Goal: Task Accomplishment & Management: Manage account settings

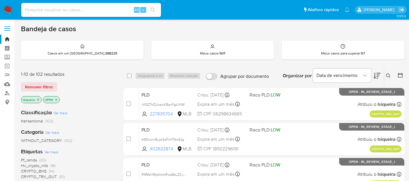
scroll to position [65, 0]
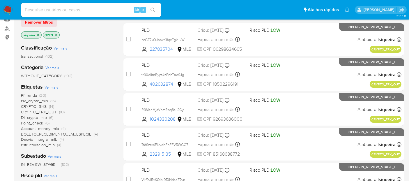
click at [5, 7] on img at bounding box center [8, 10] width 10 height 10
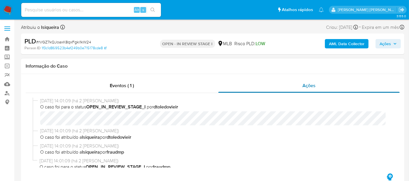
click at [313, 84] on span "Ações" at bounding box center [308, 85] width 13 height 7
click at [155, 86] on div "Eventos ( 1 )" at bounding box center [122, 86] width 193 height 14
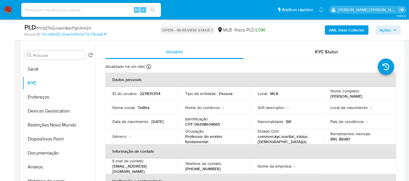
scroll to position [65, 0]
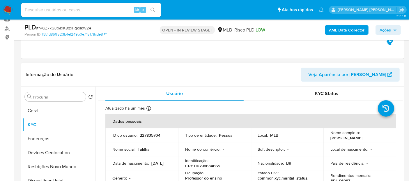
click at [154, 136] on p "227835704" at bounding box center [150, 134] width 21 height 5
copy p "227835704"
click at [48, 113] on button "Geral" at bounding box center [56, 111] width 68 height 14
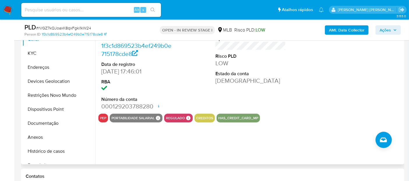
scroll to position [97, 0]
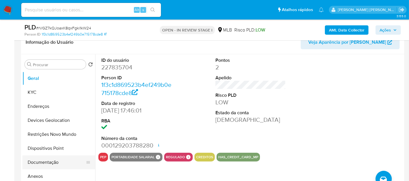
click at [49, 161] on button "Documentação" at bounding box center [56, 162] width 68 height 14
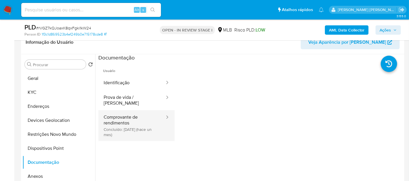
click at [140, 123] on button "Comprovante de rendimentos Concluído: 22/07/2025 (hace un mes)" at bounding box center [131, 125] width 67 height 31
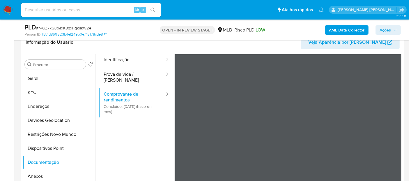
scroll to position [32, 0]
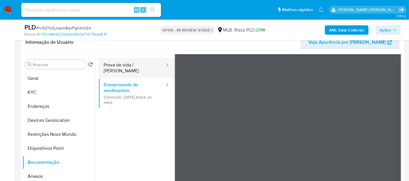
click at [137, 66] on button "Prova de vida / Selfie" at bounding box center [131, 68] width 67 height 20
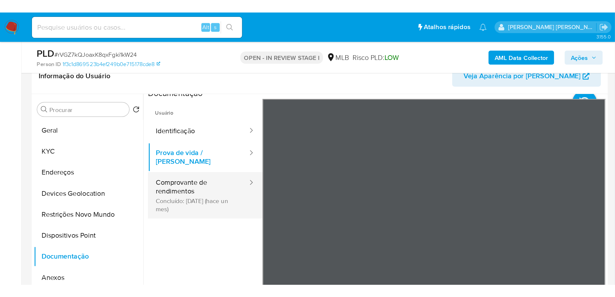
scroll to position [0, 0]
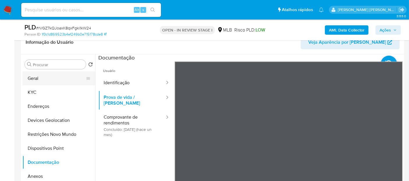
click at [39, 77] on button "Geral" at bounding box center [56, 78] width 68 height 14
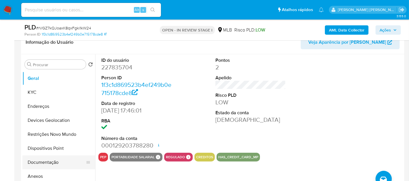
click at [48, 161] on button "Documentação" at bounding box center [56, 162] width 68 height 14
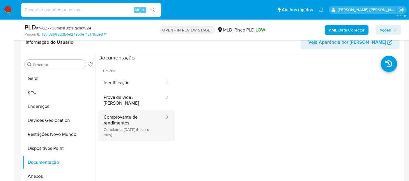
click at [129, 117] on button "Comprovante de rendimentos Concluído: 22/07/2025 (hace un mes)" at bounding box center [131, 125] width 67 height 31
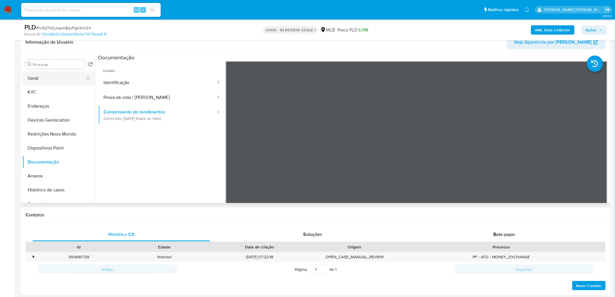
click at [41, 82] on button "Geral" at bounding box center [56, 78] width 68 height 14
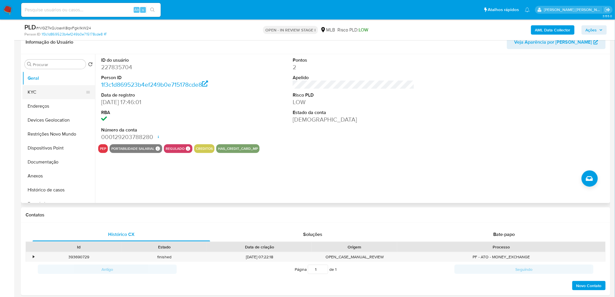
click at [49, 96] on button "KYC" at bounding box center [56, 92] width 68 height 14
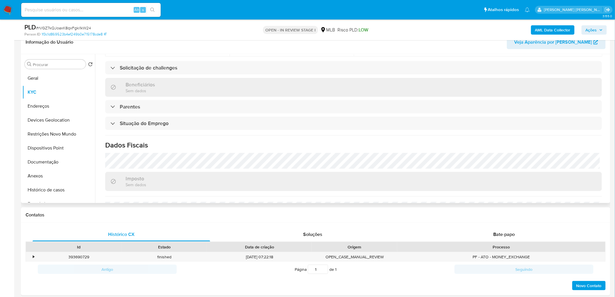
scroll to position [226, 0]
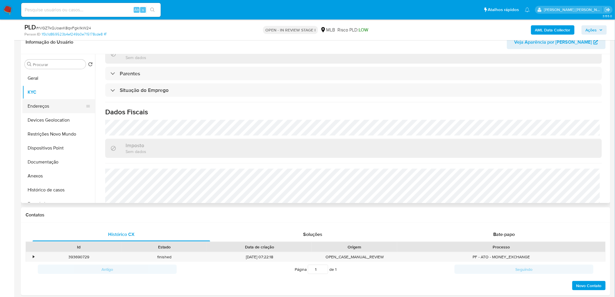
click at [49, 100] on button "Endereços" at bounding box center [56, 106] width 68 height 14
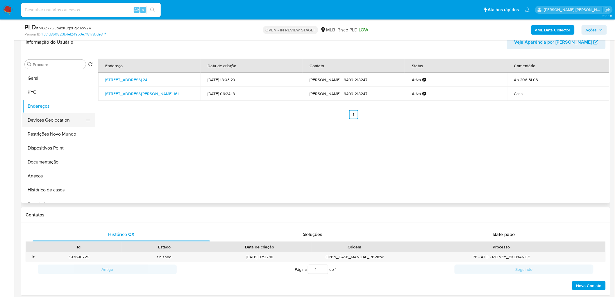
click at [40, 115] on button "Devices Geolocation" at bounding box center [56, 120] width 68 height 14
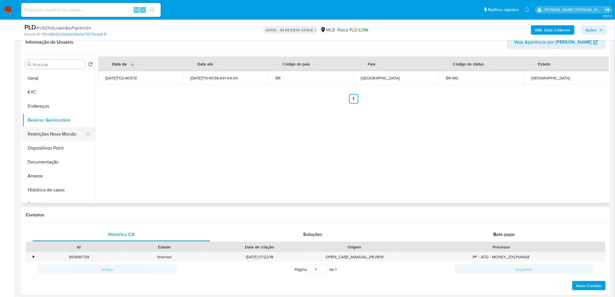
click at [44, 135] on button "Restrições Novo Mundo" at bounding box center [56, 134] width 68 height 14
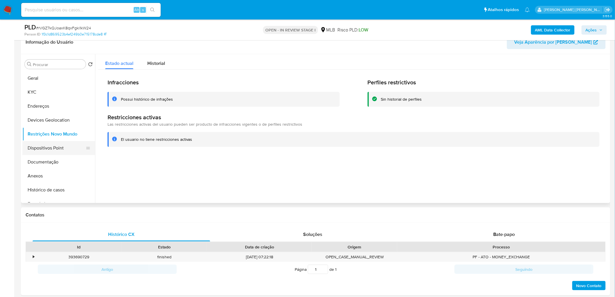
click at [60, 146] on button "Dispositivos Point" at bounding box center [56, 148] width 68 height 14
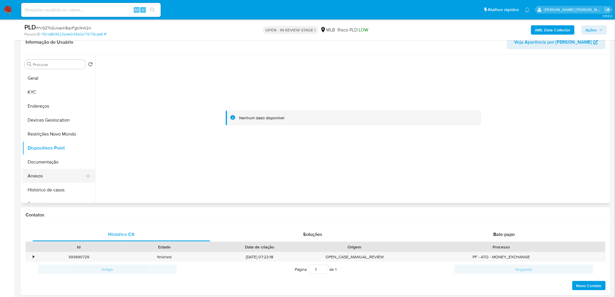
click at [65, 175] on button "Anexos" at bounding box center [56, 176] width 68 height 14
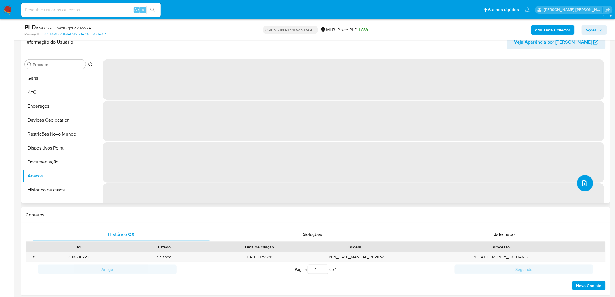
click at [408, 180] on button "upload-file" at bounding box center [585, 183] width 16 height 16
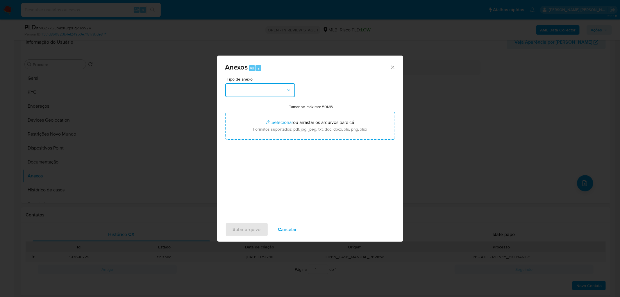
click at [248, 88] on button "button" at bounding box center [260, 90] width 70 height 14
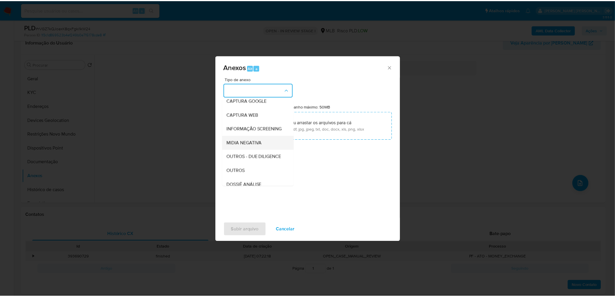
scroll to position [32, 0]
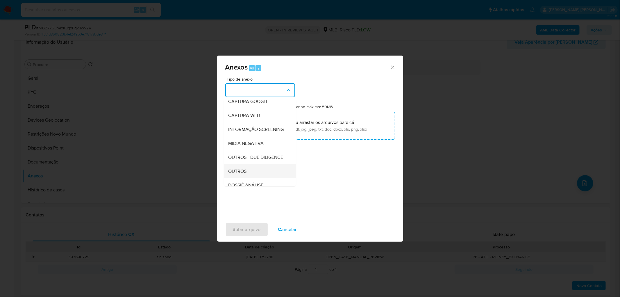
click at [244, 174] on span "OUTROS" at bounding box center [238, 171] width 18 height 6
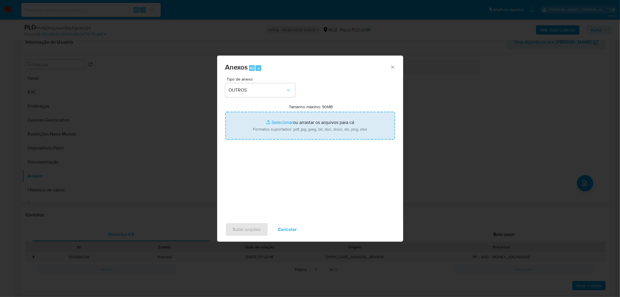
click at [318, 117] on input "Tamanho máximo: 50MB Selecionar arquivos" at bounding box center [310, 126] width 170 height 28
type input "C:\fakepath\Mulan 227835704_2025_08_21_08_22_46.xlsx"
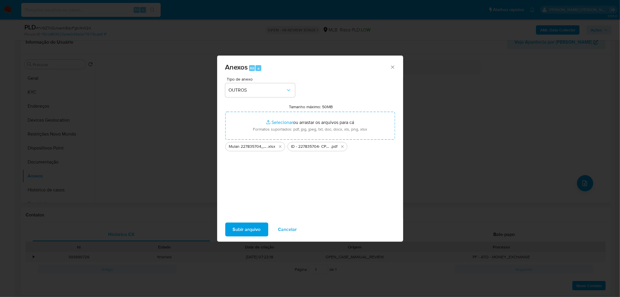
click at [246, 180] on span "Subir arquivo" at bounding box center [247, 229] width 28 height 13
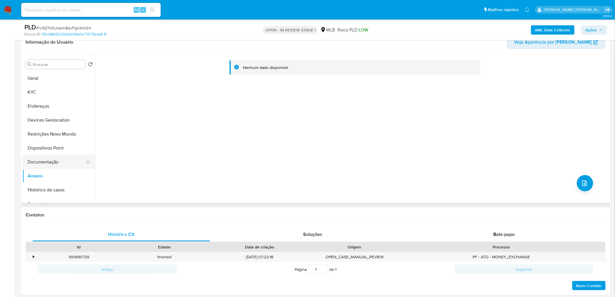
click at [55, 160] on button "Documentação" at bounding box center [56, 162] width 68 height 14
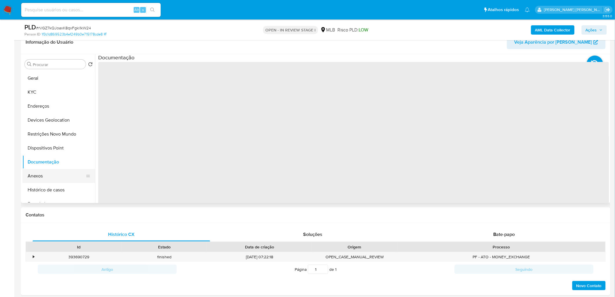
click at [42, 177] on button "Anexos" at bounding box center [56, 176] width 68 height 14
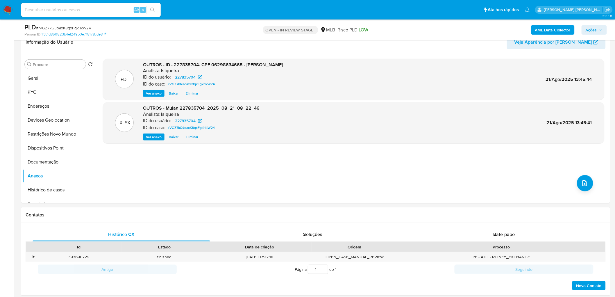
click at [408, 28] on span "Ações" at bounding box center [591, 29] width 11 height 9
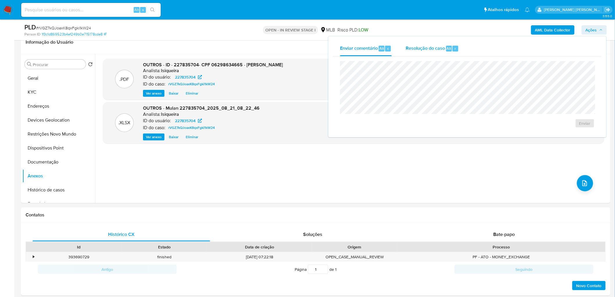
click at [408, 48] on button "Resolução do caso Alt r" at bounding box center [432, 48] width 67 height 15
click at [408, 130] on span "No ROI" at bounding box center [528, 133] width 30 height 8
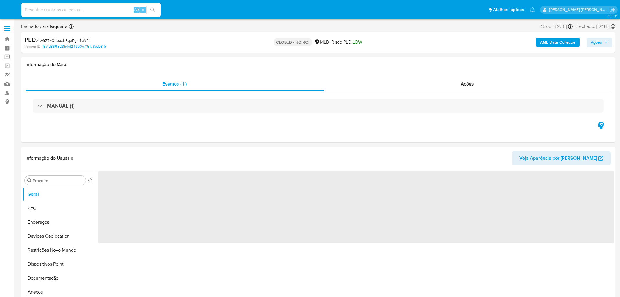
select select "10"
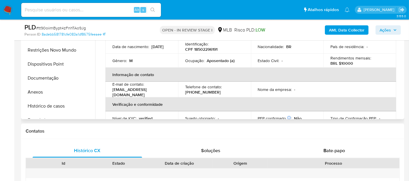
scroll to position [161, 0]
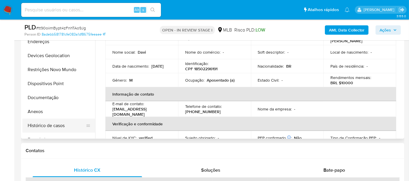
click at [48, 123] on button "Histórico de casos" at bounding box center [56, 125] width 68 height 14
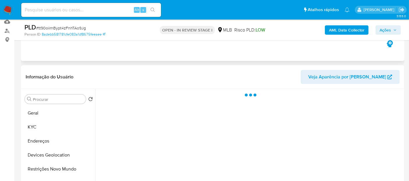
scroll to position [97, 0]
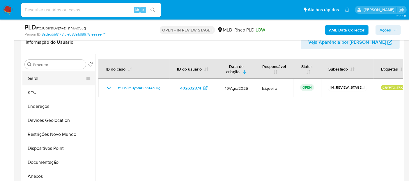
click at [67, 79] on button "Geral" at bounding box center [56, 78] width 68 height 14
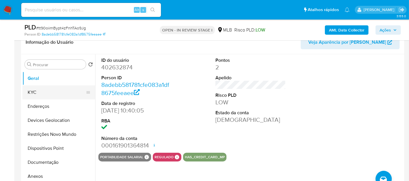
click at [43, 93] on button "KYC" at bounding box center [56, 92] width 68 height 14
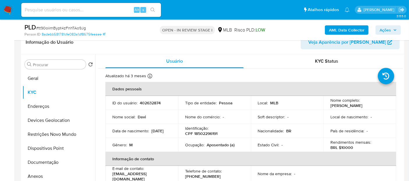
click at [220, 143] on p "Aposentado (a)" at bounding box center [220, 144] width 28 height 5
copy p "Aposentado"
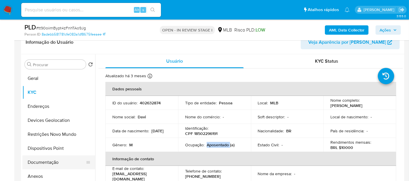
click at [56, 165] on button "Documentação" at bounding box center [56, 162] width 68 height 14
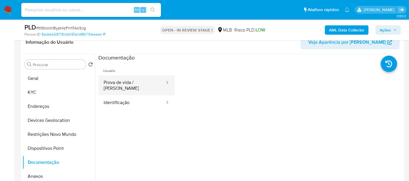
click at [141, 85] on button "Prova de vida / Selfie" at bounding box center [131, 85] width 67 height 20
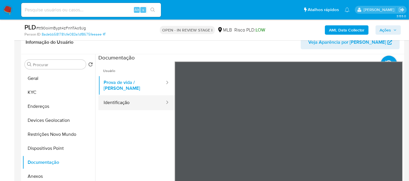
click at [112, 100] on button "Identificação" at bounding box center [131, 102] width 67 height 15
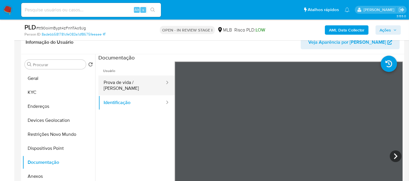
click at [147, 83] on button "Prova de vida / Selfie" at bounding box center [131, 85] width 67 height 20
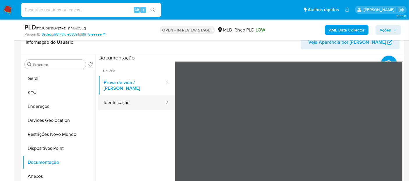
click at [129, 98] on button "Identificação" at bounding box center [131, 102] width 67 height 15
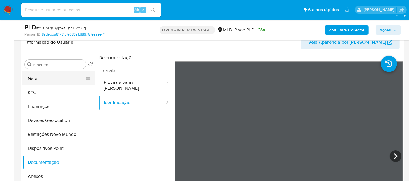
click at [45, 78] on button "Geral" at bounding box center [56, 78] width 68 height 14
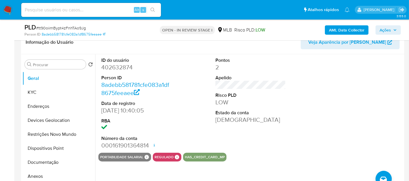
click at [122, 67] on dd "402632874" at bounding box center [136, 67] width 70 height 8
copy dd "402632874"
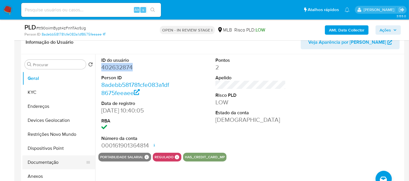
scroll to position [32, 0]
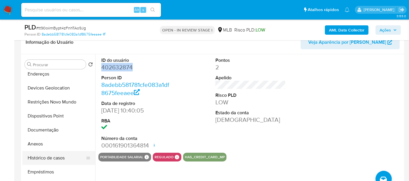
click at [61, 158] on button "Histórico de casos" at bounding box center [56, 158] width 68 height 14
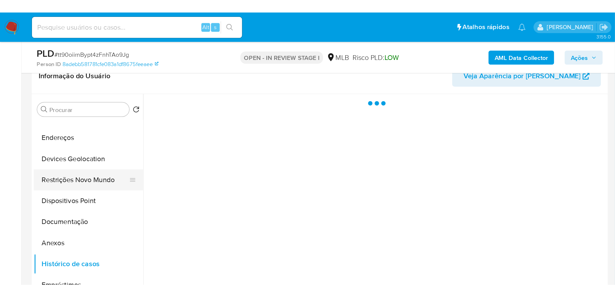
scroll to position [0, 0]
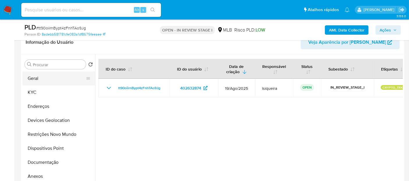
click at [55, 79] on button "Geral" at bounding box center [56, 78] width 68 height 14
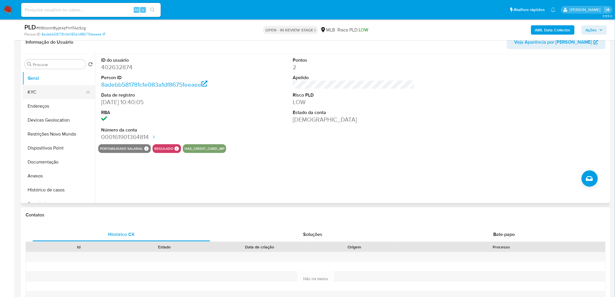
click at [53, 90] on button "KYC" at bounding box center [56, 92] width 68 height 14
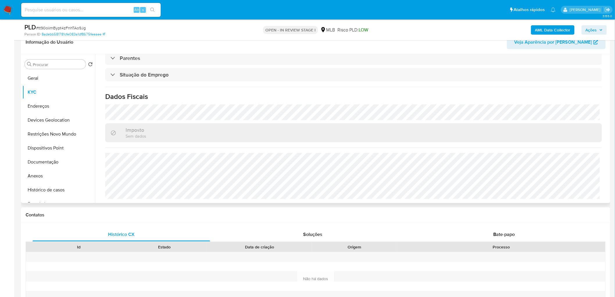
scroll to position [248, 0]
click at [60, 106] on button "Endereços" at bounding box center [56, 106] width 68 height 14
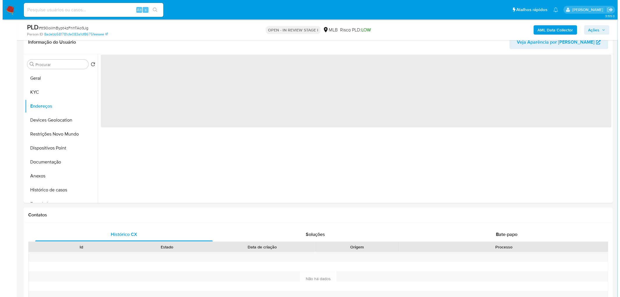
scroll to position [0, 0]
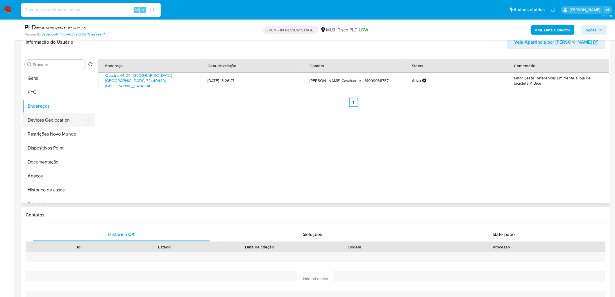
click at [49, 124] on button "Devices Geolocation" at bounding box center [56, 120] width 68 height 14
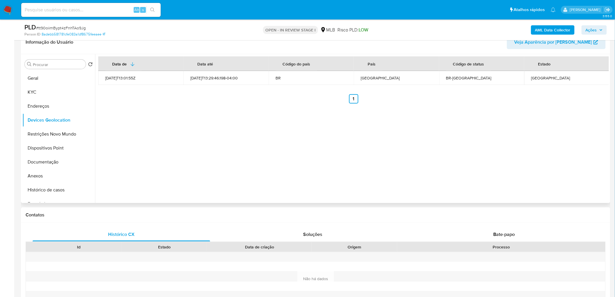
click at [67, 133] on button "Restrições Novo Mundo" at bounding box center [58, 134] width 73 height 14
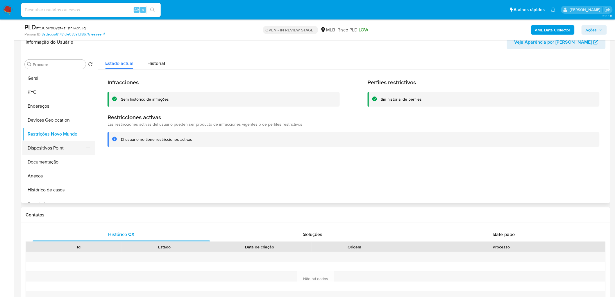
click at [57, 145] on button "Dispositivos Point" at bounding box center [56, 148] width 68 height 14
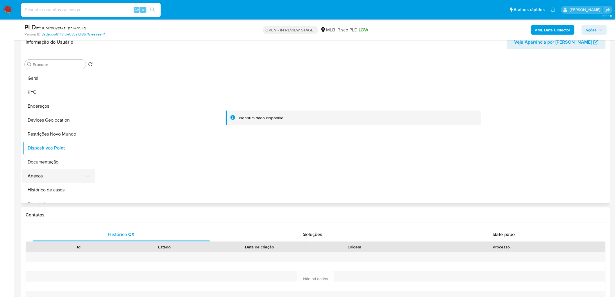
click at [48, 177] on button "Anexos" at bounding box center [56, 176] width 68 height 14
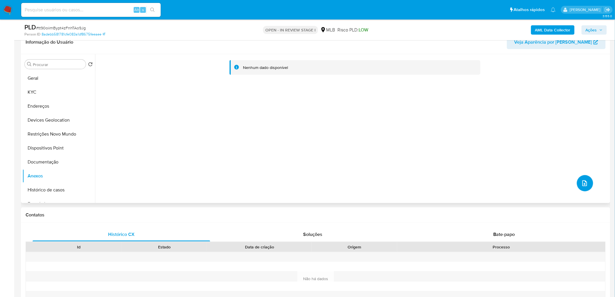
click at [577, 183] on button "upload-file" at bounding box center [585, 183] width 16 height 16
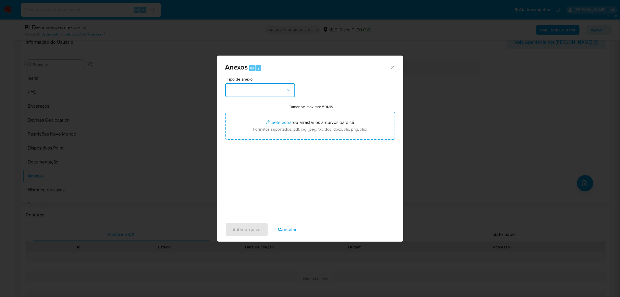
click at [270, 95] on button "button" at bounding box center [260, 90] width 70 height 14
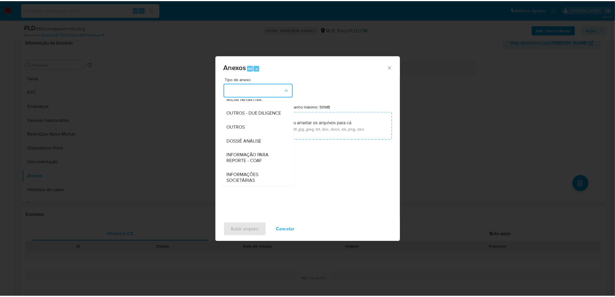
scroll to position [89, 0]
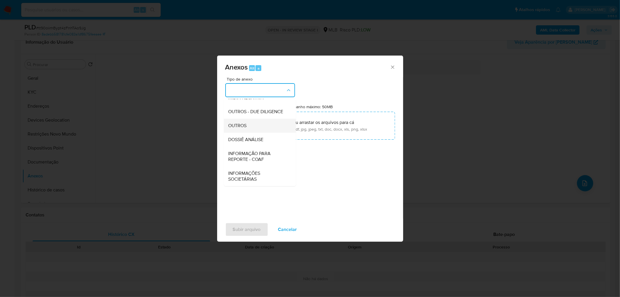
click at [246, 129] on div "OUTROS" at bounding box center [258, 126] width 59 height 14
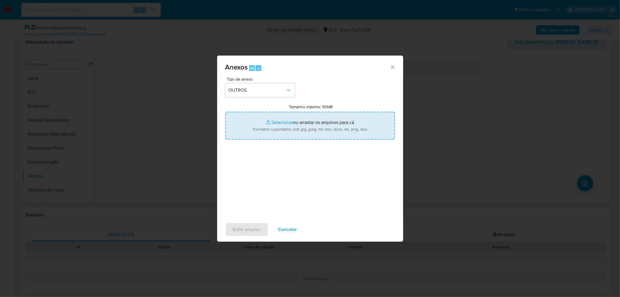
click at [281, 129] on input "Tamanho máximo: 50MB Selecionar arquivos" at bounding box center [310, 126] width 170 height 28
type input "C:\fakepath\Mulan 402632874_2025_08_21_12_28_00.xlsx"
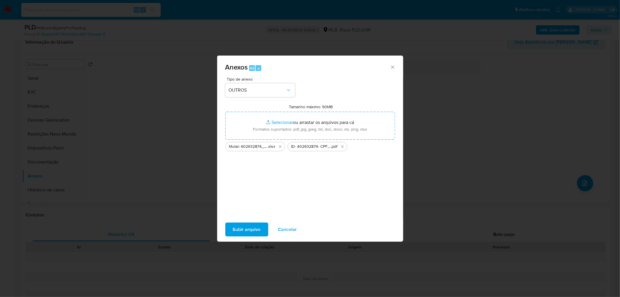
click at [254, 228] on span "Subir arquivo" at bounding box center [247, 229] width 28 height 13
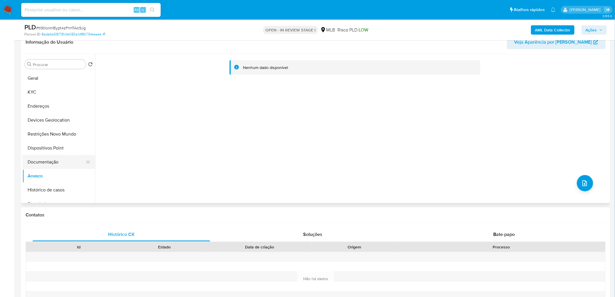
click at [55, 157] on button "Documentação" at bounding box center [56, 162] width 68 height 14
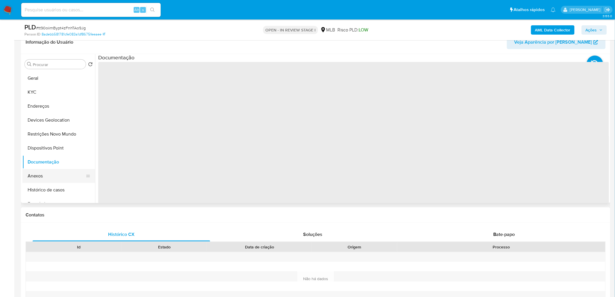
click at [40, 179] on button "Anexos" at bounding box center [56, 176] width 68 height 14
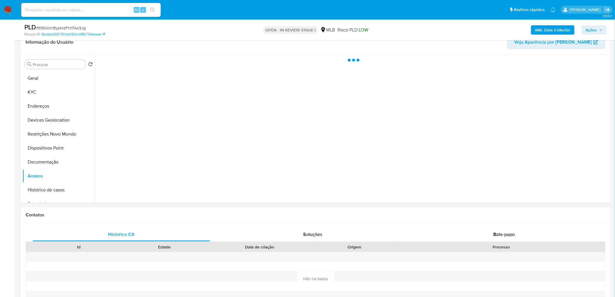
click at [592, 30] on span "Ações" at bounding box center [591, 29] width 11 height 9
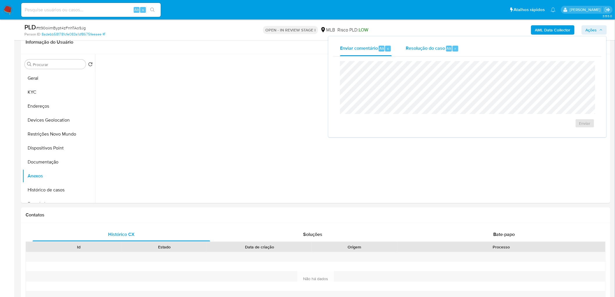
click at [432, 45] on span "Resolução do caso" at bounding box center [425, 48] width 39 height 7
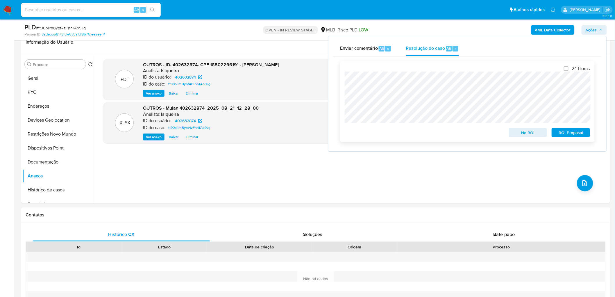
click at [530, 131] on span "No ROI" at bounding box center [528, 133] width 30 height 8
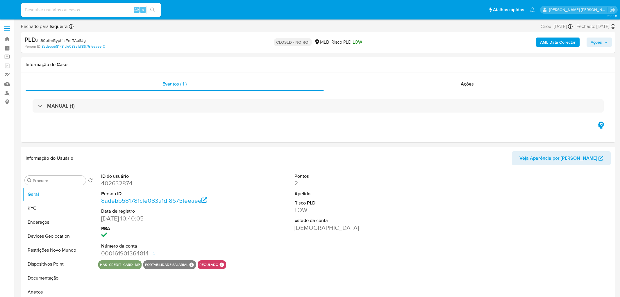
select select "10"
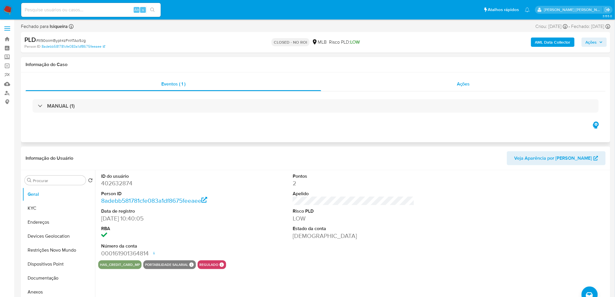
click at [453, 83] on div "Ações" at bounding box center [463, 84] width 285 height 14
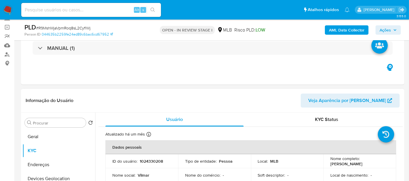
scroll to position [39, 0]
click at [55, 135] on button "Geral" at bounding box center [56, 136] width 68 height 14
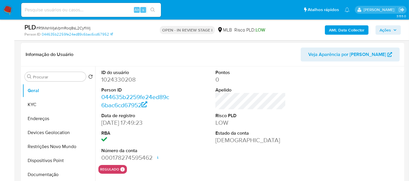
scroll to position [71, 0]
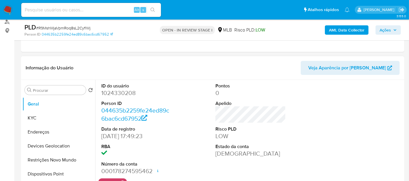
click at [179, 91] on div "ID do usuário 1024330208 Person ID 044635b2259fe24ed89c6bac6cd67952 Data de reg…" at bounding box center [250, 129] width 304 height 98
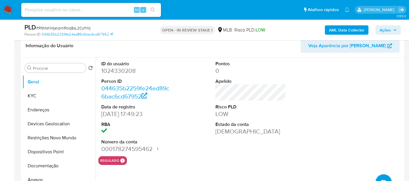
scroll to position [104, 0]
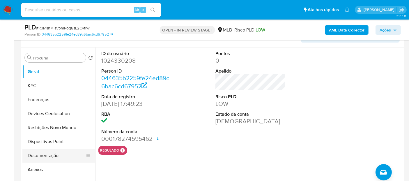
click at [59, 161] on button "Documentação" at bounding box center [56, 155] width 68 height 14
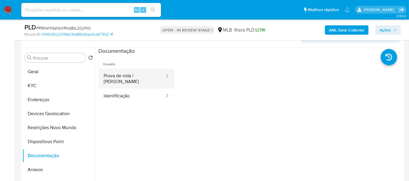
click at [151, 73] on button "Prova de vida / Selfie" at bounding box center [131, 79] width 67 height 20
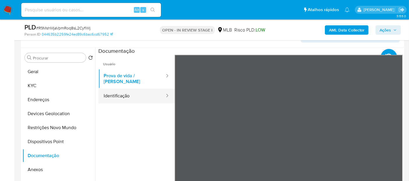
click at [148, 90] on button "Identificação" at bounding box center [131, 95] width 67 height 15
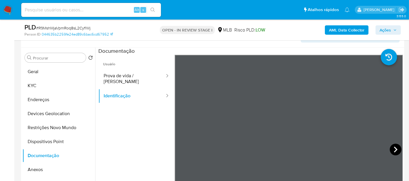
click at [391, 147] on icon at bounding box center [395, 149] width 12 height 12
click at [37, 84] on button "KYC" at bounding box center [56, 86] width 68 height 14
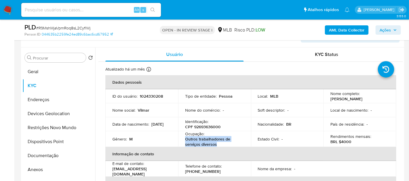
drag, startPoint x: 231, startPoint y: 142, endPoint x: 184, endPoint y: 139, distance: 47.5
click at [184, 139] on td "Ocupação : Outros trabalhadores de serviços diversos" at bounding box center [214, 141] width 73 height 16
copy p "Outros trabalhadores de serviços diversos"
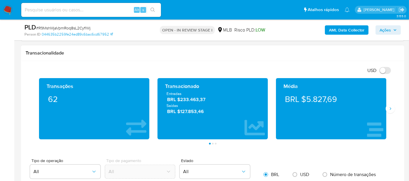
scroll to position [388, 0]
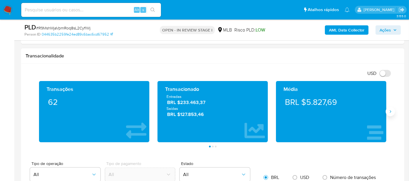
click at [390, 110] on icon "Siguiente" at bounding box center [390, 111] width 5 height 5
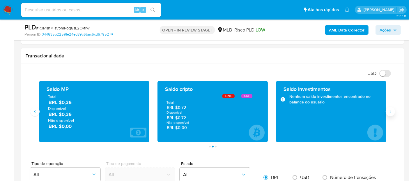
click at [390, 110] on icon "Siguiente" at bounding box center [390, 111] width 5 height 5
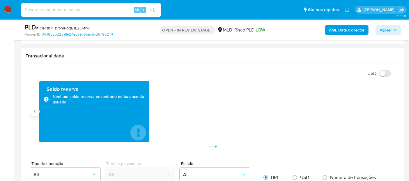
click at [37, 112] on icon "Anterior" at bounding box center [35, 111] width 5 height 5
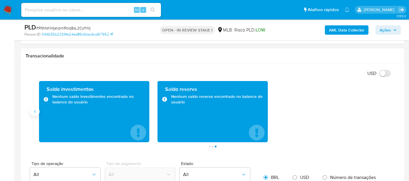
click at [37, 112] on icon "Anterior" at bounding box center [35, 111] width 5 height 5
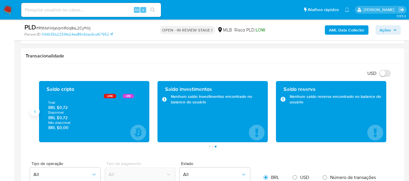
click at [37, 112] on icon "Anterior" at bounding box center [35, 111] width 5 height 5
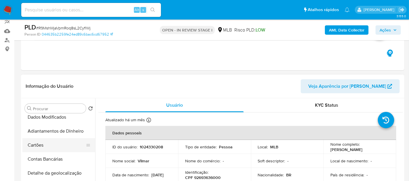
scroll to position [98, 0]
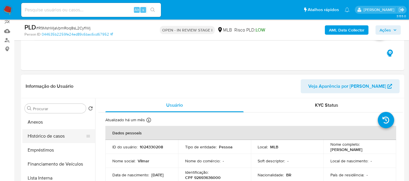
click at [58, 135] on button "Histórico de casos" at bounding box center [56, 136] width 68 height 14
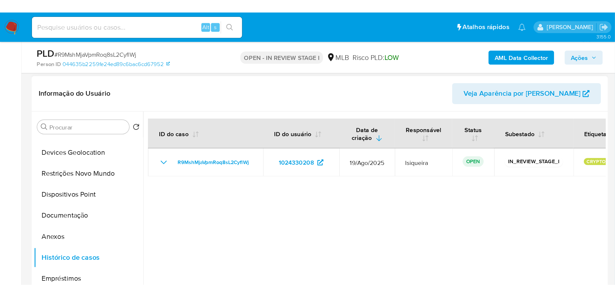
scroll to position [0, 0]
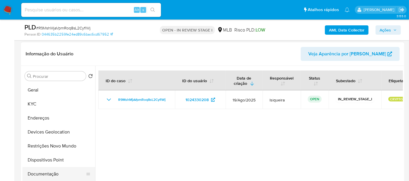
click at [46, 169] on button "Documentação" at bounding box center [56, 174] width 68 height 14
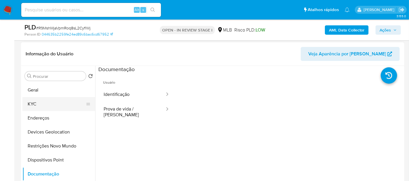
click at [48, 106] on button "KYC" at bounding box center [56, 104] width 68 height 14
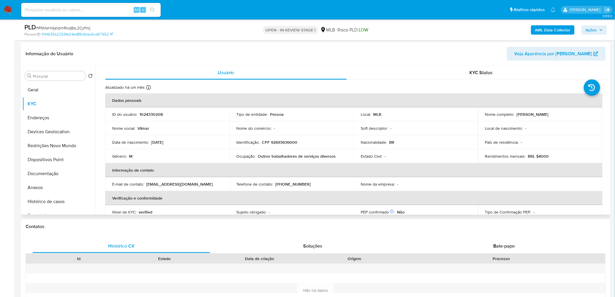
click at [54, 82] on div "Procurar Retornar ao pedido padrão Geral KYC Endereços Devices Geolocation Rest…" at bounding box center [58, 141] width 73 height 148
click at [49, 90] on button "Geral" at bounding box center [56, 90] width 68 height 14
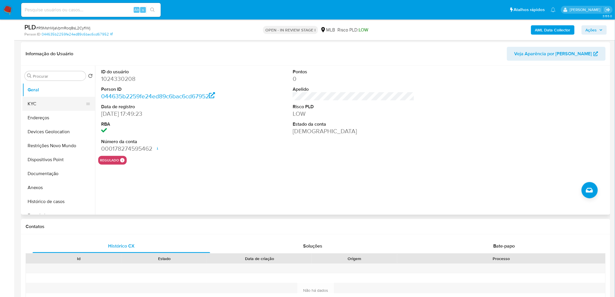
click at [51, 104] on button "KYC" at bounding box center [56, 104] width 68 height 14
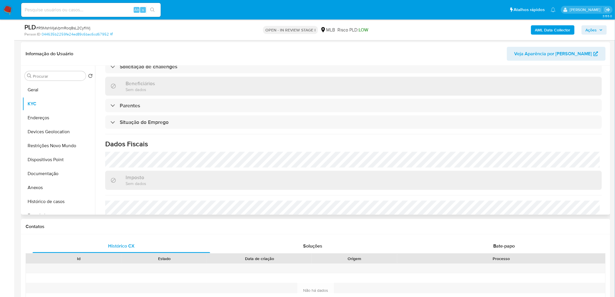
scroll to position [242, 0]
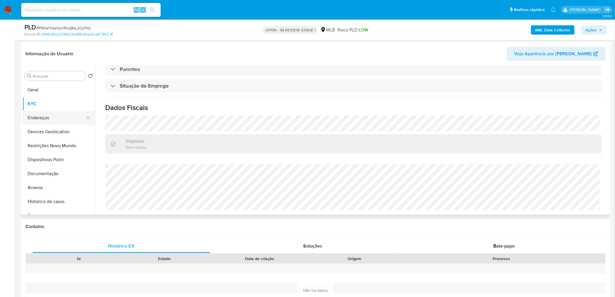
click at [40, 116] on button "Endereços" at bounding box center [56, 118] width 68 height 14
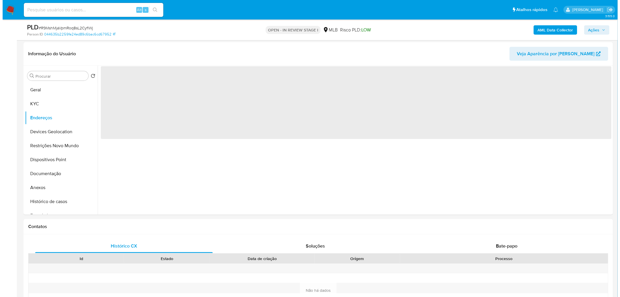
scroll to position [0, 0]
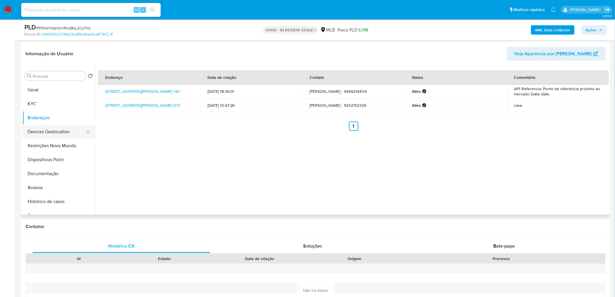
drag, startPoint x: 179, startPoint y: 167, endPoint x: 54, endPoint y: 133, distance: 130.2
click at [54, 133] on button "Devices Geolocation" at bounding box center [56, 132] width 68 height 14
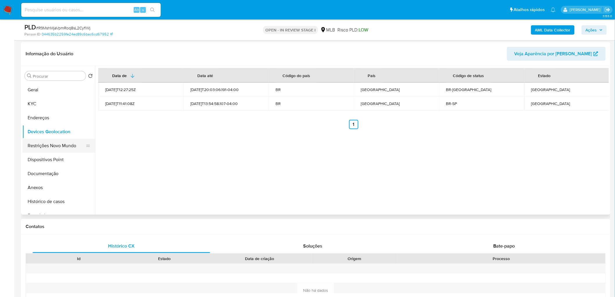
drag, startPoint x: 140, startPoint y: 152, endPoint x: 46, endPoint y: 146, distance: 94.1
click at [46, 146] on button "Restrições Novo Mundo" at bounding box center [56, 146] width 68 height 14
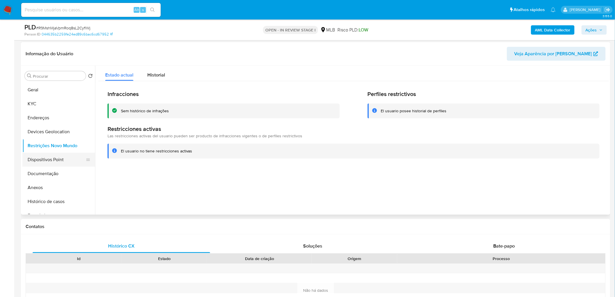
drag, startPoint x: 170, startPoint y: 188, endPoint x: 55, endPoint y: 163, distance: 118.1
click at [55, 163] on button "Dispositivos Point" at bounding box center [56, 160] width 68 height 14
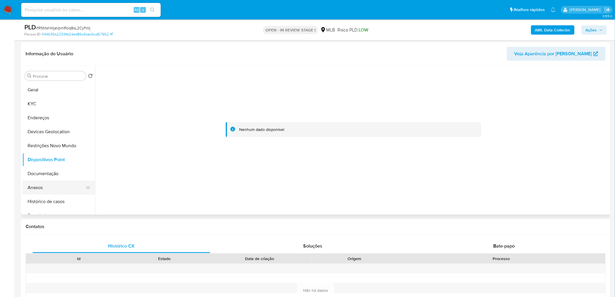
click at [44, 180] on button "Anexos" at bounding box center [56, 188] width 68 height 14
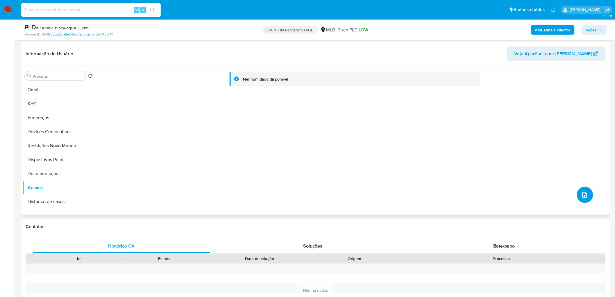
click at [408, 180] on icon "upload-file" at bounding box center [585, 194] width 7 height 7
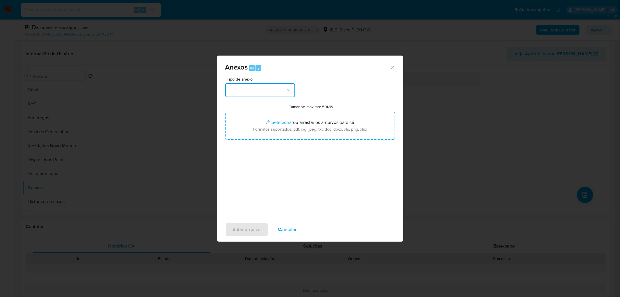
click at [280, 90] on button "button" at bounding box center [260, 90] width 70 height 14
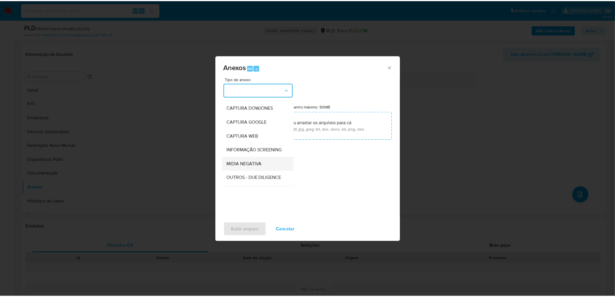
scroll to position [32, 0]
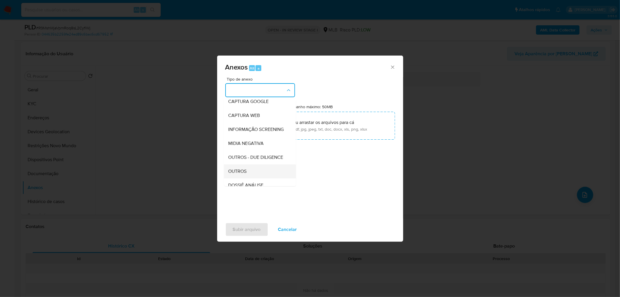
click at [249, 178] on div "OUTROS" at bounding box center [258, 171] width 59 height 14
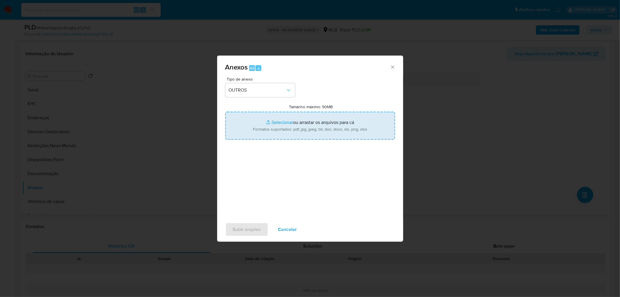
click at [274, 126] on input "Tamanho máximo: 50MB Selecionar arquivos" at bounding box center [310, 126] width 170 height 28
type input "C:\fakepath\Mulan 1024330208_2025_08_21_11_58_29.xlsx"
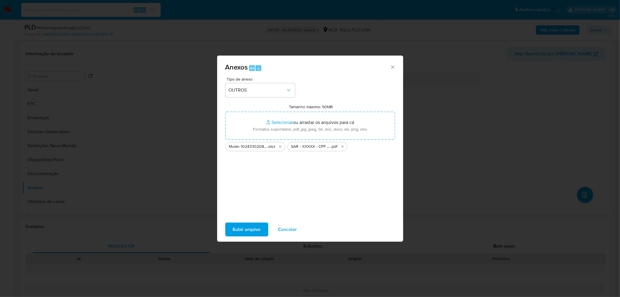
click at [252, 180] on span "Subir arquivo" at bounding box center [247, 229] width 28 height 13
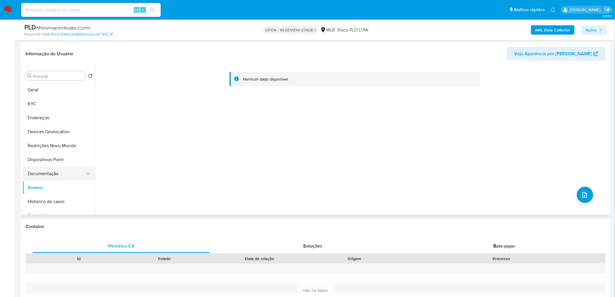
click at [50, 178] on button "Documentação" at bounding box center [56, 174] width 68 height 14
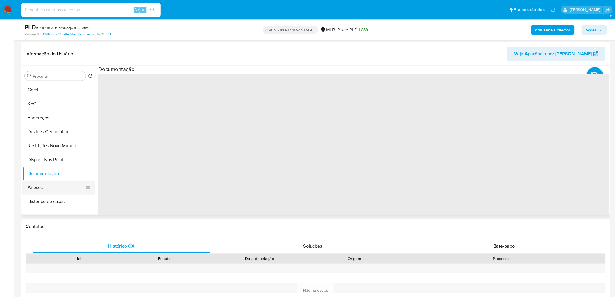
click at [47, 180] on button "Anexos" at bounding box center [56, 188] width 68 height 14
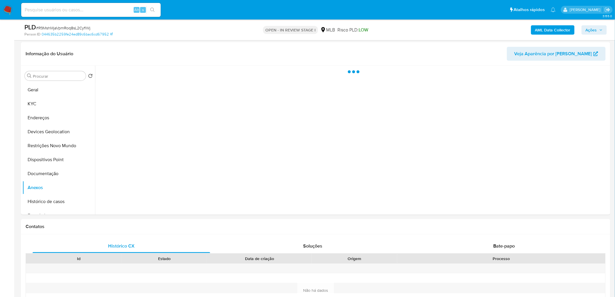
click at [408, 29] on span "Ações" at bounding box center [591, 29] width 11 height 9
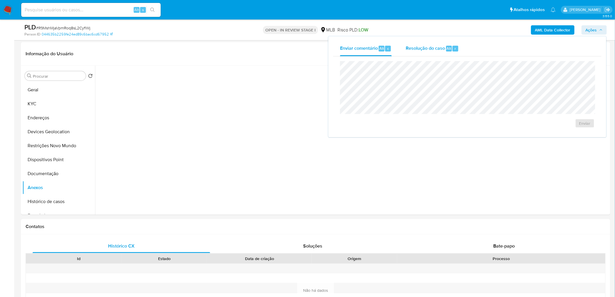
click at [408, 45] on span "Resolução do caso" at bounding box center [425, 48] width 39 height 7
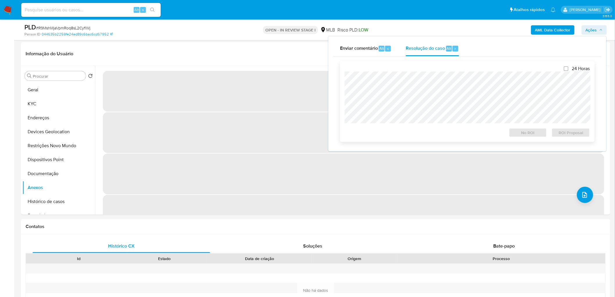
drag, startPoint x: 432, startPoint y: 57, endPoint x: 423, endPoint y: 72, distance: 16.7
click at [408, 70] on div "24 Horas No ROI ROI Proposal" at bounding box center [467, 102] width 245 height 72
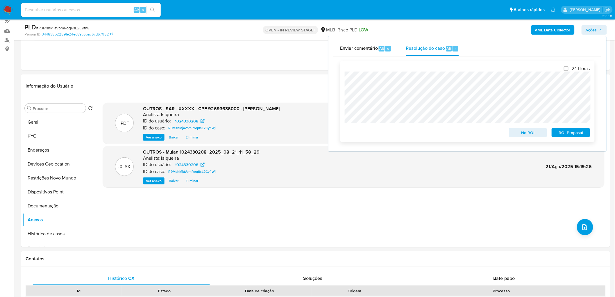
click at [408, 133] on span "ROI Proposal" at bounding box center [571, 133] width 30 height 8
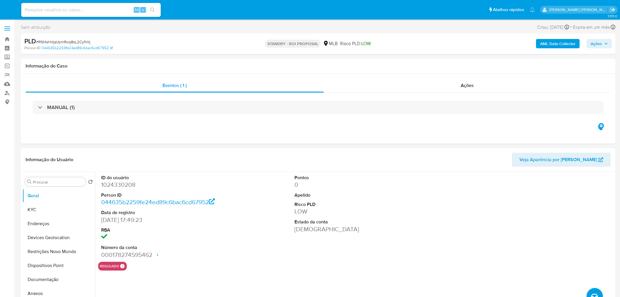
select select "10"
click at [437, 88] on div "Ações" at bounding box center [463, 86] width 285 height 14
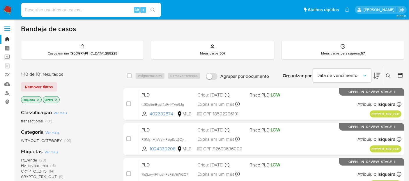
click at [8, 10] on img at bounding box center [8, 10] width 10 height 10
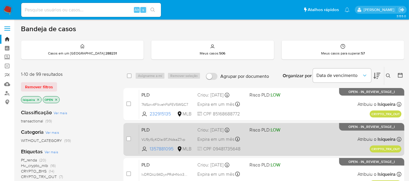
scroll to position [32, 0]
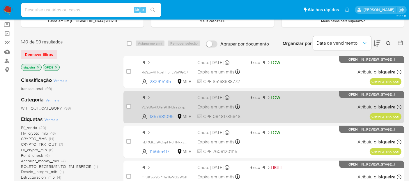
click at [326, 107] on div "PLD VLf9yI5yKOlai9TJNdsaZ7vp 1357881095 MLB Risco PLD: LOW Criou: [DATE] Criou:…" at bounding box center [270, 106] width 262 height 29
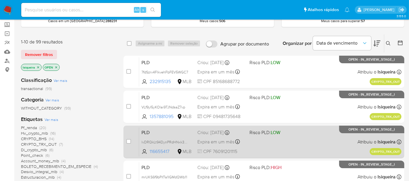
click at [317, 142] on div "PLD lvDRQkLt94DynPRdHNxk3t8j 116655417 MLB Risco PLD: LOW Criou: [DATE] Criou: …" at bounding box center [270, 141] width 262 height 29
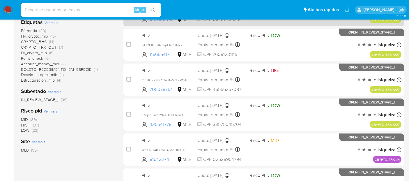
scroll to position [161, 0]
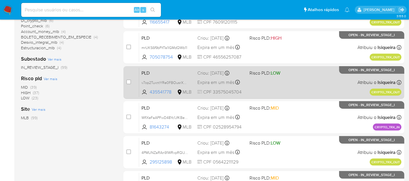
click at [321, 85] on div "PLD v7op2TuxntYRe0FBOusrX2zD 435541778 MLB Risco PLD: LOW Criou: [DATE] Criou: …" at bounding box center [270, 81] width 262 height 29
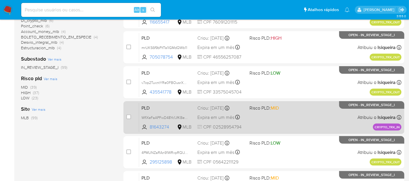
click at [312, 117] on div "PLD WflXeFaAPFwD48Yc1JfKBeEQ 81643274 MLB Risco PLD: MID Criou: [DATE] Criou: […" at bounding box center [270, 116] width 262 height 29
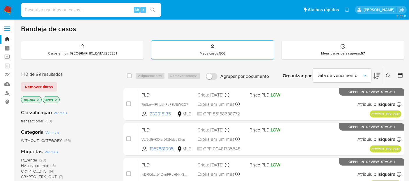
scroll to position [0, 0]
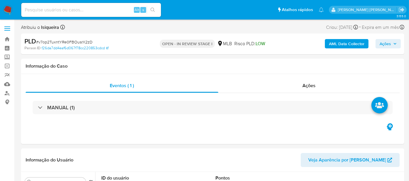
select select "10"
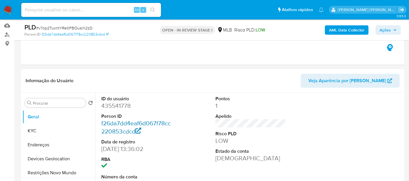
scroll to position [65, 0]
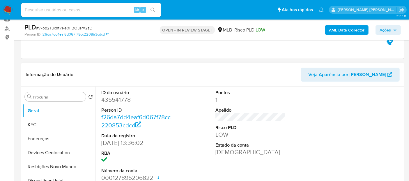
click at [121, 100] on dd "435541778" at bounding box center [136, 99] width 70 height 8
copy dd "435541778"
click at [52, 126] on button "KYC" at bounding box center [56, 124] width 68 height 14
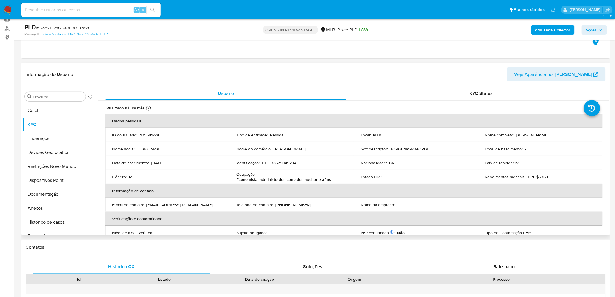
drag, startPoint x: 573, startPoint y: 133, endPoint x: 514, endPoint y: 135, distance: 59.9
click at [372, 135] on div "Nome completo : [PERSON_NAME]" at bounding box center [540, 134] width 111 height 5
copy div "[PERSON_NAME]"
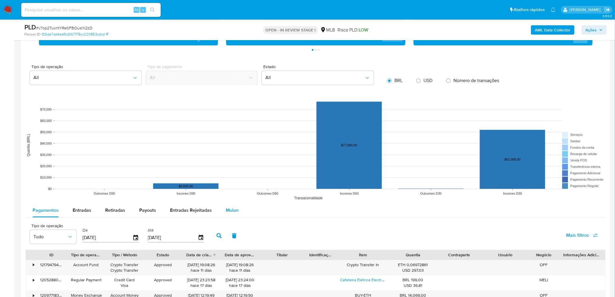
click at [234, 162] on span "Mulan" at bounding box center [232, 210] width 13 height 7
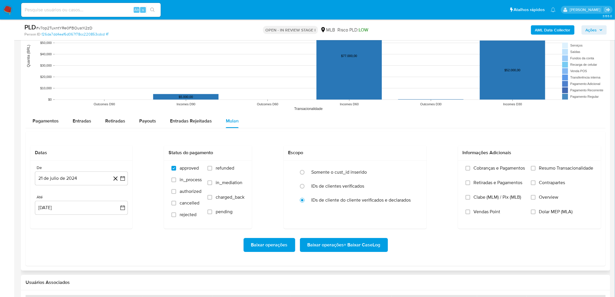
scroll to position [582, 0]
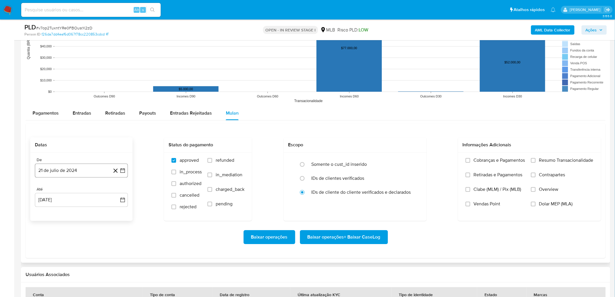
click at [45, 162] on button "21 de julio de 2024" at bounding box center [81, 170] width 93 height 14
click at [72, 162] on span "julio 2024" at bounding box center [79, 191] width 22 height 6
click at [117, 162] on icon "Año siguiente" at bounding box center [116, 191] width 7 height 7
click at [54, 162] on button "[DATE]" at bounding box center [56, 245] width 16 height 9
click at [60, 162] on button "1" at bounding box center [58, 212] width 9 height 9
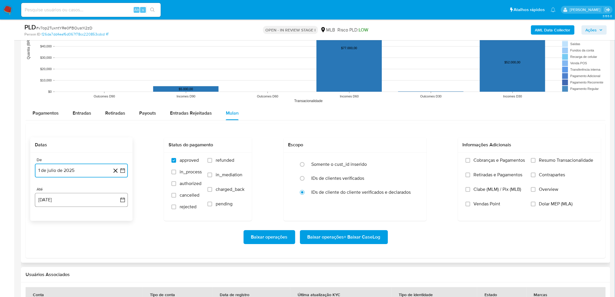
click at [76, 162] on button "[DATE]" at bounding box center [81, 200] width 93 height 14
click at [58, 162] on button "19" at bounding box center [58, 167] width 9 height 9
click at [372, 160] on label "Resumo Transacionalidade" at bounding box center [562, 164] width 63 height 15
click at [372, 160] on input "Resumo Transacionalidade" at bounding box center [533, 160] width 5 height 5
click at [372, 162] on span "Vendas Point" at bounding box center [487, 204] width 27 height 6
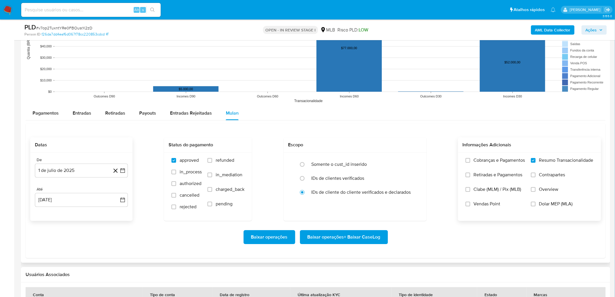
click at [372, 162] on input "Vendas Point" at bounding box center [468, 204] width 5 height 5
click at [367, 162] on span "Baixar operações + Baixar CaseLog" at bounding box center [344, 237] width 73 height 13
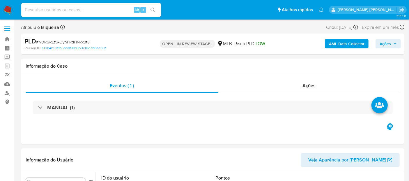
select select "10"
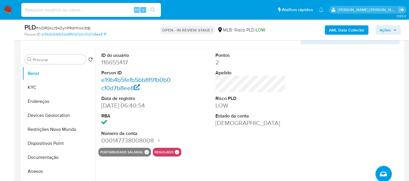
scroll to position [65, 0]
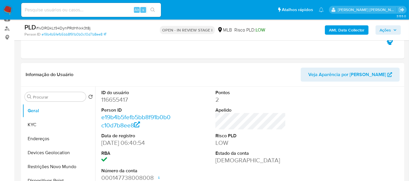
click at [115, 102] on dd "116655417" at bounding box center [136, 99] width 70 height 8
copy dd "116655417"
click at [52, 124] on button "KYC" at bounding box center [56, 124] width 68 height 14
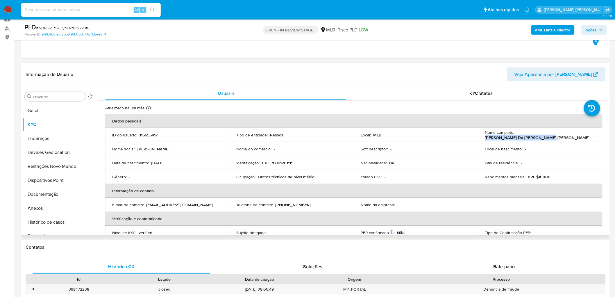
drag, startPoint x: 578, startPoint y: 135, endPoint x: 516, endPoint y: 135, distance: 62.2
click at [372, 135] on div "Nome completo : [PERSON_NAME] Do [PERSON_NAME] [PERSON_NAME]" at bounding box center [540, 135] width 111 height 10
copy p "[PERSON_NAME] Do [PERSON_NAME] [PERSON_NAME]"
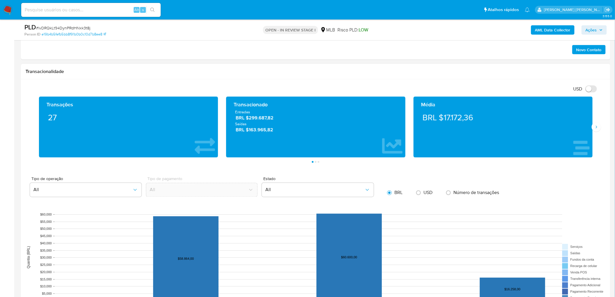
scroll to position [420, 0]
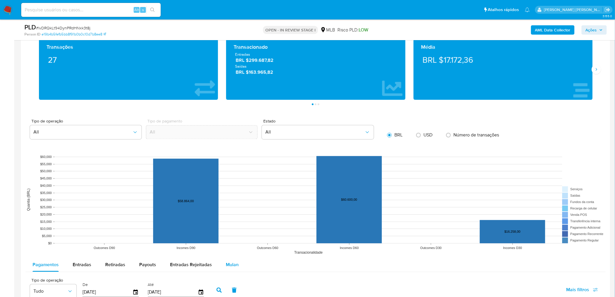
click at [227, 162] on span "Mulan" at bounding box center [232, 264] width 13 height 7
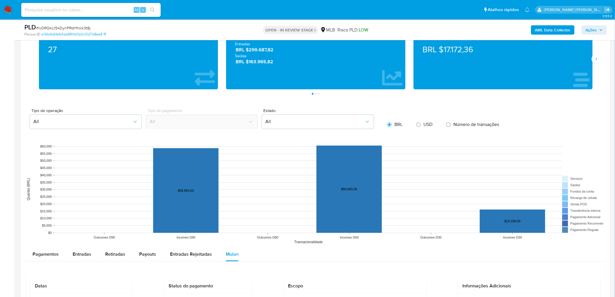
scroll to position [484, 0]
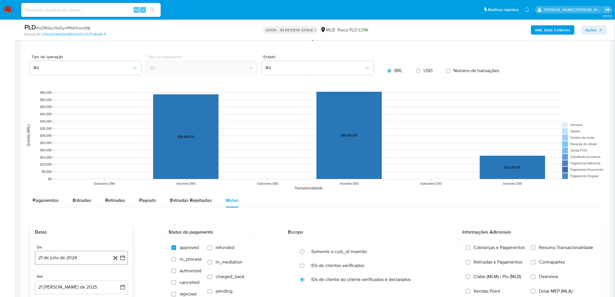
click at [56, 162] on button "21 de julio de 2024" at bounding box center [81, 258] width 93 height 14
click at [83, 162] on div "julio 2024 julio 2024 lun lunes mar martes mié miércoles jue jueves vie viernes…" at bounding box center [81, 203] width 93 height 92
click at [83, 162] on span "julio 2024" at bounding box center [79, 169] width 22 height 6
click at [116, 162] on icon "Año siguiente" at bounding box center [116, 162] width 7 height 7
click at [56, 162] on span "[DATE]" at bounding box center [55, 216] width 13 height 5
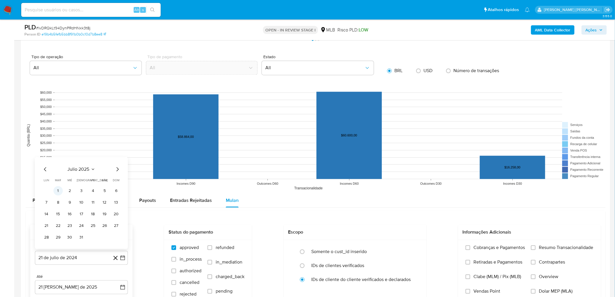
click at [58, 162] on button "1" at bounding box center [58, 190] width 9 height 9
click at [54, 162] on button "21 [PERSON_NAME] de 2025" at bounding box center [81, 287] width 93 height 14
click at [56, 162] on button "19" at bounding box center [58, 254] width 9 height 9
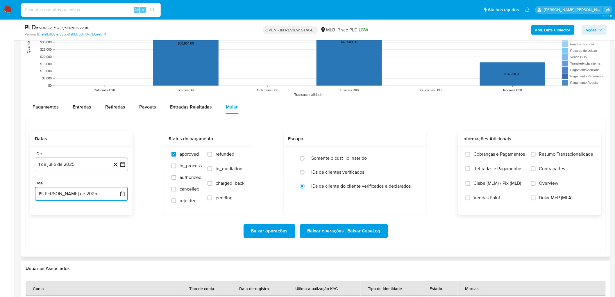
scroll to position [582, 0]
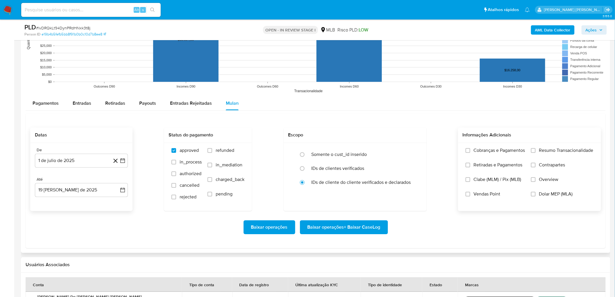
click at [372, 153] on span "Resumo Transacionalidade" at bounding box center [566, 150] width 54 height 6
click at [372, 153] on input "Resumo Transacionalidade" at bounding box center [533, 150] width 5 height 5
click at [372, 162] on span "Vendas Point" at bounding box center [487, 194] width 27 height 6
click at [372, 162] on input "Vendas Point" at bounding box center [468, 194] width 5 height 5
click at [347, 162] on span "Baixar operações + Baixar CaseLog" at bounding box center [344, 227] width 73 height 13
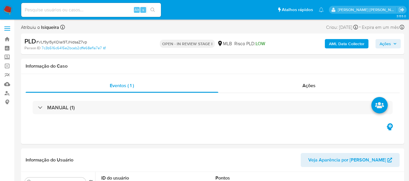
select select "10"
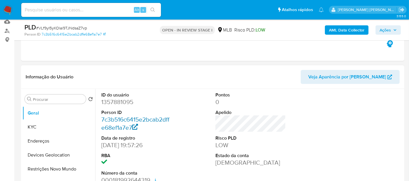
scroll to position [65, 0]
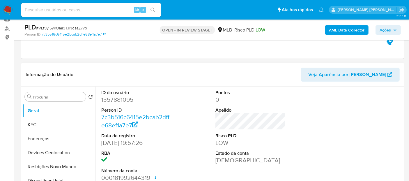
click at [110, 99] on dd "1357881095" at bounding box center [136, 99] width 70 height 8
copy dd "1357881095"
click at [40, 123] on button "KYC" at bounding box center [56, 124] width 68 height 14
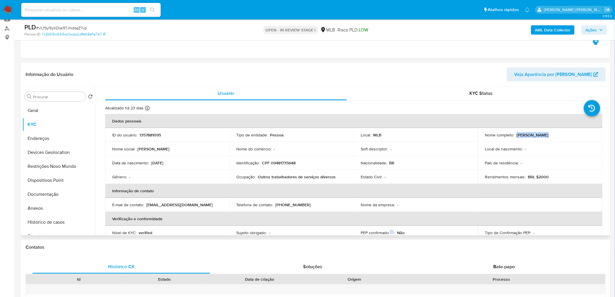
drag, startPoint x: 543, startPoint y: 133, endPoint x: 516, endPoint y: 133, distance: 27.3
click at [368, 133] on div "Nome completo : [PERSON_NAME]" at bounding box center [540, 134] width 111 height 5
copy p "[PERSON_NAME]"
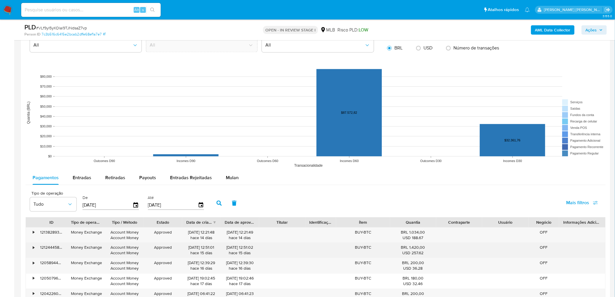
scroll to position [582, 0]
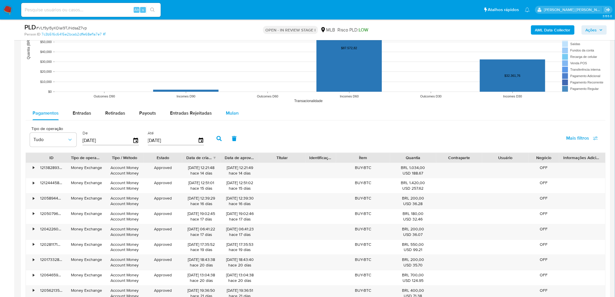
click at [237, 114] on button "Mulan" at bounding box center [232, 113] width 27 height 14
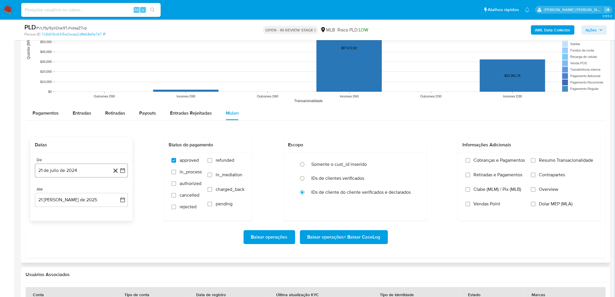
click at [60, 162] on button "21 de julio de 2024" at bounding box center [81, 170] width 93 height 14
click at [83, 162] on span "julio 2024" at bounding box center [79, 191] width 22 height 6
click at [117, 162] on icon "Año siguiente" at bounding box center [116, 191] width 7 height 7
click at [55, 162] on span "[DATE]" at bounding box center [55, 245] width 13 height 5
click at [57, 162] on button "1" at bounding box center [58, 212] width 9 height 9
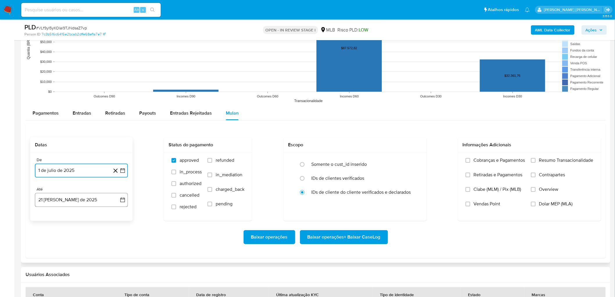
click at [81, 162] on button "21 de agosto de 2025" at bounding box center [81, 200] width 93 height 14
click at [56, 162] on button "19" at bounding box center [58, 167] width 9 height 9
click at [368, 161] on span "Resumo Transacionalidade" at bounding box center [566, 160] width 54 height 6
click at [368, 161] on input "Resumo Transacionalidade" at bounding box center [533, 160] width 5 height 5
click at [368, 162] on span "Vendas Point" at bounding box center [487, 204] width 27 height 6
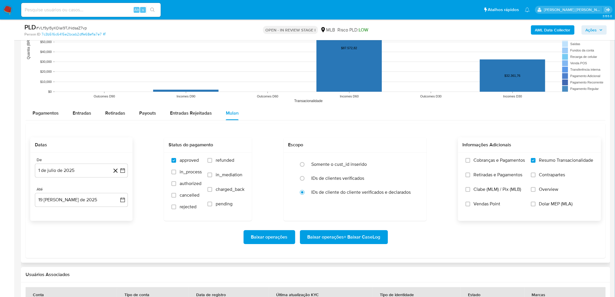
click at [368, 162] on input "Vendas Point" at bounding box center [468, 204] width 5 height 5
click at [341, 162] on span "Baixar operações + Baixar CaseLog" at bounding box center [344, 237] width 73 height 13
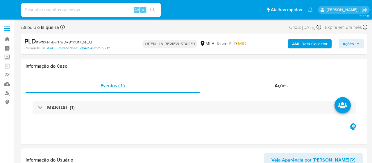
select select "10"
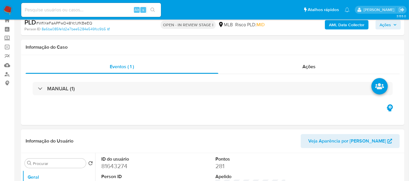
scroll to position [32, 0]
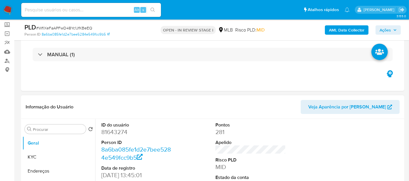
click at [127, 132] on dd "81643274" at bounding box center [136, 132] width 70 height 8
click at [121, 132] on dd "81643274" at bounding box center [136, 132] width 70 height 8
copy dd "81643274"
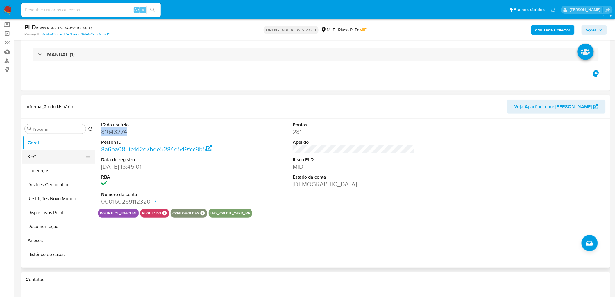
click at [44, 156] on button "KYC" at bounding box center [56, 157] width 68 height 14
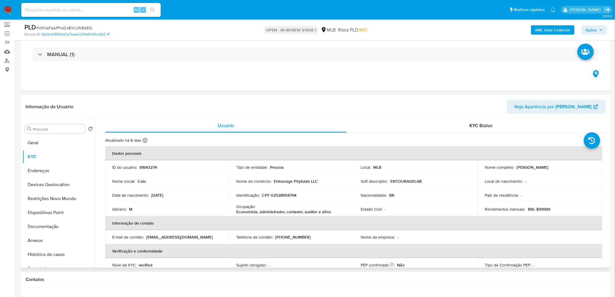
drag, startPoint x: 552, startPoint y: 167, endPoint x: 514, endPoint y: 168, distance: 37.8
click at [372, 162] on div "Nome completo : Caio Santos Abreu" at bounding box center [540, 167] width 111 height 5
copy div "Caio Santos Abreu"
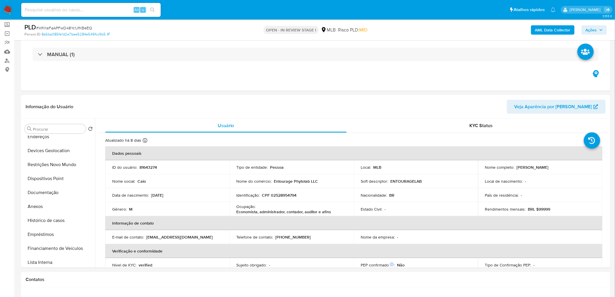
scroll to position [97, 0]
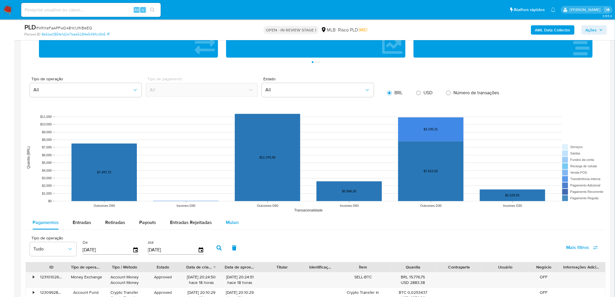
click at [233, 162] on span "Mulan" at bounding box center [232, 222] width 13 height 7
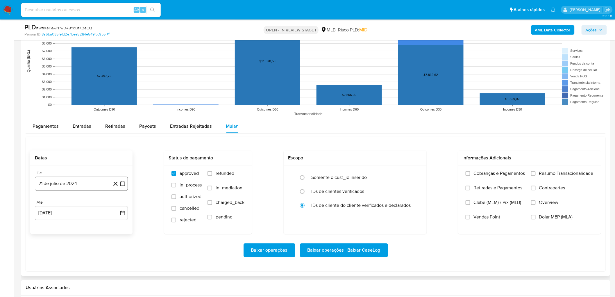
scroll to position [549, 0]
click at [68, 162] on button "21 de julio de 2024" at bounding box center [81, 183] width 93 height 14
click at [83, 162] on span "julio 2024" at bounding box center [79, 204] width 22 height 6
click at [115, 162] on icon "Año siguiente" at bounding box center [116, 204] width 7 height 7
click at [54, 162] on span "jul" at bounding box center [55, 258] width 13 height 5
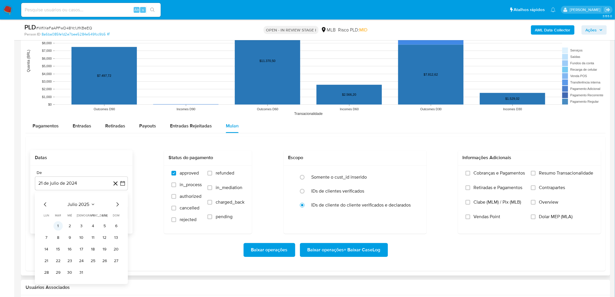
click at [59, 162] on button "1" at bounding box center [58, 225] width 9 height 9
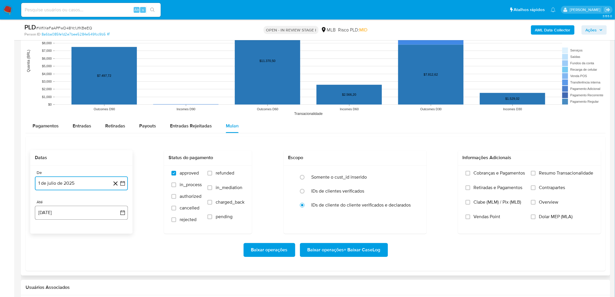
click at [60, 162] on button "21 de agosto de 2025" at bounding box center [81, 213] width 93 height 14
click at [58, 162] on button "19" at bounding box center [58, 180] width 9 height 9
click at [372, 162] on span "Resumo Transacionalidade" at bounding box center [566, 173] width 54 height 6
click at [372, 162] on input "Resumo Transacionalidade" at bounding box center [533, 173] width 5 height 5
click at [372, 162] on span "Vendas Point" at bounding box center [487, 217] width 27 height 6
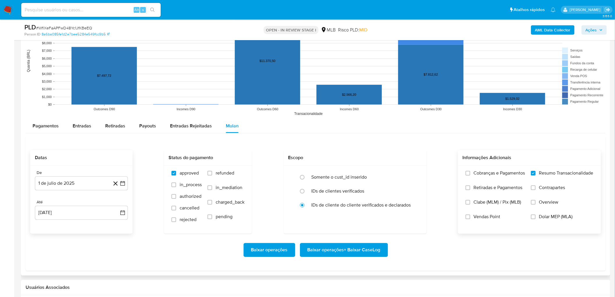
click at [372, 162] on input "Vendas Point" at bounding box center [468, 216] width 5 height 5
click at [339, 162] on span "Baixar operações + Baixar CaseLog" at bounding box center [344, 249] width 73 height 13
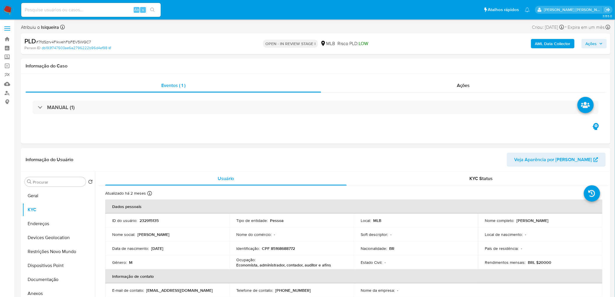
click at [150, 219] on p "232915135" at bounding box center [149, 220] width 19 height 5
copy p "232915135"
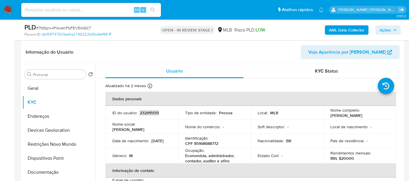
scroll to position [97, 0]
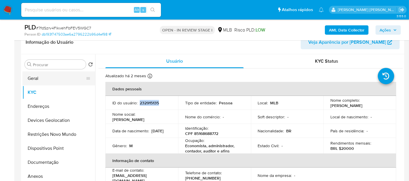
click at [41, 77] on button "Geral" at bounding box center [56, 78] width 68 height 14
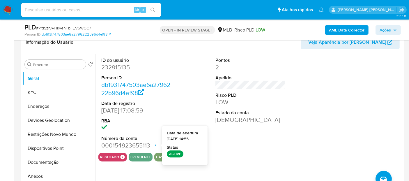
click at [277, 150] on div "Pontos 2 Apelido Risco PLD LOW Estado da conta Ativa" at bounding box center [250, 103] width 76 height 98
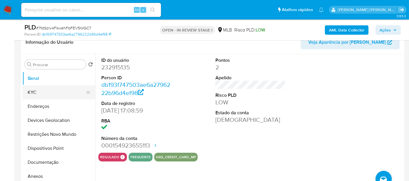
click at [33, 91] on button "KYC" at bounding box center [56, 92] width 68 height 14
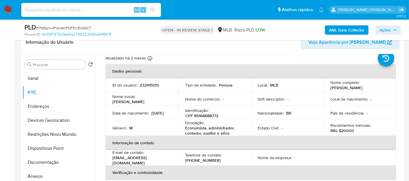
scroll to position [32, 0]
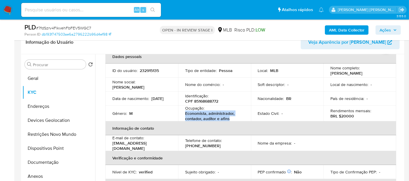
drag, startPoint x: 231, startPoint y: 118, endPoint x: 183, endPoint y: 116, distance: 48.0
click at [183, 116] on td "Ocupação : Economista, administrador, contador, auditor e afins" at bounding box center [214, 113] width 73 height 16
copy p "Economista, administrador, contador, auditor e afins"
click at [32, 161] on button "Documentação" at bounding box center [56, 162] width 68 height 14
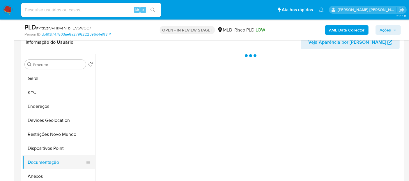
scroll to position [0, 0]
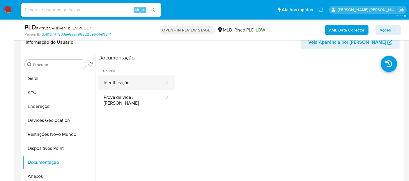
click at [131, 86] on button "Identificação" at bounding box center [131, 82] width 67 height 15
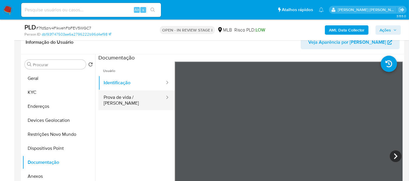
click at [132, 97] on button "Prova de vida / Selfie" at bounding box center [131, 100] width 67 height 20
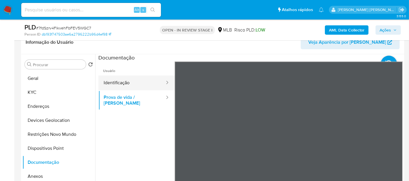
click at [136, 82] on button "Identificação" at bounding box center [131, 82] width 67 height 15
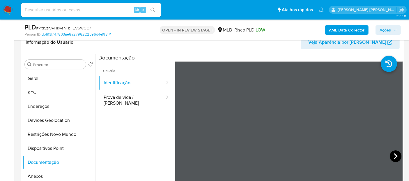
click at [390, 153] on icon at bounding box center [395, 156] width 12 height 12
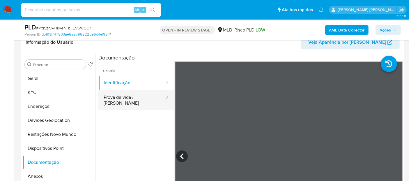
click at [136, 93] on button "Prova de vida / Selfie" at bounding box center [131, 100] width 67 height 20
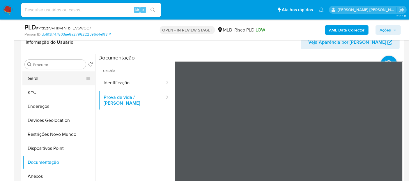
click at [59, 84] on button "Geral" at bounding box center [56, 78] width 68 height 14
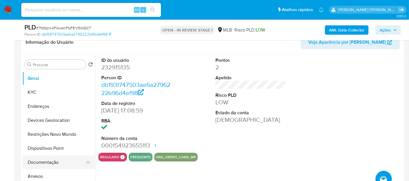
scroll to position [65, 0]
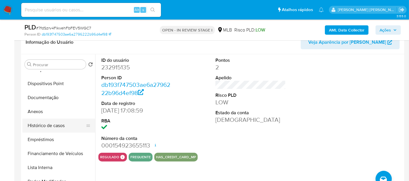
click at [64, 124] on button "Histórico de casos" at bounding box center [56, 125] width 68 height 14
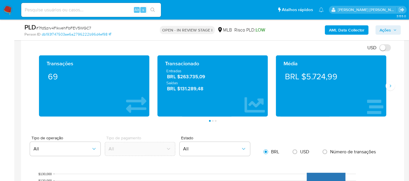
scroll to position [438, 0]
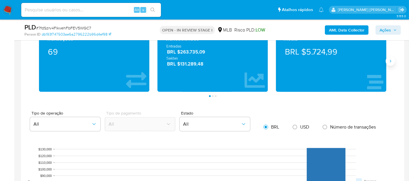
click at [391, 61] on icon "Siguiente" at bounding box center [390, 61] width 5 height 5
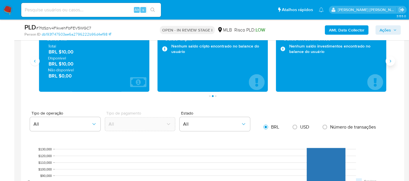
click at [394, 60] on button "Siguiente" at bounding box center [389, 60] width 9 height 9
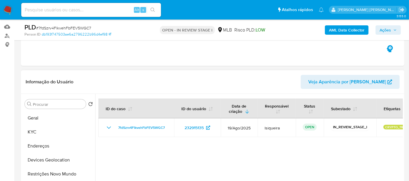
scroll to position [67, 0]
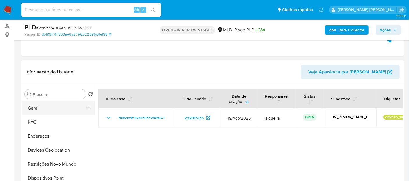
click at [51, 110] on button "Geral" at bounding box center [56, 108] width 68 height 14
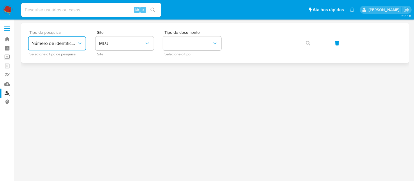
click at [60, 44] on span "Número de identificação" at bounding box center [53, 43] width 45 height 6
click at [71, 62] on span "Número de identificação" at bounding box center [55, 62] width 48 height 12
click at [138, 47] on button "site_id" at bounding box center [124, 43] width 58 height 14
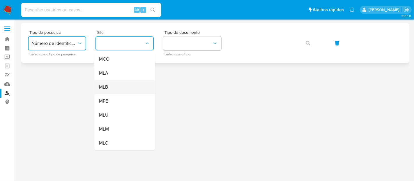
click at [126, 87] on div "MLB" at bounding box center [123, 87] width 48 height 14
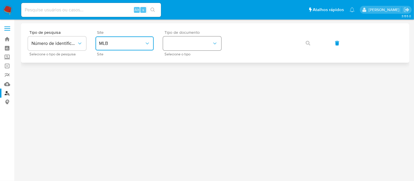
click at [184, 46] on button "identificationType" at bounding box center [192, 43] width 58 height 14
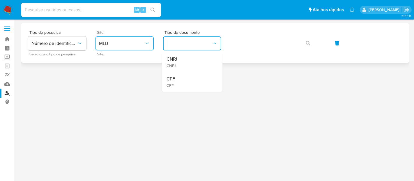
drag, startPoint x: 184, startPoint y: 83, endPoint x: 217, endPoint y: 60, distance: 40.5
click at [184, 83] on div "CPF CPF" at bounding box center [190, 82] width 48 height 20
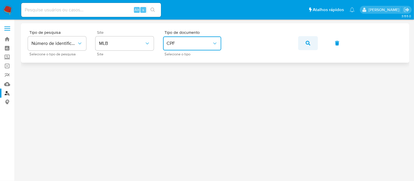
click at [310, 38] on button "button" at bounding box center [308, 43] width 20 height 14
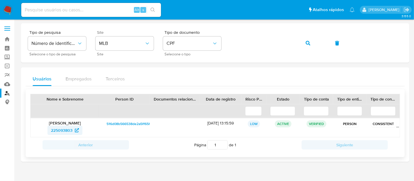
click at [61, 130] on span "225093803" at bounding box center [62, 129] width 22 height 9
click at [9, 8] on img at bounding box center [8, 10] width 10 height 10
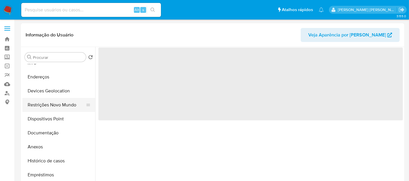
scroll to position [32, 0]
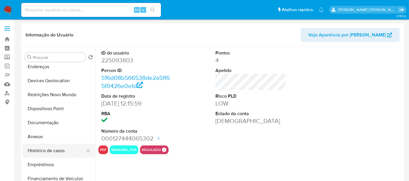
click at [55, 147] on button "Histórico de casos" at bounding box center [56, 150] width 68 height 14
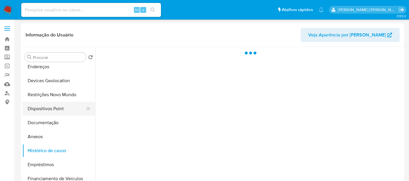
select select "10"
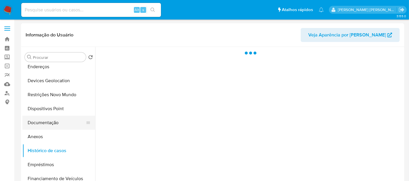
click at [44, 124] on button "Documentação" at bounding box center [56, 122] width 68 height 14
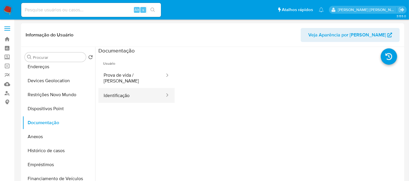
click at [133, 89] on button "Identificação" at bounding box center [131, 95] width 67 height 15
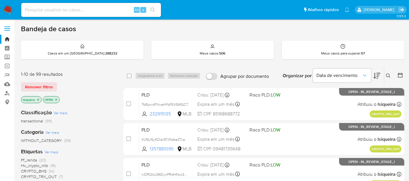
click at [1, 10] on nav "Pausado Ver notificaciones Alt s Atalhos rápidos Presiona las siguientes teclas…" at bounding box center [204, 9] width 409 height 19
click at [58, 9] on input at bounding box center [91, 10] width 140 height 8
paste input "7MmK0HRpy8cSIcO1Hpad3USc"
type input "7MmK0HRpy8cSIcO1Hpad3USc"
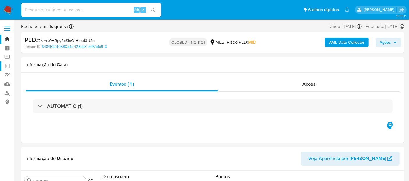
select select "10"
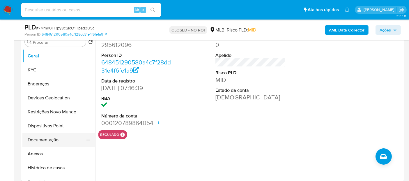
scroll to position [129, 0]
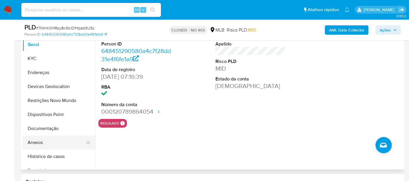
click at [42, 139] on button "Anexos" at bounding box center [56, 142] width 68 height 14
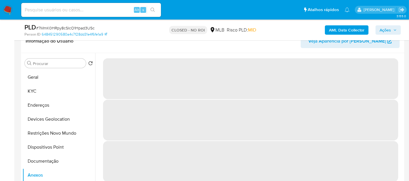
scroll to position [97, 0]
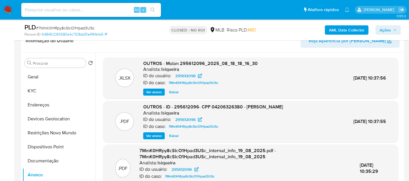
click at [152, 89] on span "Ver anexo" at bounding box center [154, 92] width 16 height 6
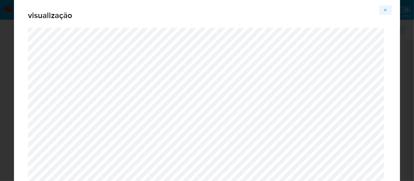
click at [384, 6] on span "Attachment preview" at bounding box center [385, 10] width 5 height 8
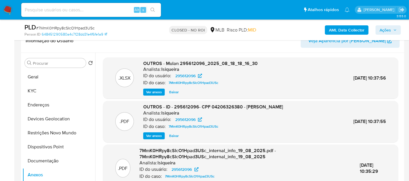
click at [158, 133] on span "Ver anexo" at bounding box center [154, 136] width 16 height 6
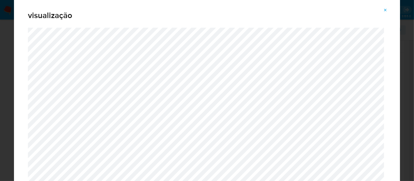
click at [387, 8] on icon "Attachment preview" at bounding box center [385, 10] width 5 height 5
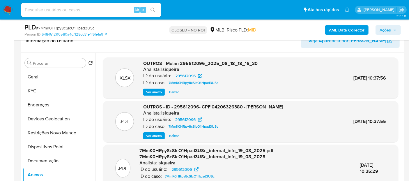
click at [11, 11] on img at bounding box center [8, 10] width 10 height 10
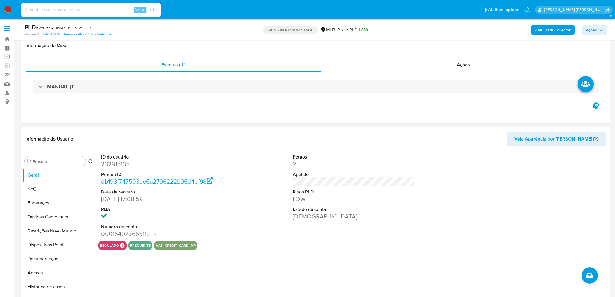
scroll to position [67, 0]
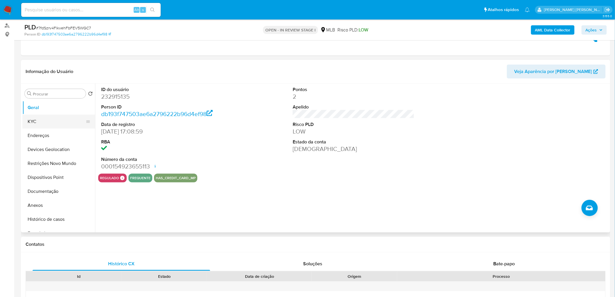
click at [33, 122] on button "KYC" at bounding box center [56, 122] width 68 height 14
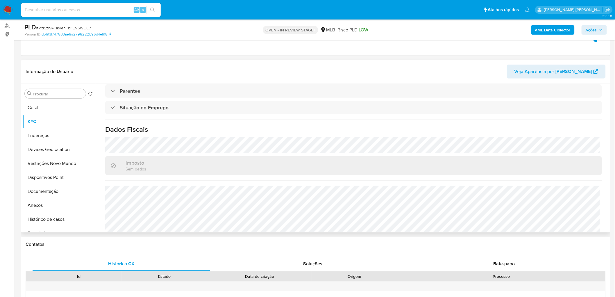
scroll to position [248, 0]
click at [41, 133] on button "Endereços" at bounding box center [56, 136] width 68 height 14
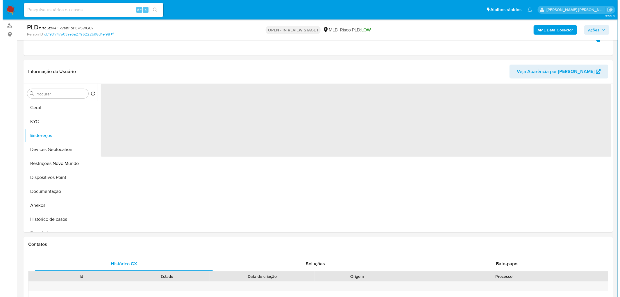
scroll to position [0, 0]
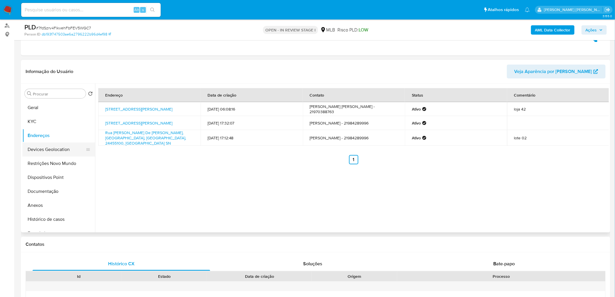
click at [49, 147] on button "Devices Geolocation" at bounding box center [56, 149] width 68 height 14
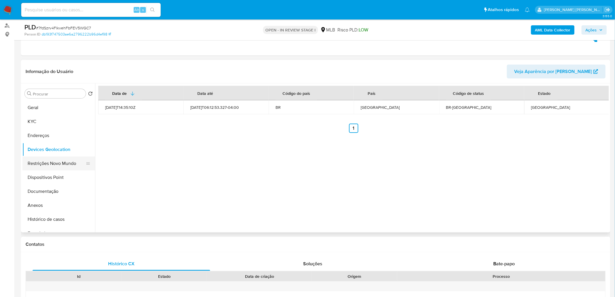
click at [50, 166] on button "Restrições Novo Mundo" at bounding box center [56, 163] width 68 height 14
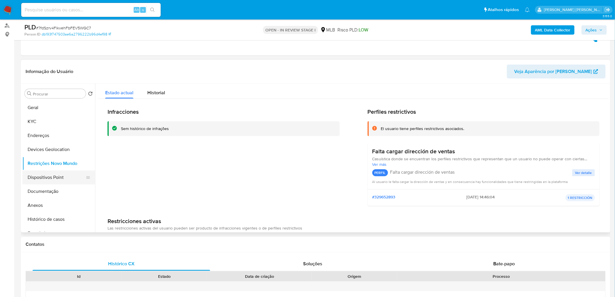
drag, startPoint x: 54, startPoint y: 175, endPoint x: 61, endPoint y: 176, distance: 7.1
click at [54, 175] on button "Dispositivos Point" at bounding box center [56, 177] width 68 height 14
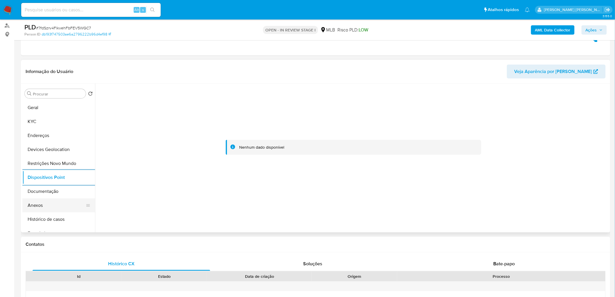
click at [42, 203] on button "Anexos" at bounding box center [56, 205] width 68 height 14
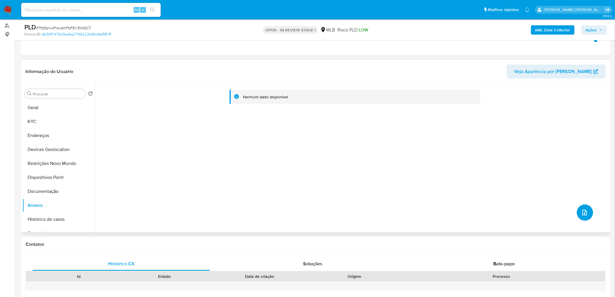
click at [582, 216] on icon "upload-file" at bounding box center [585, 212] width 7 height 7
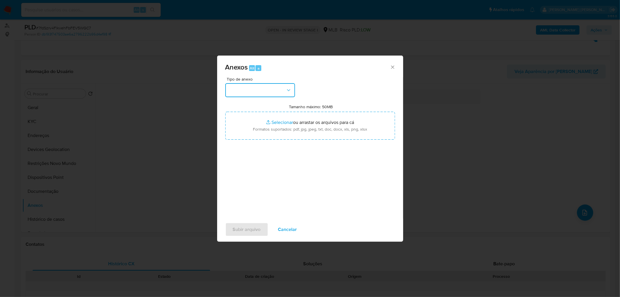
click at [271, 91] on button "button" at bounding box center [260, 90] width 70 height 14
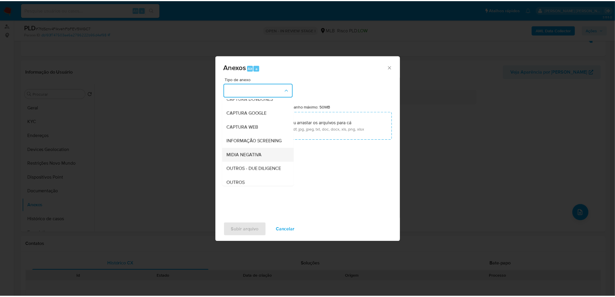
scroll to position [32, 0]
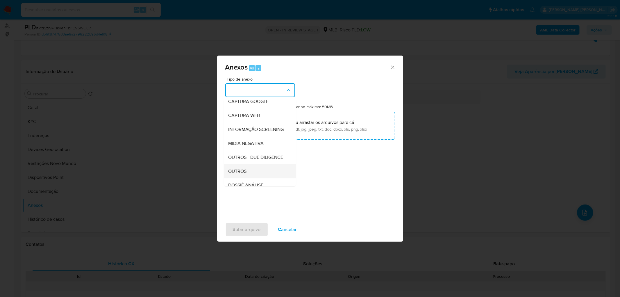
click at [243, 174] on span "OUTROS" at bounding box center [238, 171] width 18 height 6
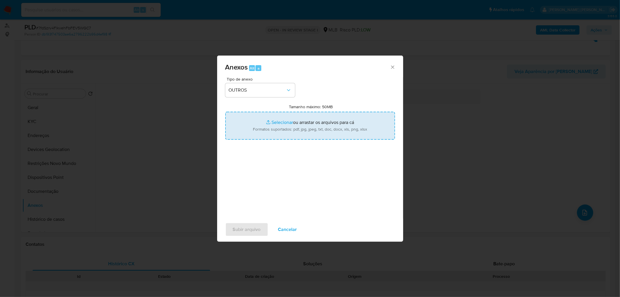
click at [288, 132] on input "Tamanho máximo: 50MB Selecionar arquivos" at bounding box center [310, 126] width 170 height 28
type input "C:\fakepath\Mulan 232915135_2025_08_21_12_18_35.xlsx"
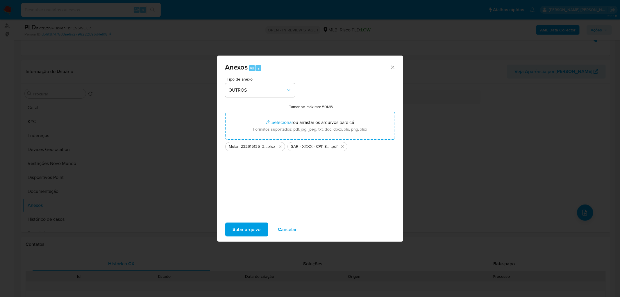
click at [248, 223] on span "Subir arquivo" at bounding box center [247, 229] width 28 height 13
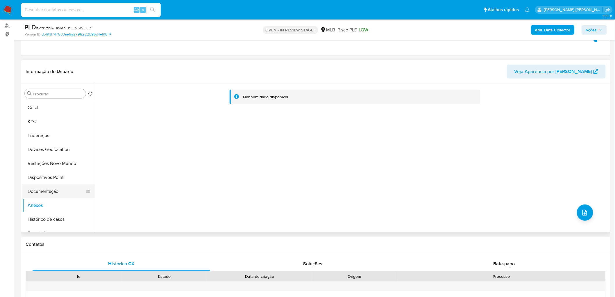
click at [63, 190] on button "Documentação" at bounding box center [56, 191] width 68 height 14
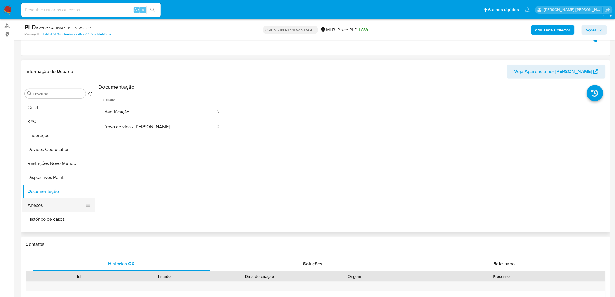
click at [50, 201] on button "Anexos" at bounding box center [56, 205] width 68 height 14
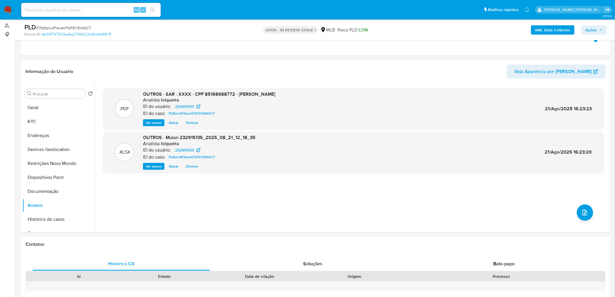
click at [595, 28] on span "Ações" at bounding box center [591, 29] width 11 height 9
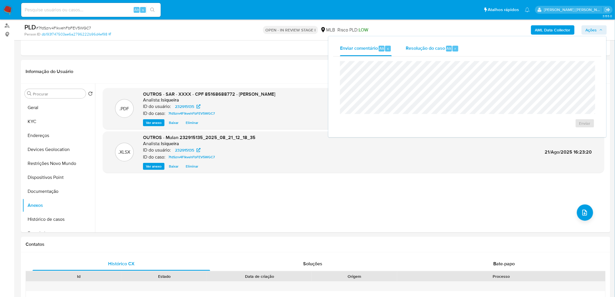
click at [431, 48] on span "Resolução do caso" at bounding box center [425, 48] width 39 height 7
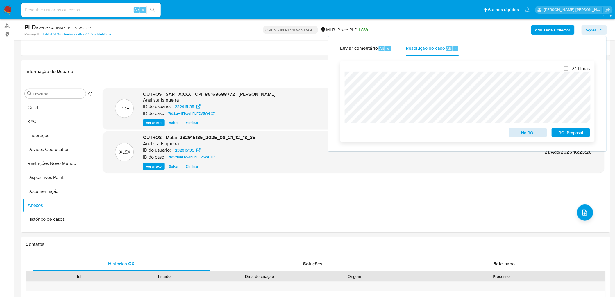
scroll to position [100, 0]
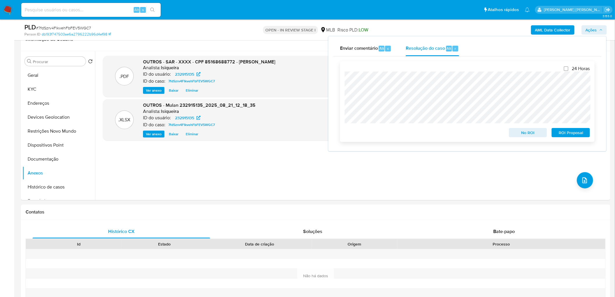
click at [577, 131] on span "ROI Proposal" at bounding box center [571, 133] width 30 height 8
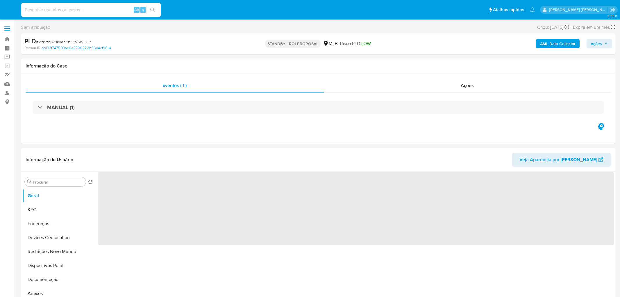
select select "10"
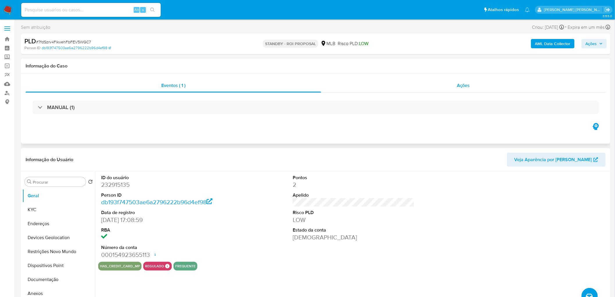
click at [459, 85] on span "Ações" at bounding box center [463, 85] width 13 height 7
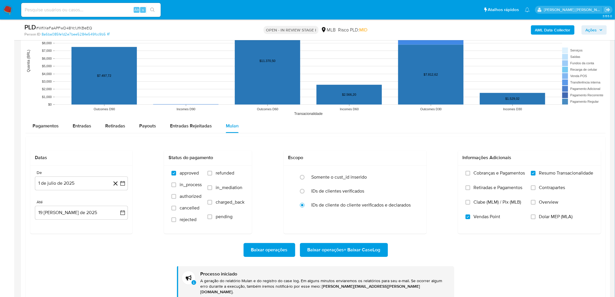
scroll to position [97, 0]
click at [390, 121] on div "Pagamentos Entradas Retiradas Payouts Entradas Rejeitadas Mulan" at bounding box center [316, 126] width 580 height 14
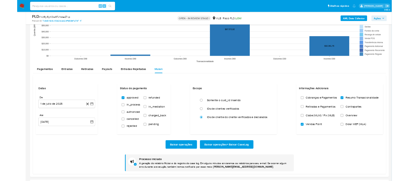
scroll to position [582, 0]
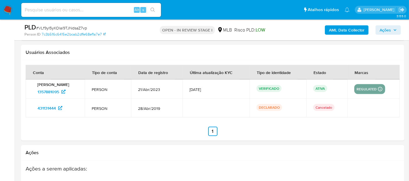
scroll to position [109, 0]
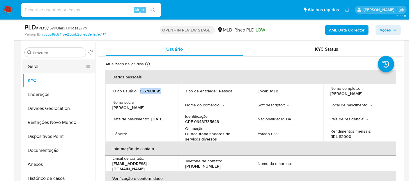
click at [61, 66] on button "Geral" at bounding box center [56, 66] width 68 height 14
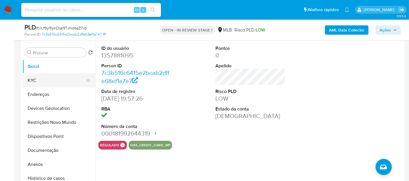
click at [62, 78] on button "KYC" at bounding box center [56, 80] width 68 height 14
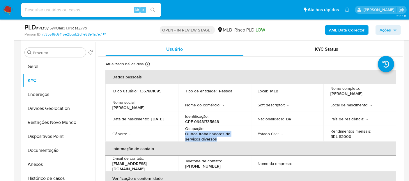
drag, startPoint x: 220, startPoint y: 138, endPoint x: 182, endPoint y: 131, distance: 39.0
click at [182, 131] on td "Ocupação : Outros trabalhadores de serviços diversos" at bounding box center [214, 134] width 73 height 16
copy p "Outros trabalhadores de serviços diversos"
click at [59, 149] on button "Documentação" at bounding box center [56, 150] width 68 height 14
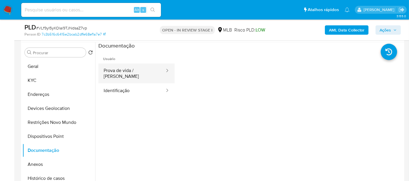
click at [143, 74] on button "Prova de vida / [PERSON_NAME]" at bounding box center [131, 73] width 67 height 20
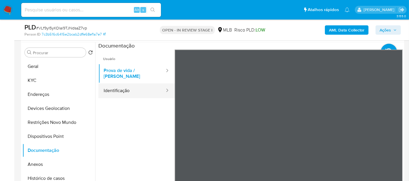
click at [137, 92] on button "Identificação" at bounding box center [131, 90] width 67 height 15
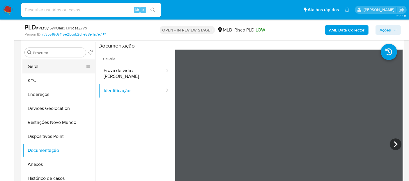
click at [41, 67] on button "Geral" at bounding box center [56, 66] width 68 height 14
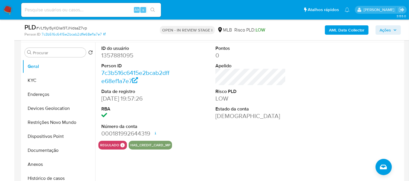
click at [119, 55] on dd "1357881095" at bounding box center [136, 55] width 70 height 8
copy dd "1357881095"
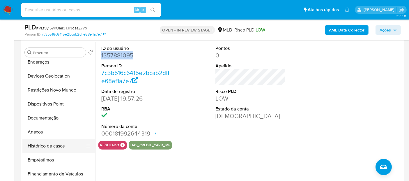
click at [75, 144] on button "Histórico de casos" at bounding box center [56, 146] width 68 height 14
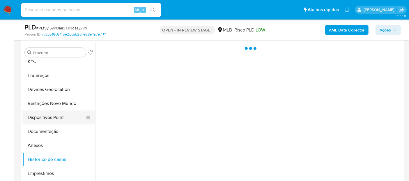
scroll to position [0, 0]
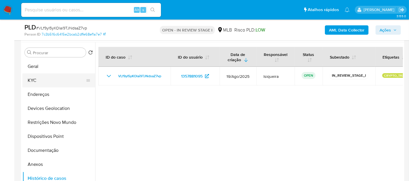
click at [51, 79] on button "KYC" at bounding box center [56, 80] width 68 height 14
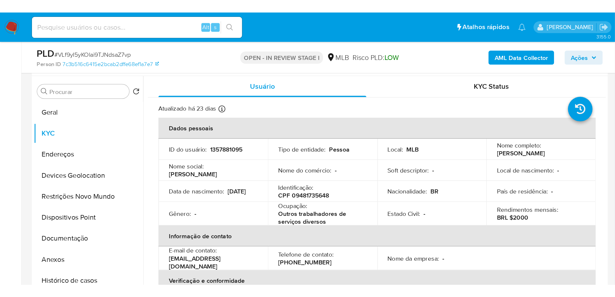
scroll to position [109, 0]
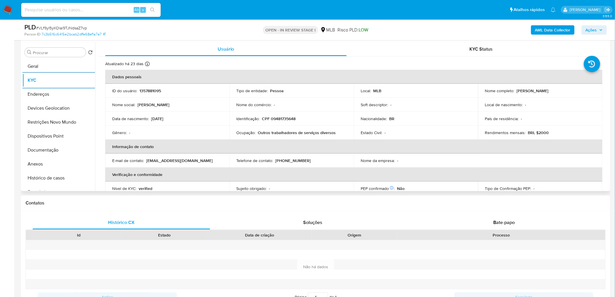
click at [239, 140] on th "Informação de contato" at bounding box center [354, 147] width 498 height 14
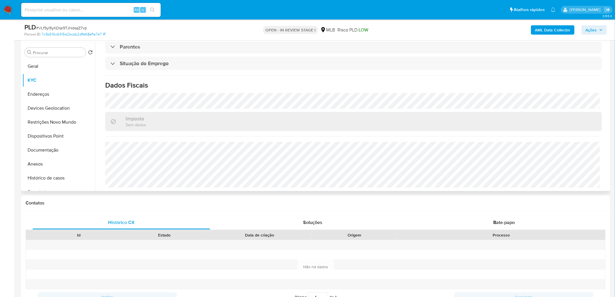
scroll to position [242, 0]
click at [44, 63] on button "Geral" at bounding box center [56, 66] width 68 height 14
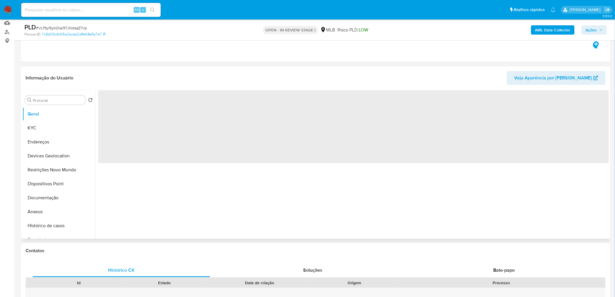
scroll to position [44, 0]
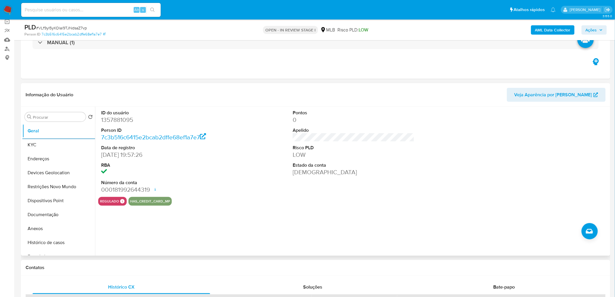
click at [51, 143] on button "KYC" at bounding box center [58, 145] width 73 height 14
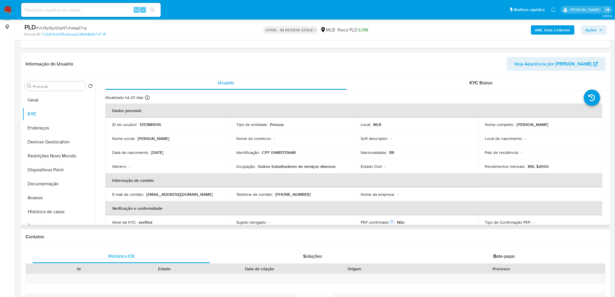
scroll to position [76, 0]
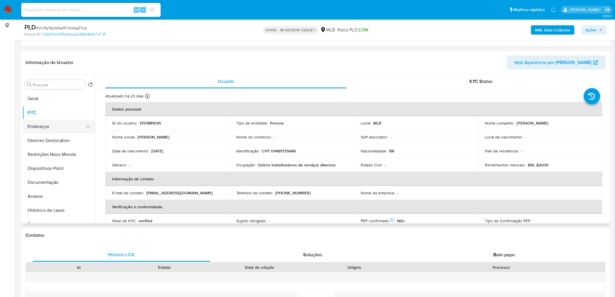
click at [33, 133] on button "Endereços" at bounding box center [56, 127] width 68 height 14
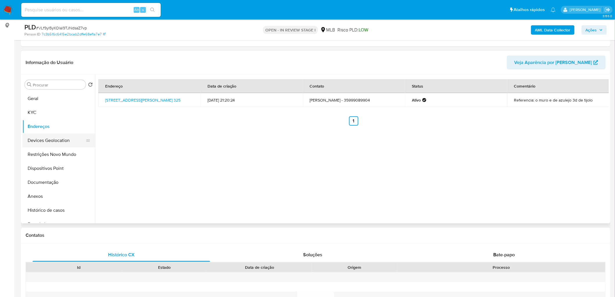
click at [44, 139] on button "Devices Geolocation" at bounding box center [56, 140] width 68 height 14
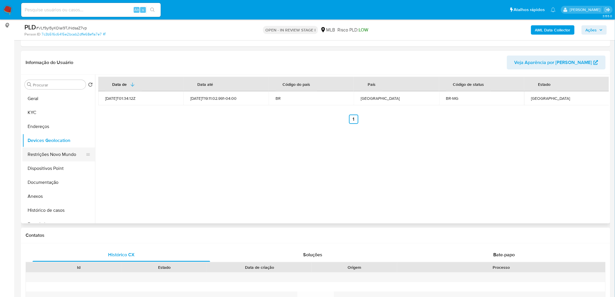
click at [66, 156] on button "Restrições Novo Mundo" at bounding box center [56, 154] width 68 height 14
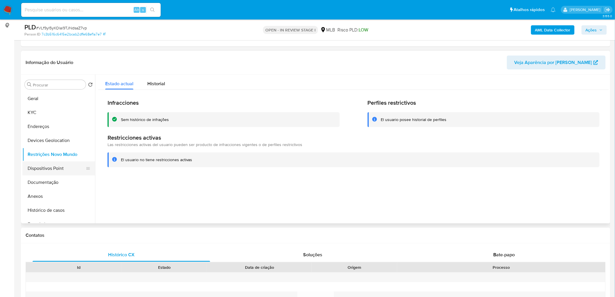
click at [45, 168] on button "Dispositivos Point" at bounding box center [56, 168] width 68 height 14
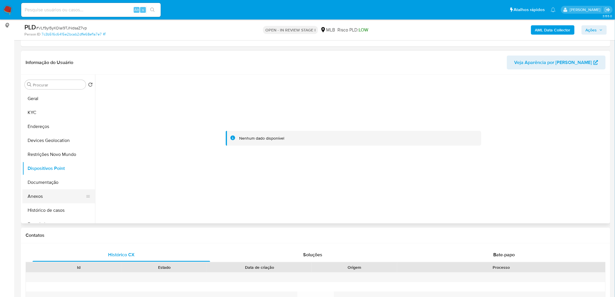
click at [33, 196] on button "Anexos" at bounding box center [56, 196] width 68 height 14
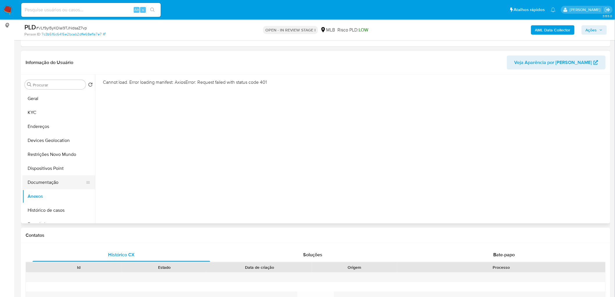
click at [55, 182] on button "Documentação" at bounding box center [56, 182] width 68 height 14
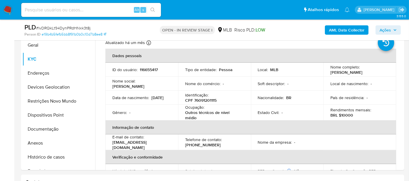
scroll to position [98, 0]
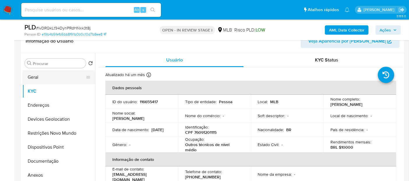
click at [48, 79] on button "Geral" at bounding box center [56, 77] width 68 height 14
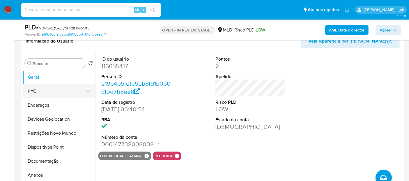
click at [50, 90] on button "KYC" at bounding box center [56, 91] width 68 height 14
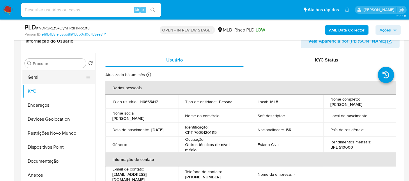
click at [53, 74] on button "Geral" at bounding box center [56, 77] width 68 height 14
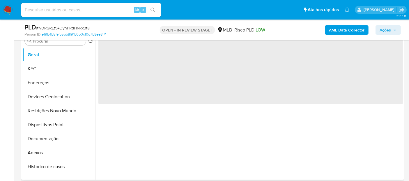
scroll to position [130, 0]
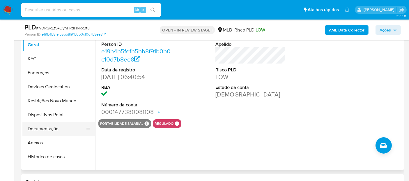
click at [55, 127] on button "Documentação" at bounding box center [56, 129] width 68 height 14
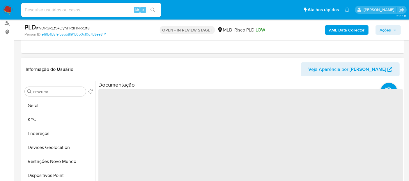
scroll to position [66, 0]
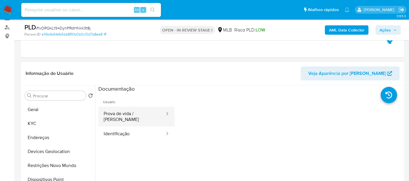
click at [135, 115] on button "Prova de vida / [PERSON_NAME]" at bounding box center [131, 116] width 67 height 20
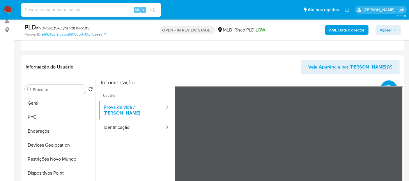
scroll to position [98, 0]
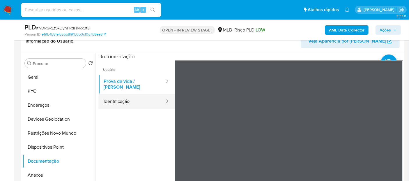
click at [142, 96] on button "Identificação" at bounding box center [131, 101] width 67 height 15
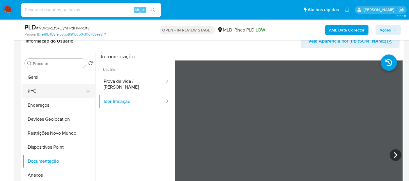
click at [47, 92] on button "KYC" at bounding box center [56, 91] width 68 height 14
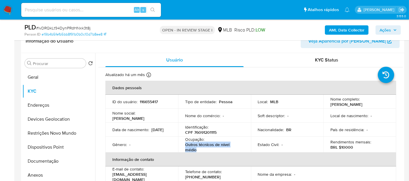
drag, startPoint x: 206, startPoint y: 151, endPoint x: 183, endPoint y: 146, distance: 23.7
click at [183, 146] on td "Ocupação : Outros técnicos de nível médio" at bounding box center [214, 144] width 73 height 16
copy p "Outros técnicos de nível médio"
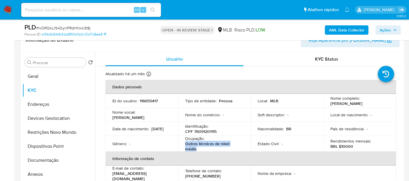
scroll to position [163, 0]
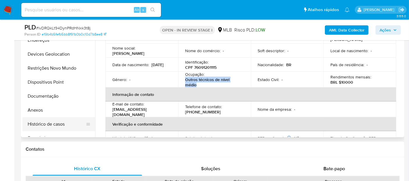
click at [42, 126] on button "Histórico de casos" at bounding box center [56, 124] width 68 height 14
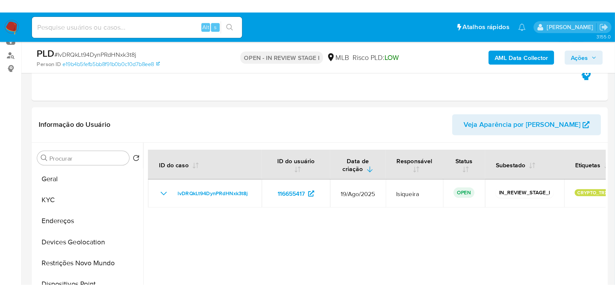
scroll to position [65, 0]
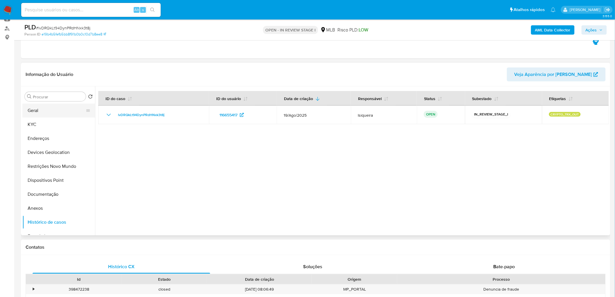
click at [63, 108] on button "Geral" at bounding box center [56, 111] width 68 height 14
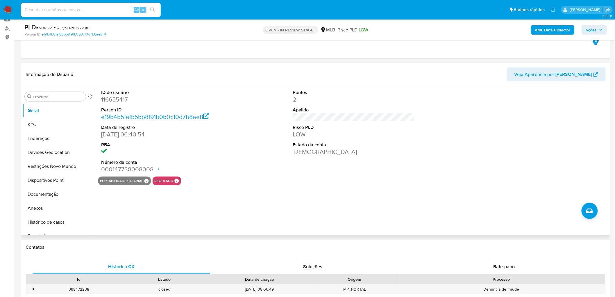
click at [460, 147] on div "ID do usuário 116655417 Person ID e19b4b5fefb5bb8f91b0b0c10d7b8ee8 Data de regi…" at bounding box center [353, 131] width 511 height 90
click at [44, 129] on button "KYC" at bounding box center [56, 124] width 68 height 14
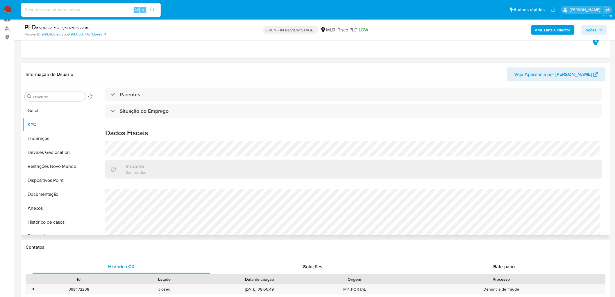
scroll to position [248, 0]
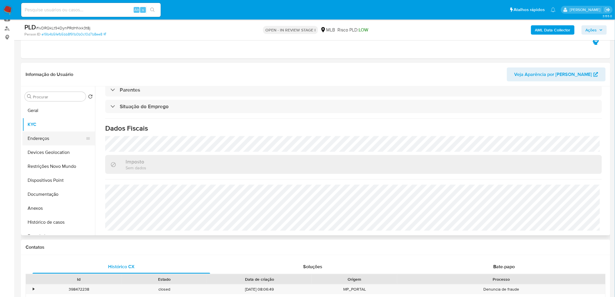
click at [60, 142] on button "Endereços" at bounding box center [56, 138] width 68 height 14
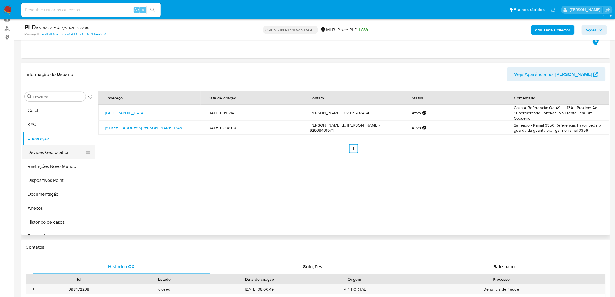
click at [44, 157] on button "Devices Geolocation" at bounding box center [56, 152] width 68 height 14
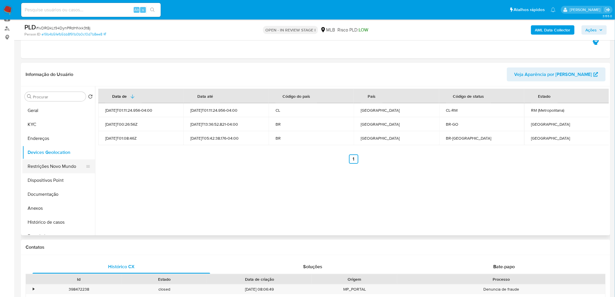
click at [62, 161] on button "Restrições Novo Mundo" at bounding box center [56, 166] width 68 height 14
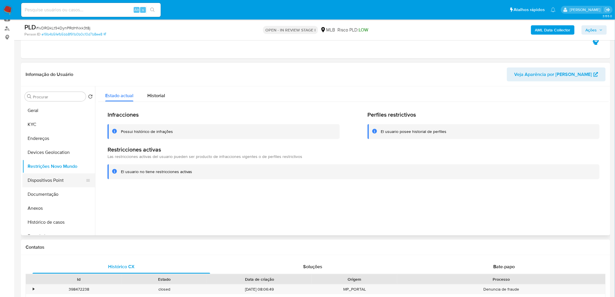
click at [61, 177] on button "Dispositivos Point" at bounding box center [56, 180] width 68 height 14
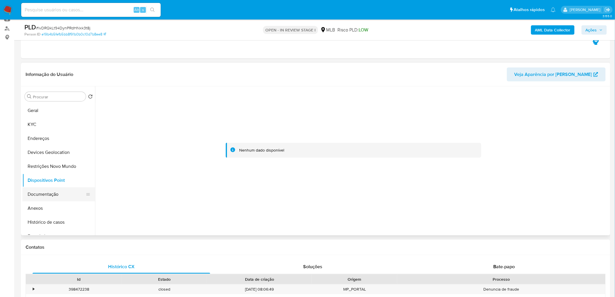
click at [37, 189] on button "Documentação" at bounding box center [56, 194] width 68 height 14
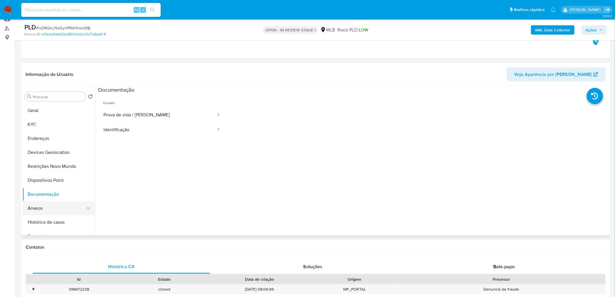
click at [45, 213] on button "Anexos" at bounding box center [56, 208] width 68 height 14
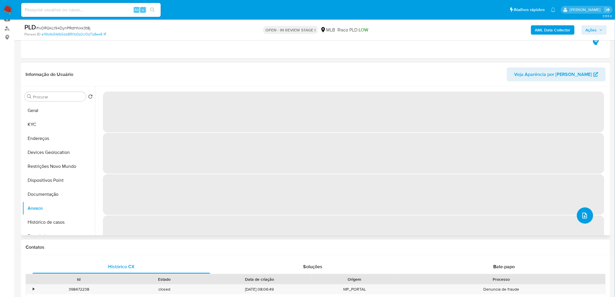
click at [586, 215] on icon "upload-file" at bounding box center [585, 215] width 7 height 7
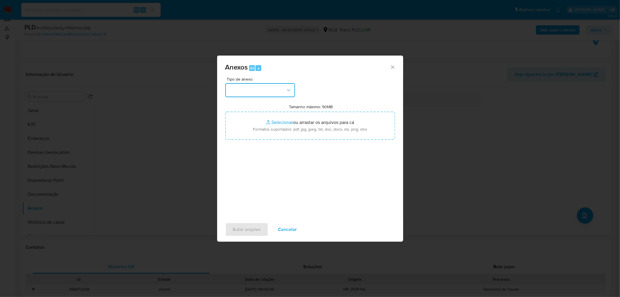
click at [278, 86] on button "button" at bounding box center [260, 90] width 70 height 14
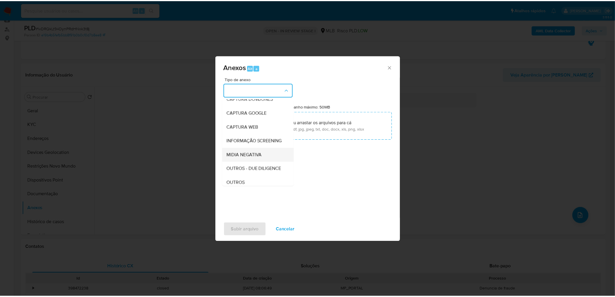
scroll to position [32, 0]
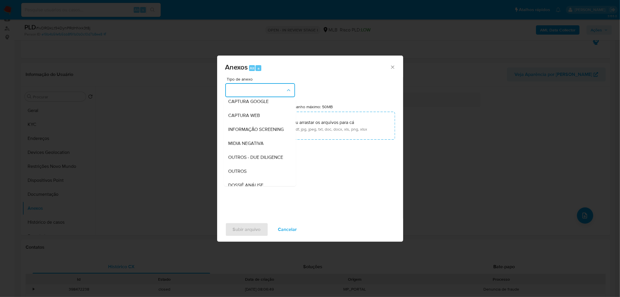
click at [242, 186] on div "CAPTURA BUREAU CAPTURA [PERSON_NAME] CAPTURA GOOGLE CAPTURA WEB INFORMAÇÃO SCRE…" at bounding box center [260, 141] width 72 height 89
click at [242, 174] on span "OUTROS" at bounding box center [238, 171] width 18 height 6
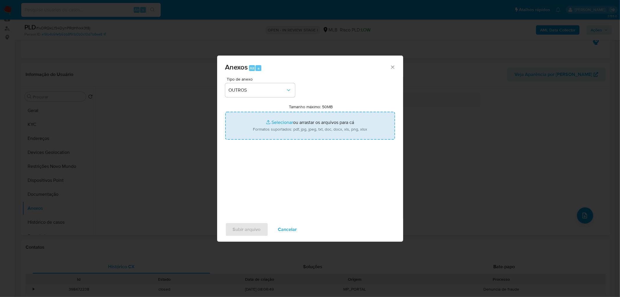
click at [304, 122] on input "Tamanho máximo: 50MB Selecionar arquivos" at bounding box center [310, 126] width 170 height 28
type input "C:\fakepath\Mulan 116655417_2025_08_21_14_44_57.xlsx"
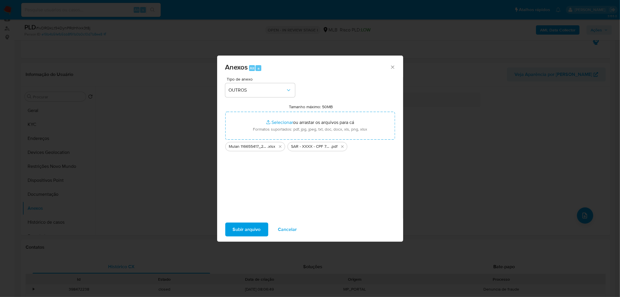
click at [247, 231] on span "Subir arquivo" at bounding box center [247, 229] width 28 height 13
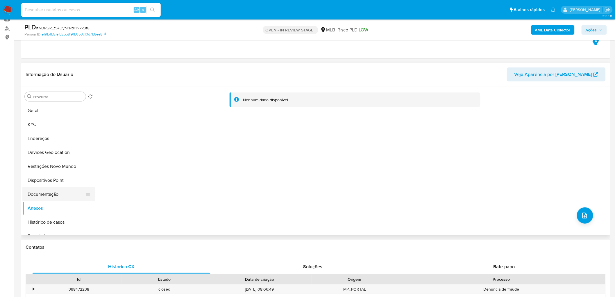
click at [62, 190] on button "Documentação" at bounding box center [56, 194] width 68 height 14
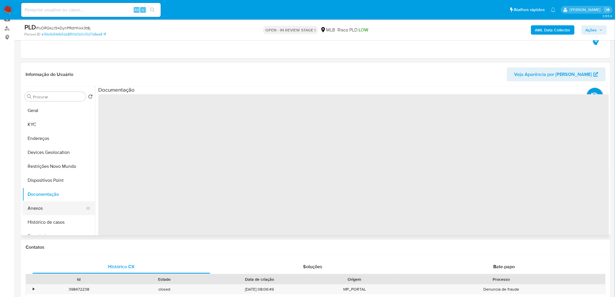
click at [54, 209] on button "Anexos" at bounding box center [56, 208] width 68 height 14
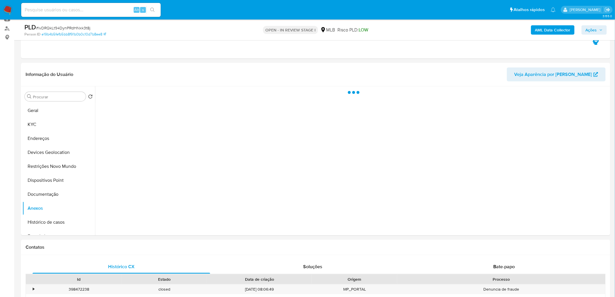
click at [586, 31] on button "Ações" at bounding box center [594, 29] width 25 height 9
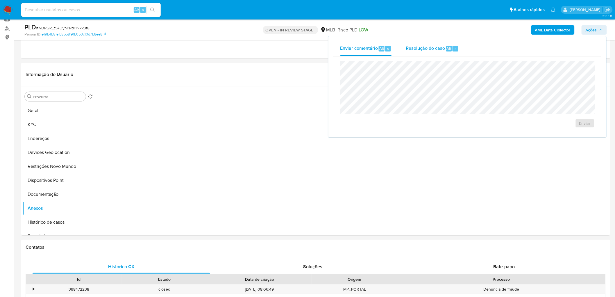
click at [443, 48] on span "Resolução do caso" at bounding box center [425, 48] width 39 height 7
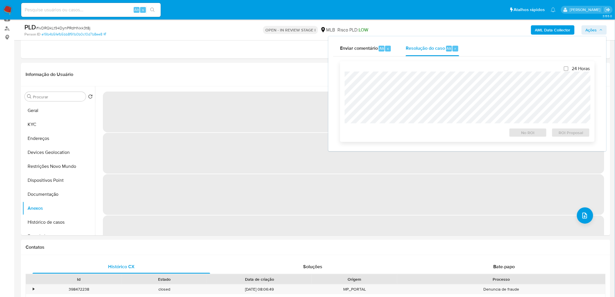
click at [433, 69] on div "24 Horas No ROI ROI Proposal" at bounding box center [467, 102] width 245 height 72
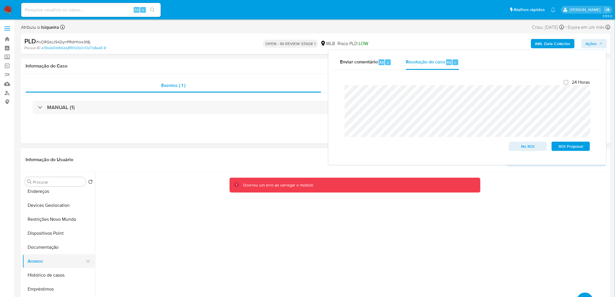
drag, startPoint x: 51, startPoint y: 272, endPoint x: 54, endPoint y: 263, distance: 9.4
click at [52, 270] on button "Histórico de casos" at bounding box center [58, 275] width 73 height 14
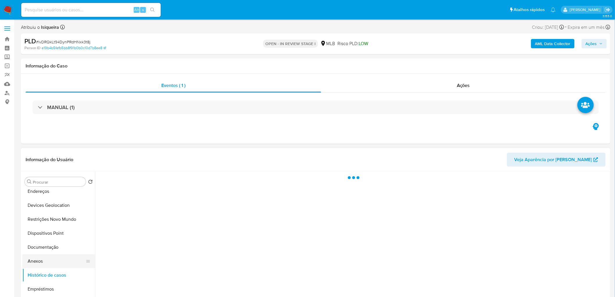
click at [54, 263] on button "Anexos" at bounding box center [56, 261] width 68 height 14
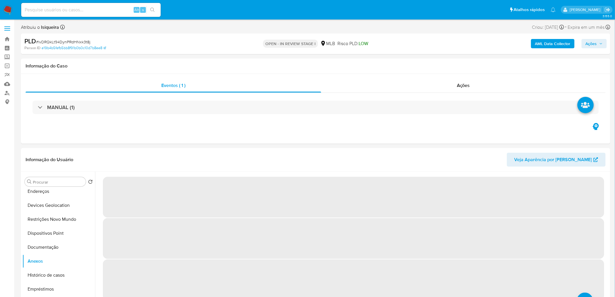
click at [594, 42] on span "Ações" at bounding box center [591, 43] width 11 height 9
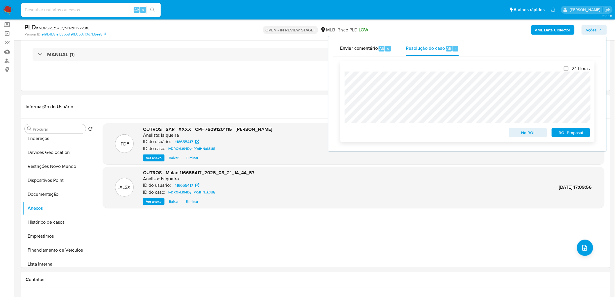
click at [580, 131] on span "ROI Proposal" at bounding box center [571, 133] width 30 height 8
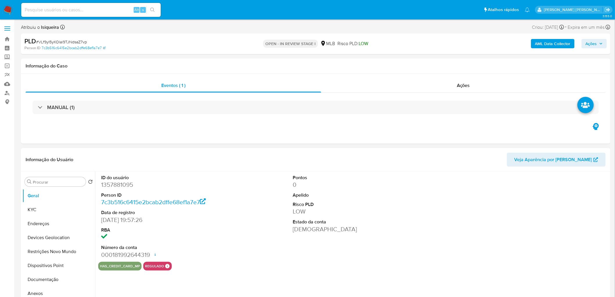
select select "10"
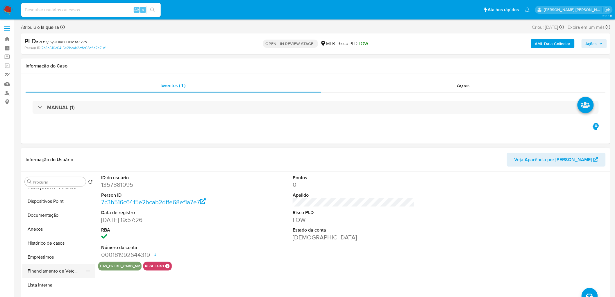
scroll to position [65, 0]
click at [44, 227] on button "Anexos" at bounding box center [56, 229] width 68 height 14
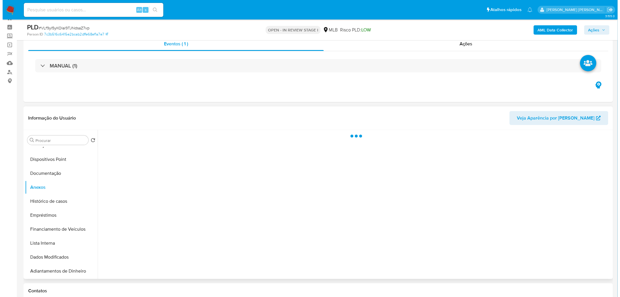
scroll to position [32, 0]
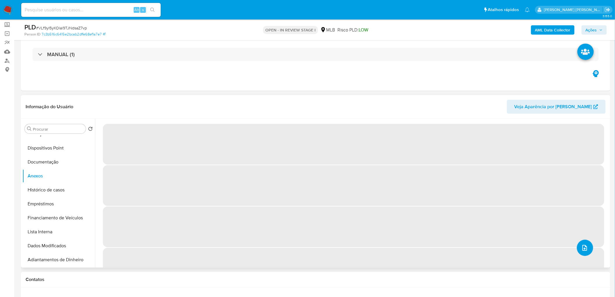
click at [585, 251] on span "upload-file" at bounding box center [585, 247] width 7 height 7
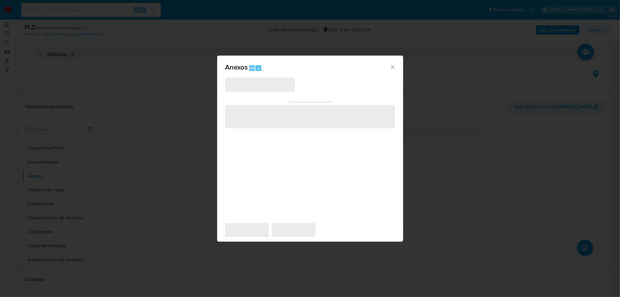
click at [276, 85] on span "‌" at bounding box center [260, 85] width 70 height 14
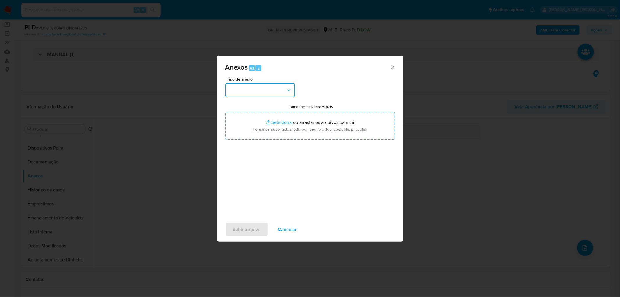
click at [276, 85] on button "button" at bounding box center [260, 90] width 70 height 14
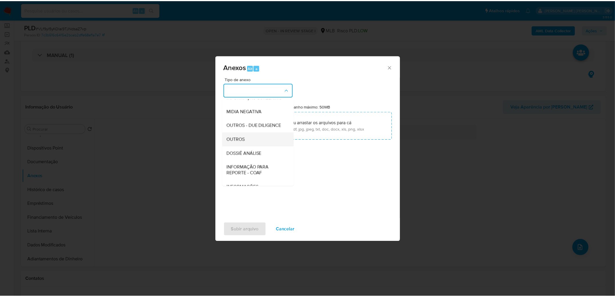
scroll to position [65, 0]
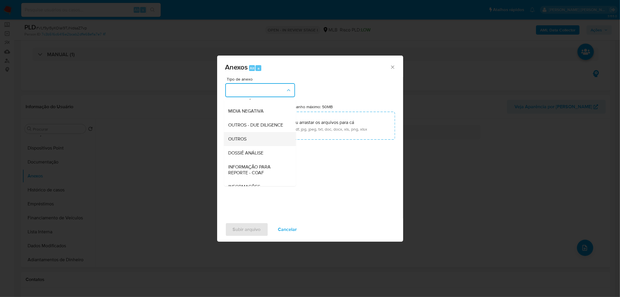
click at [256, 146] on div "OUTROS" at bounding box center [258, 139] width 59 height 14
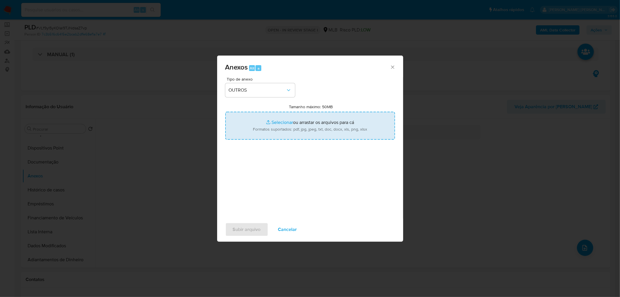
click at [283, 126] on input "Tamanho máximo: 50MB Selecionar arquivos" at bounding box center [310, 126] width 170 height 28
type input "C:\fakepath\Mulan 1357881095_2025_08_21_14_44_57.xlsx"
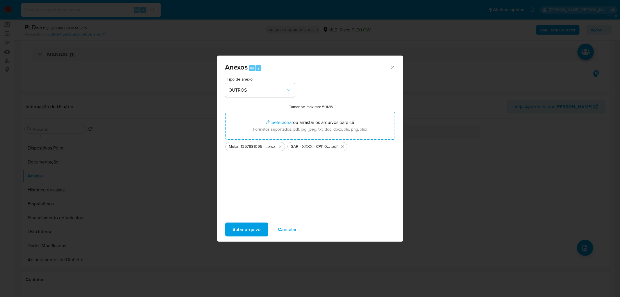
click at [246, 230] on span "Subir arquivo" at bounding box center [247, 229] width 28 height 13
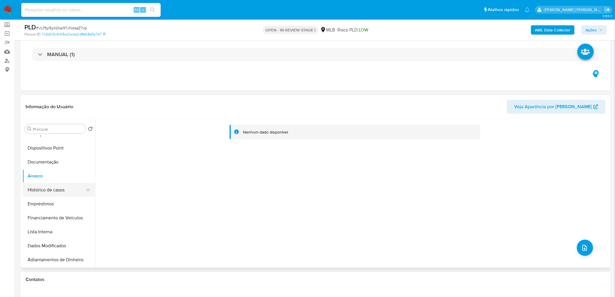
click at [62, 188] on button "Histórico de casos" at bounding box center [56, 190] width 68 height 14
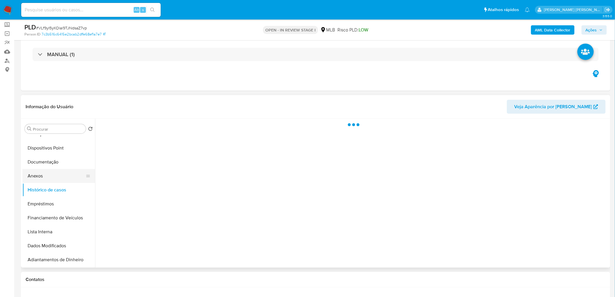
click at [58, 173] on button "Anexos" at bounding box center [56, 176] width 68 height 14
click at [598, 31] on span "Ações" at bounding box center [594, 30] width 17 height 8
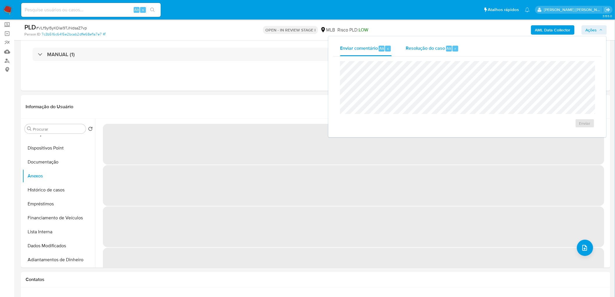
click at [412, 54] on div "Resolução do caso Alt r" at bounding box center [432, 48] width 53 height 15
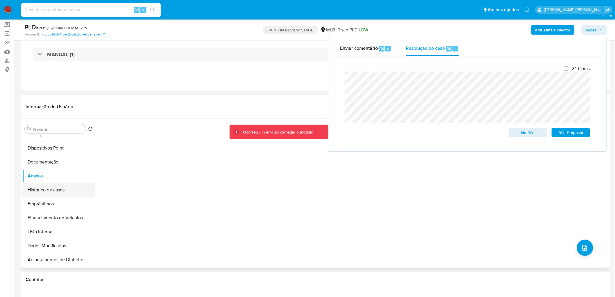
click at [48, 188] on button "Histórico de casos" at bounding box center [56, 190] width 68 height 14
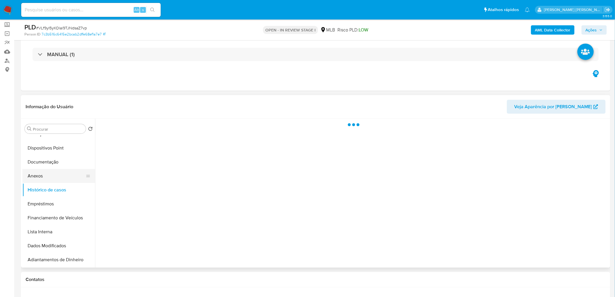
click at [44, 174] on button "Anexos" at bounding box center [56, 176] width 68 height 14
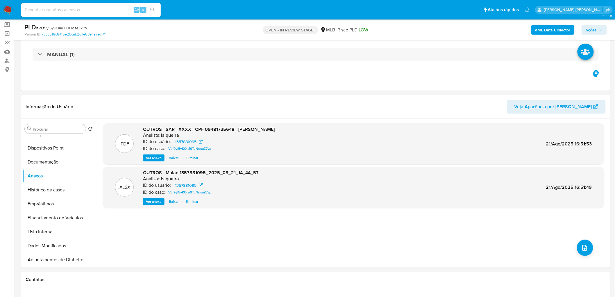
click at [603, 26] on span "Ações" at bounding box center [594, 30] width 17 height 8
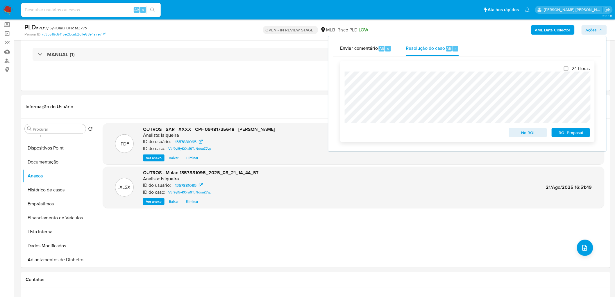
click at [573, 134] on span "ROI Proposal" at bounding box center [571, 133] width 30 height 8
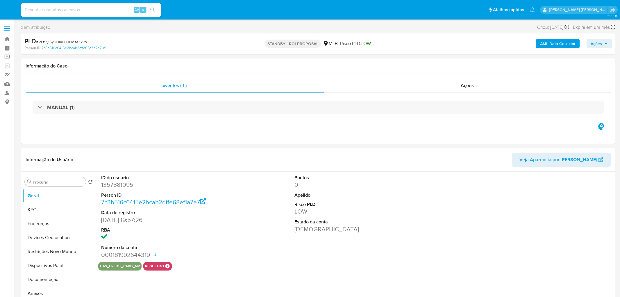
select select "10"
click at [427, 91] on div "Ações" at bounding box center [463, 86] width 285 height 14
select select "10"
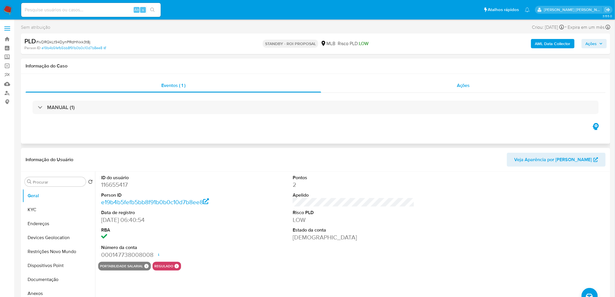
click at [454, 84] on div "Ações" at bounding box center [463, 86] width 285 height 14
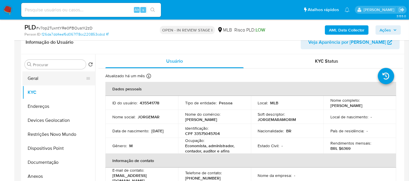
click at [67, 80] on button "Geral" at bounding box center [56, 78] width 68 height 14
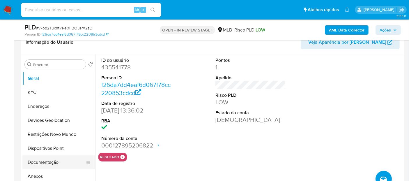
click at [55, 164] on button "Documentação" at bounding box center [56, 162] width 68 height 14
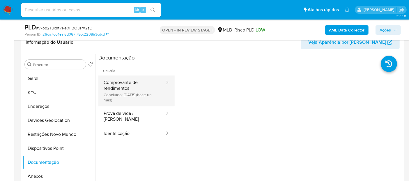
click at [115, 88] on button "Comprovante de rendimentos Concluído: 21/07/2025 (hace un mes)" at bounding box center [131, 90] width 67 height 31
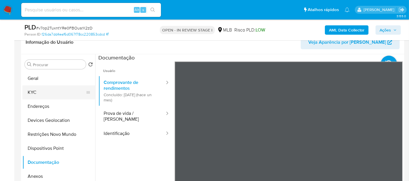
click at [51, 93] on button "KYC" at bounding box center [56, 92] width 68 height 14
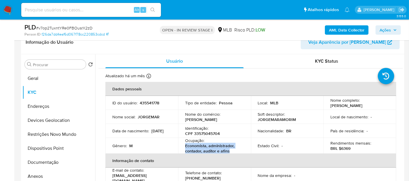
drag, startPoint x: 235, startPoint y: 150, endPoint x: 182, endPoint y: 147, distance: 53.3
click at [182, 147] on td "Ocupação : Economista, administrador, contador, auditor e afins" at bounding box center [214, 146] width 73 height 16
copy p "Economista, administrador, contador, auditor e afins"
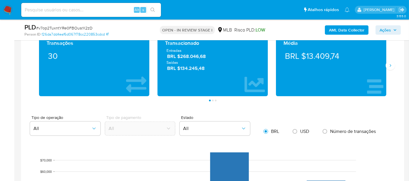
scroll to position [400, 0]
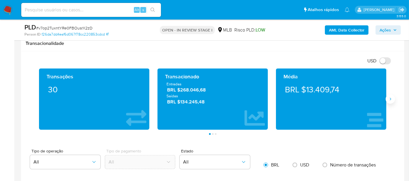
click at [390, 97] on icon "Siguiente" at bounding box center [390, 99] width 5 height 5
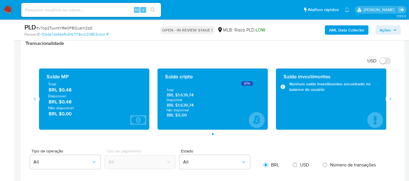
drag, startPoint x: 199, startPoint y: 105, endPoint x: 177, endPoint y: 104, distance: 22.4
click at [177, 104] on span "BRL $1.639,74" at bounding box center [213, 105] width 92 height 6
click at [389, 101] on button "Siguiente" at bounding box center [389, 98] width 9 height 9
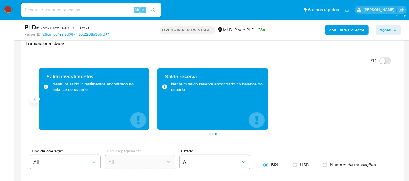
click at [35, 97] on icon "Anterior" at bounding box center [35, 99] width 5 height 5
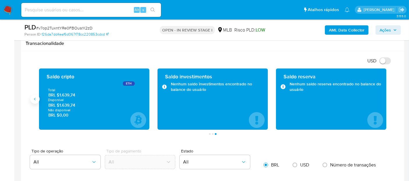
click at [35, 97] on icon "Anterior" at bounding box center [35, 99] width 5 height 5
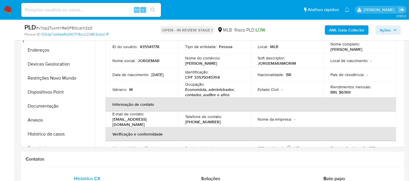
scroll to position [142, 0]
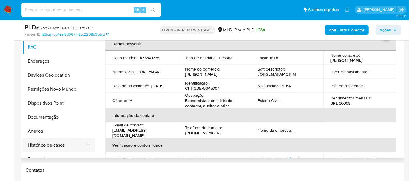
click at [63, 151] on button "Histórico de casos" at bounding box center [56, 145] width 68 height 14
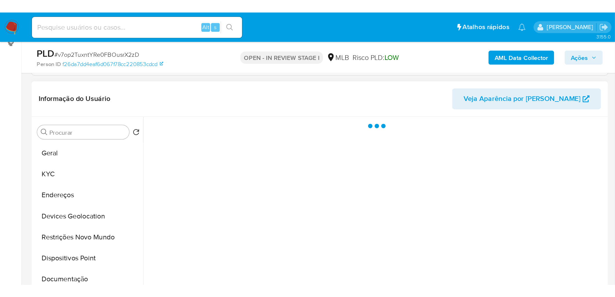
scroll to position [77, 0]
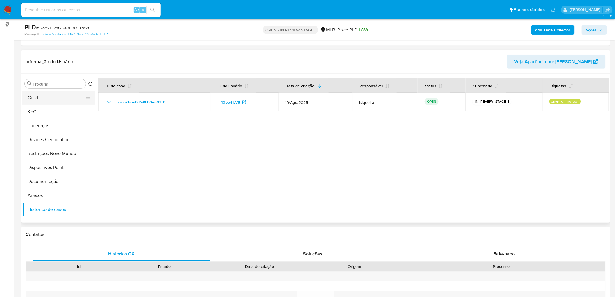
click at [45, 99] on button "Geral" at bounding box center [56, 98] width 68 height 14
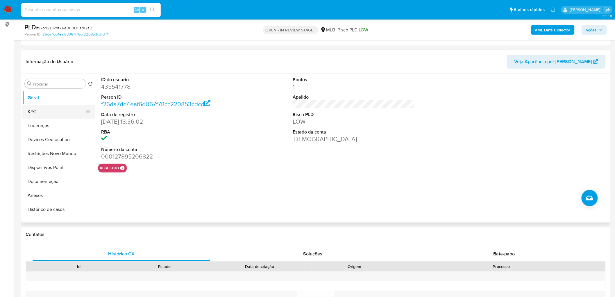
click at [47, 109] on button "KYC" at bounding box center [56, 112] width 68 height 14
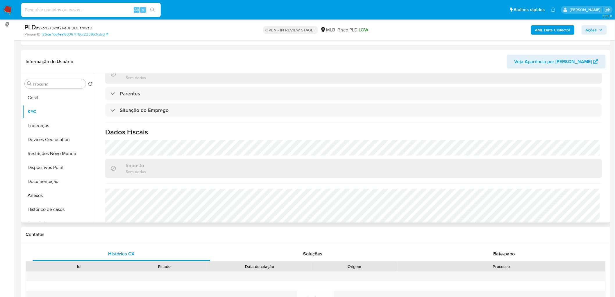
scroll to position [226, 0]
click at [46, 121] on button "Endereços" at bounding box center [56, 126] width 68 height 14
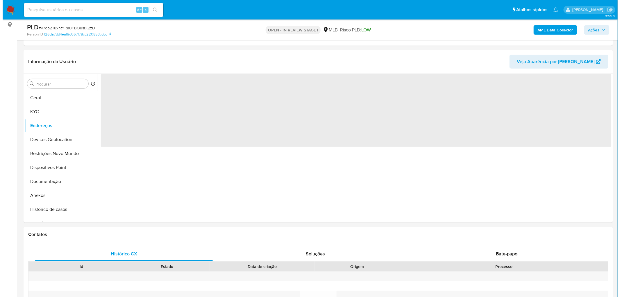
scroll to position [0, 0]
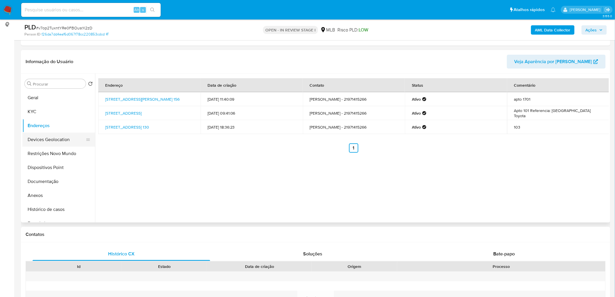
click at [56, 139] on button "Devices Geolocation" at bounding box center [56, 140] width 68 height 14
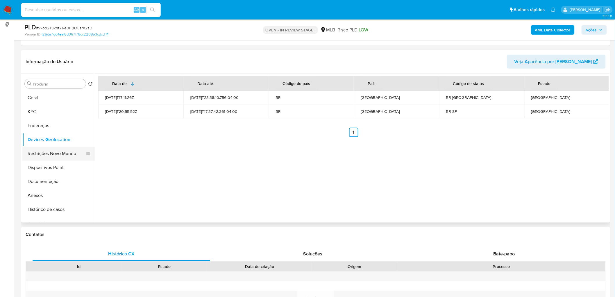
click at [60, 152] on button "Restrições Novo Mundo" at bounding box center [56, 154] width 68 height 14
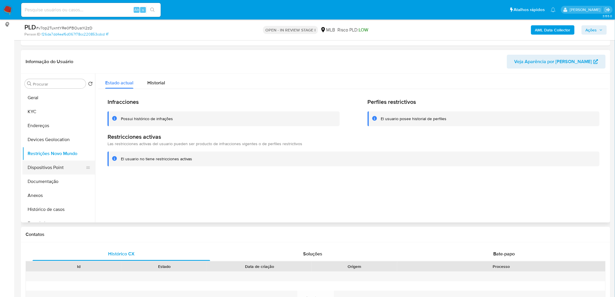
click at [56, 163] on button "Dispositivos Point" at bounding box center [56, 168] width 68 height 14
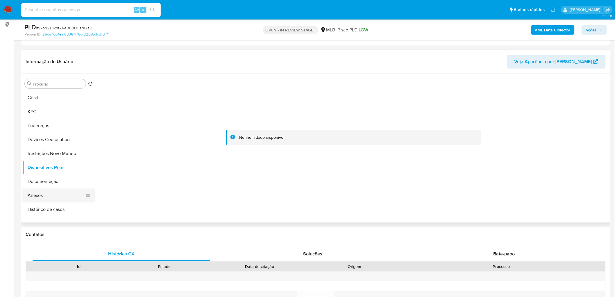
click at [51, 180] on button "Anexos" at bounding box center [56, 195] width 68 height 14
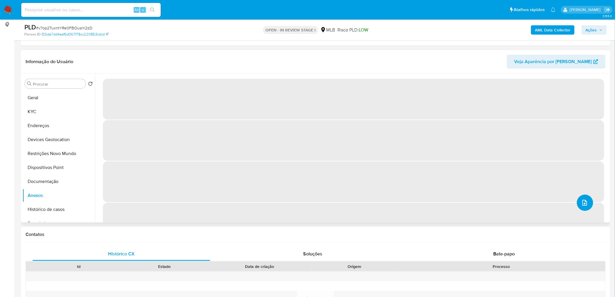
click at [408, 180] on span "upload-file" at bounding box center [585, 202] width 7 height 7
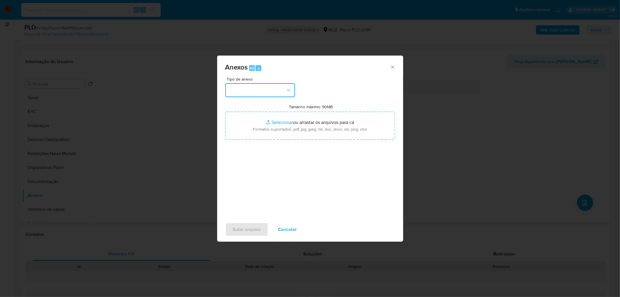
click at [271, 88] on button "button" at bounding box center [260, 90] width 70 height 14
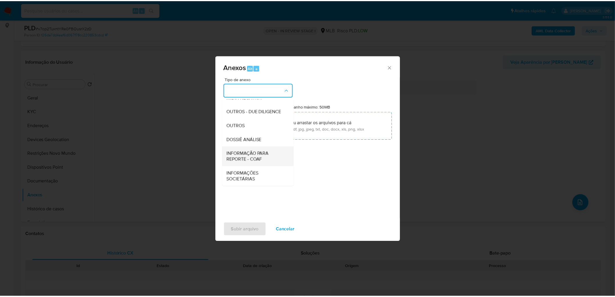
scroll to position [89, 0]
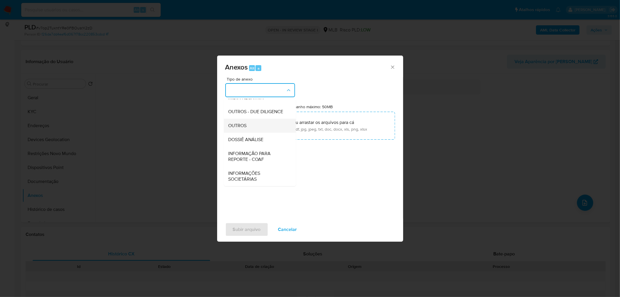
click at [249, 123] on div "OUTROS" at bounding box center [258, 126] width 59 height 14
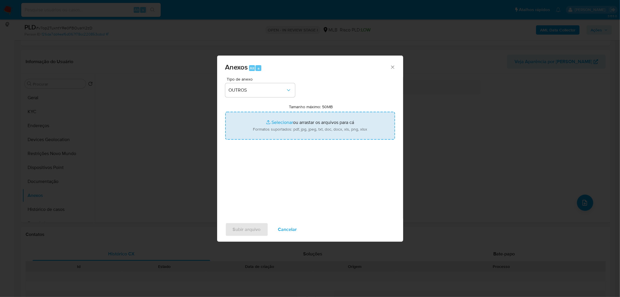
click at [283, 126] on input "Tamanho máximo: 50MB Selecionar arquivos" at bounding box center [310, 126] width 170 height 28
type input "C:\fakepath\Mulan 435541778_2025_08_21_14_45_32.xlsx"
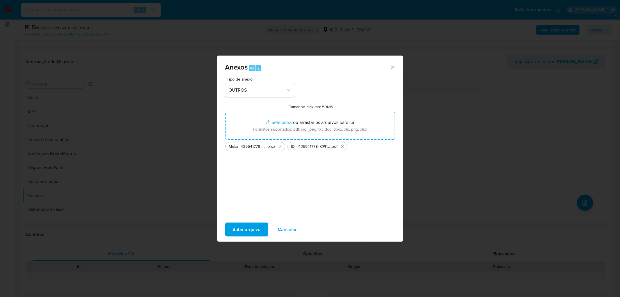
click at [250, 180] on span "Subir arquivo" at bounding box center [247, 229] width 28 height 13
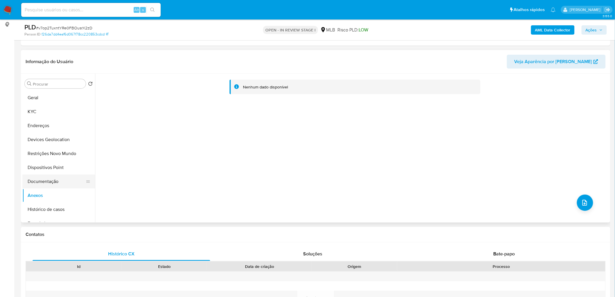
click at [42, 178] on button "Documentação" at bounding box center [56, 181] width 68 height 14
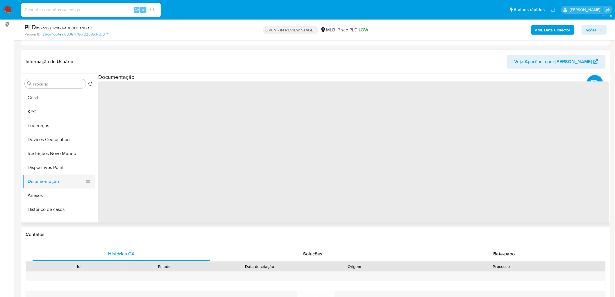
click at [42, 180] on button "Documentação" at bounding box center [56, 181] width 68 height 14
click at [40, 180] on button "Anexos" at bounding box center [56, 195] width 68 height 14
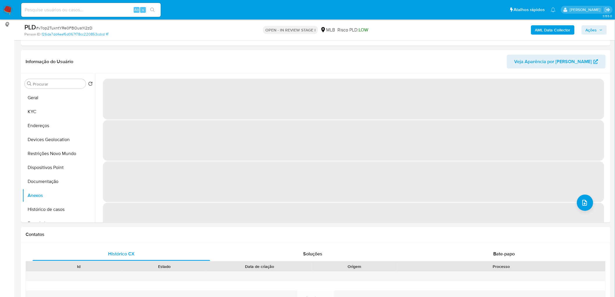
click at [408, 27] on span "Ações" at bounding box center [591, 29] width 11 height 9
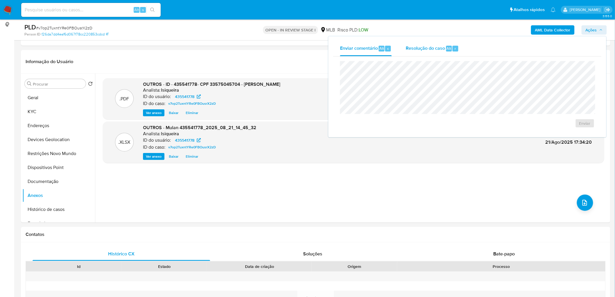
click at [408, 46] on span "Resolução do caso" at bounding box center [425, 48] width 39 height 7
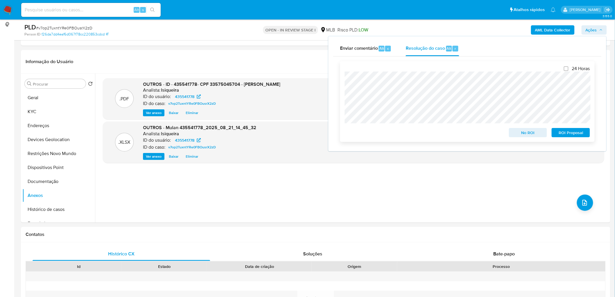
click at [408, 135] on span "No ROI" at bounding box center [528, 133] width 30 height 8
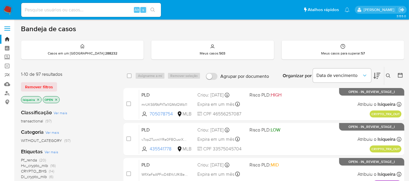
click at [9, 6] on img at bounding box center [8, 10] width 10 height 10
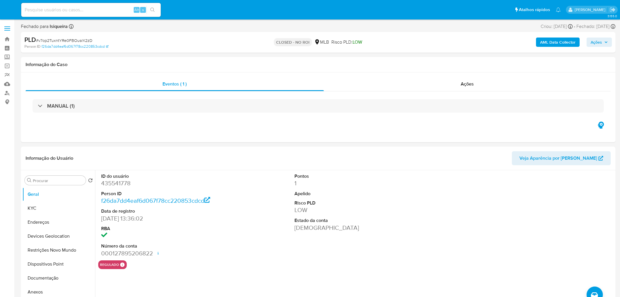
select select "10"
click at [454, 83] on div "Ações" at bounding box center [463, 84] width 285 height 14
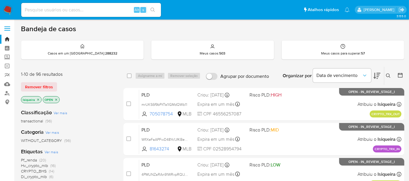
click at [7, 4] on nav "Pausado Ver notificaciones Alt s Atalhos rápidos Presiona las siguientes teclas…" at bounding box center [204, 9] width 409 height 19
click at [6, 11] on img at bounding box center [8, 10] width 10 height 10
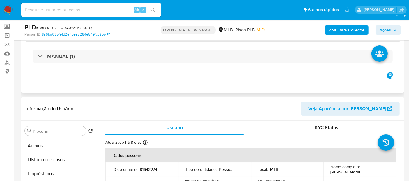
scroll to position [65, 0]
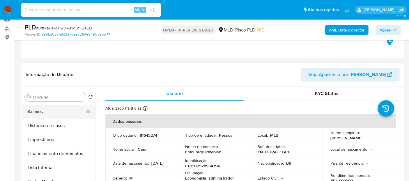
click at [51, 109] on button "Anexos" at bounding box center [56, 111] width 68 height 14
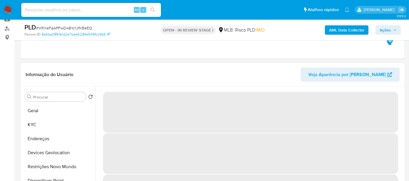
scroll to position [0, 0]
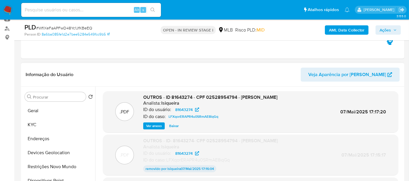
drag, startPoint x: 56, startPoint y: 109, endPoint x: 123, endPoint y: 72, distance: 75.8
click at [123, 72] on div "Informação do Usuário Veja Aparência por Pessoa Procurar Retornar ao pedido pad…" at bounding box center [212, 149] width 383 height 172
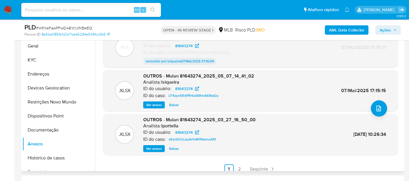
scroll to position [48, 0]
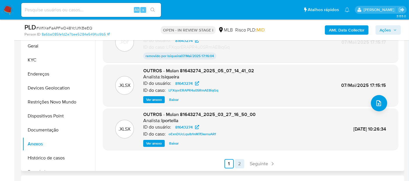
click at [235, 160] on link "2" at bounding box center [239, 163] width 9 height 9
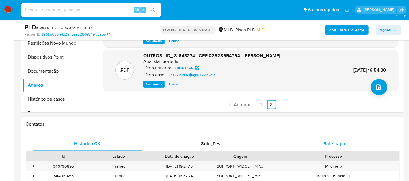
scroll to position [194, 0]
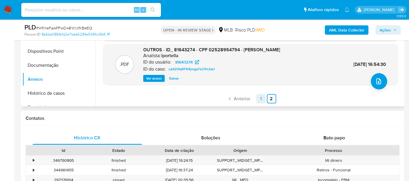
click at [259, 100] on link "1" at bounding box center [260, 98] width 9 height 9
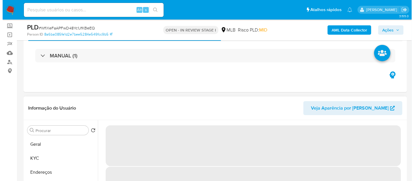
scroll to position [65, 0]
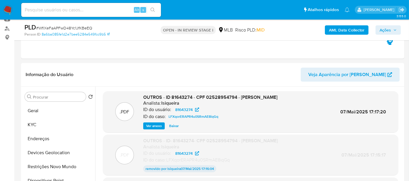
click at [154, 126] on span "Ver anexo" at bounding box center [154, 126] width 16 height 6
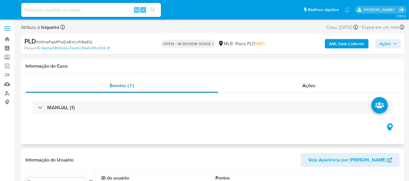
select select "10"
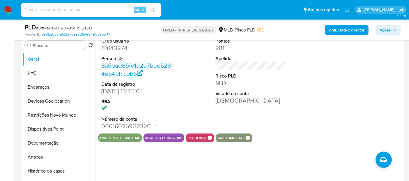
scroll to position [129, 0]
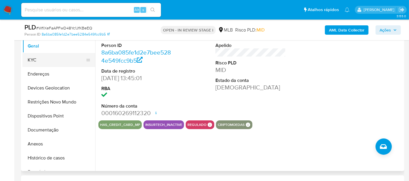
click at [58, 60] on button "KYC" at bounding box center [56, 60] width 68 height 14
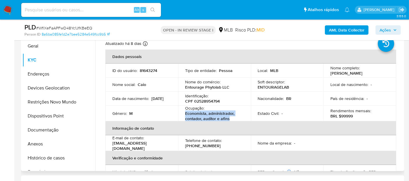
drag, startPoint x: 235, startPoint y: 120, endPoint x: 185, endPoint y: 113, distance: 50.8
click at [185, 113] on p "Economista, administrador, contador, auditor e afins" at bounding box center [213, 116] width 56 height 10
copy p "Economista, administrador, contador, auditor e afins"
click at [44, 132] on button "Documentação" at bounding box center [56, 130] width 68 height 14
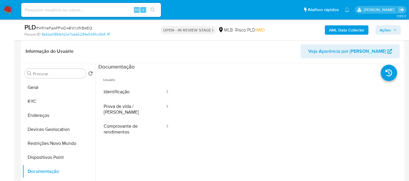
scroll to position [97, 0]
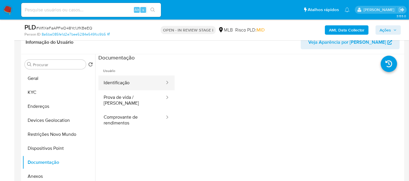
click at [138, 87] on button "Identificação" at bounding box center [131, 82] width 67 height 15
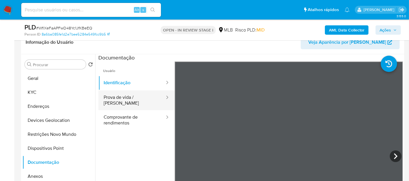
click at [144, 101] on button "Prova de vida / Selfie" at bounding box center [131, 100] width 67 height 20
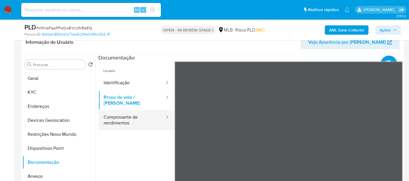
click at [149, 120] on button "Comprovante de rendimentos" at bounding box center [131, 120] width 67 height 20
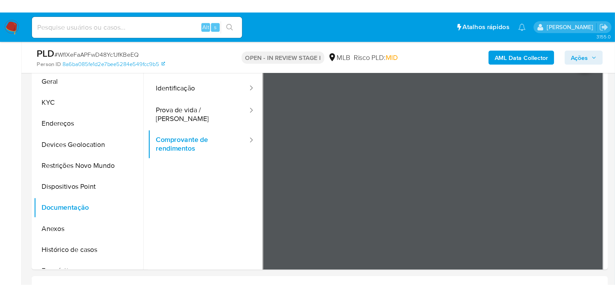
scroll to position [129, 0]
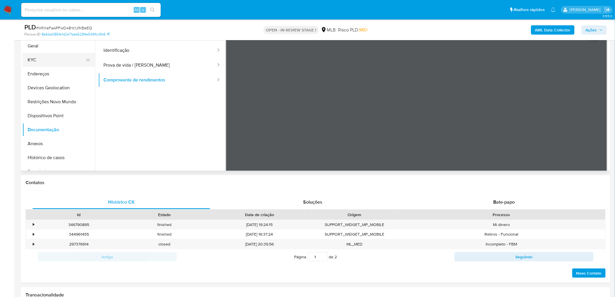
drag, startPoint x: 50, startPoint y: 47, endPoint x: 58, endPoint y: 65, distance: 20.2
click at [50, 47] on button "Geral" at bounding box center [58, 46] width 73 height 14
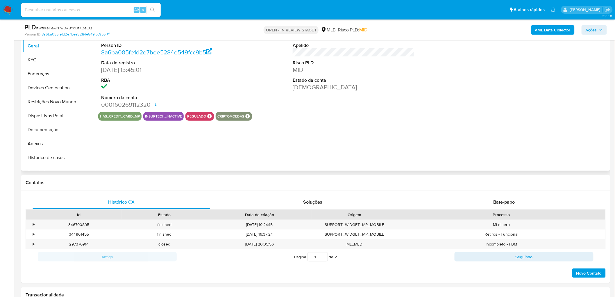
click at [413, 102] on div "Pontos 281 Apelido Risco PLD MID Estado da conta Ativa" at bounding box center [354, 67] width 128 height 90
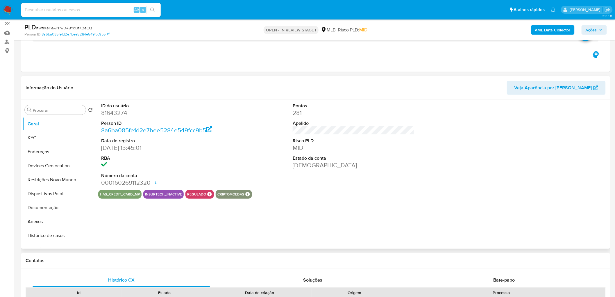
scroll to position [32, 0]
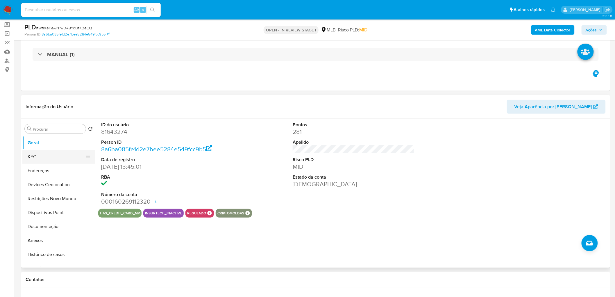
click at [47, 160] on button "KYC" at bounding box center [56, 157] width 68 height 14
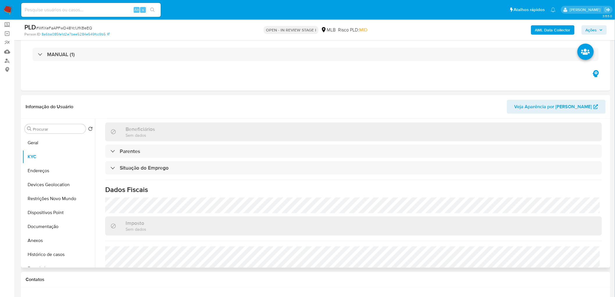
scroll to position [226, 0]
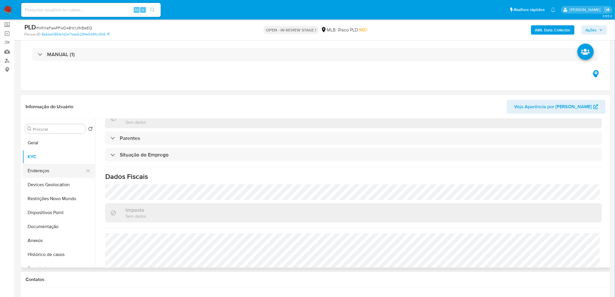
click at [45, 172] on button "Endereços" at bounding box center [56, 171] width 68 height 14
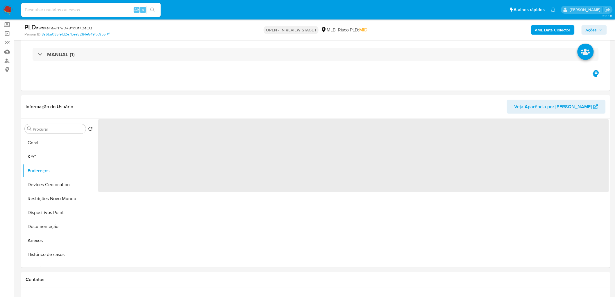
scroll to position [0, 0]
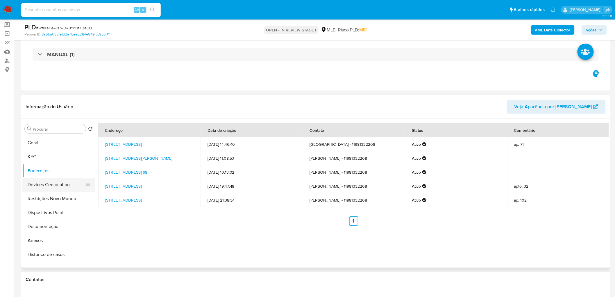
click at [59, 178] on button "Devices Geolocation" at bounding box center [56, 185] width 68 height 14
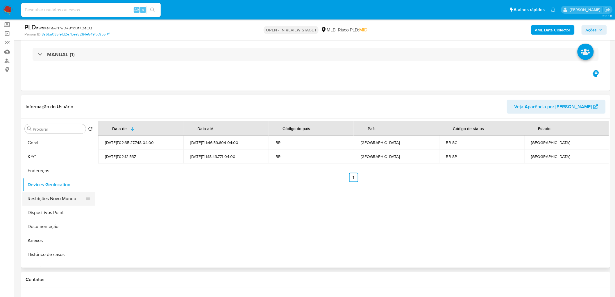
click at [54, 180] on button "Restrições Novo Mundo" at bounding box center [56, 199] width 68 height 14
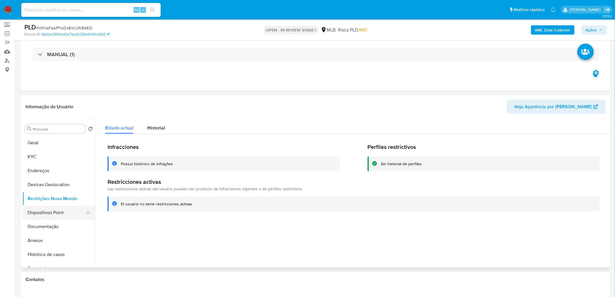
click at [41, 180] on button "Dispositivos Point" at bounding box center [56, 213] width 68 height 14
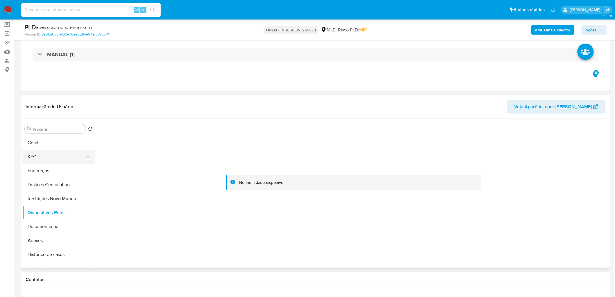
click at [47, 155] on button "KYC" at bounding box center [56, 157] width 68 height 14
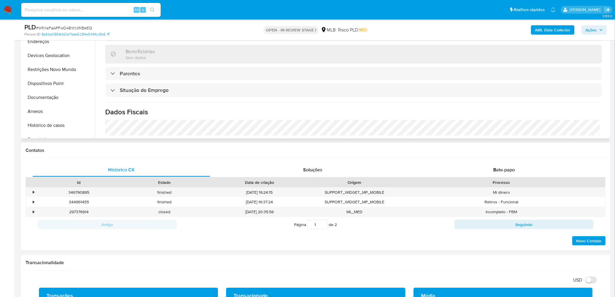
scroll to position [226, 0]
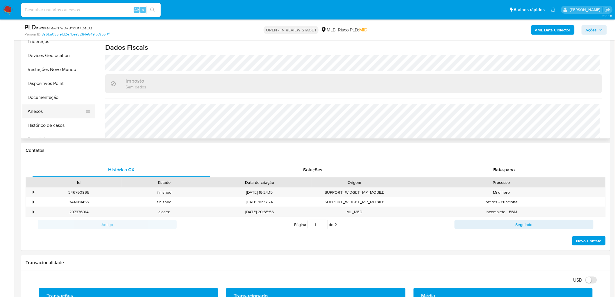
click at [50, 112] on button "Anexos" at bounding box center [56, 111] width 68 height 14
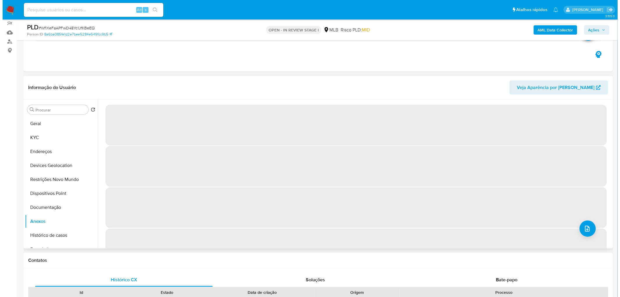
scroll to position [32, 0]
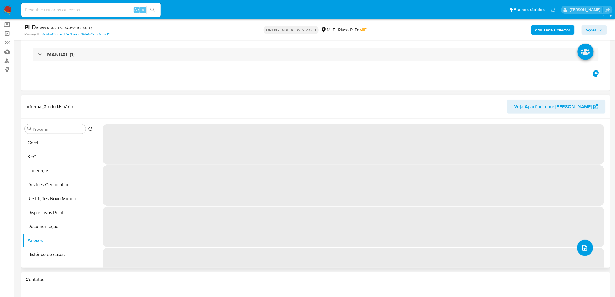
click at [413, 180] on button "upload-file" at bounding box center [585, 248] width 16 height 16
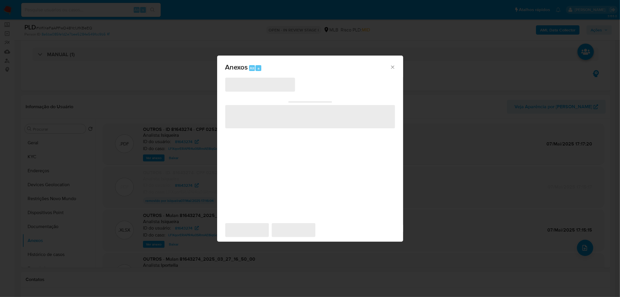
click at [287, 83] on span "‌" at bounding box center [260, 85] width 70 height 14
click at [393, 68] on icon "Fechar" at bounding box center [393, 67] width 6 height 6
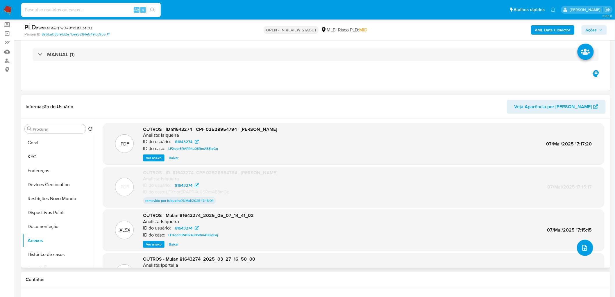
click at [413, 180] on icon "upload-file" at bounding box center [585, 247] width 7 height 7
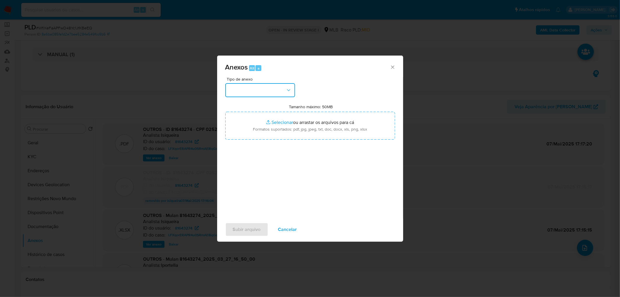
click at [272, 90] on button "button" at bounding box center [260, 90] width 70 height 14
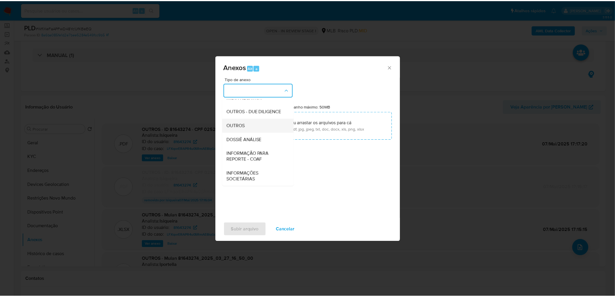
scroll to position [89, 0]
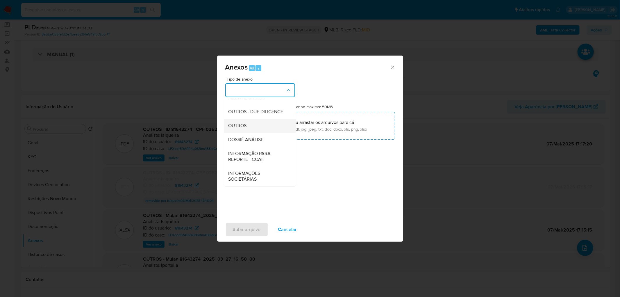
click at [245, 121] on div "OUTROS" at bounding box center [258, 126] width 59 height 14
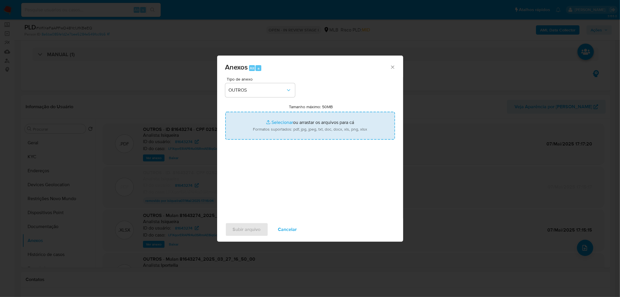
click at [303, 121] on input "Tamanho máximo: 50MB Selecionar arquivos" at bounding box center [310, 126] width 170 height 28
type input "C:\fakepath\ID- 81643274- CPF 02528954794 - CAIO SANTOS ABREU.pdf"
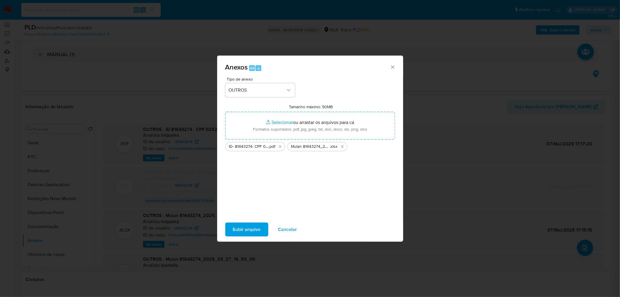
click at [250, 180] on span "Subir arquivo" at bounding box center [247, 229] width 28 height 13
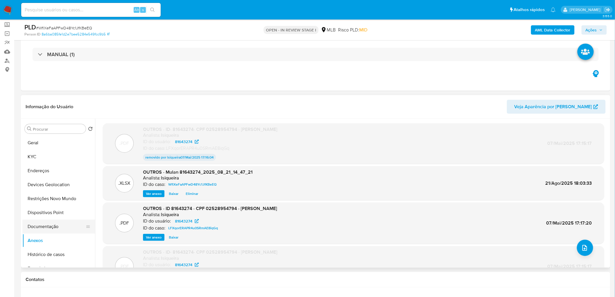
click at [46, 180] on button "Documentação" at bounding box center [56, 227] width 68 height 14
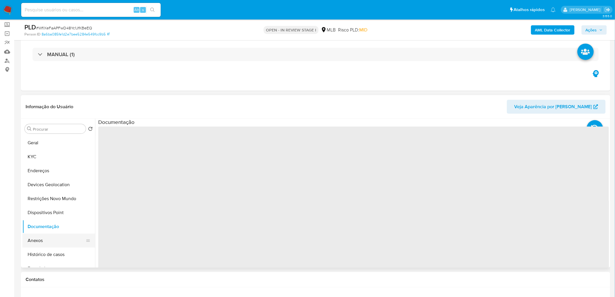
click at [41, 180] on button "Anexos" at bounding box center [56, 241] width 68 height 14
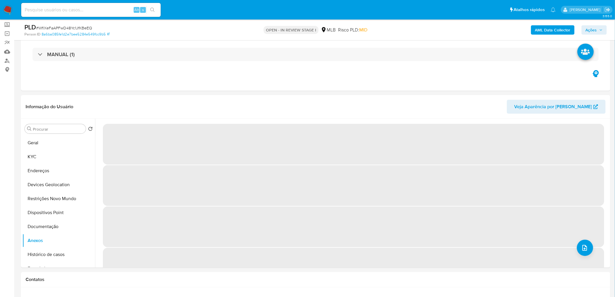
click at [413, 30] on span "Ações" at bounding box center [594, 30] width 17 height 8
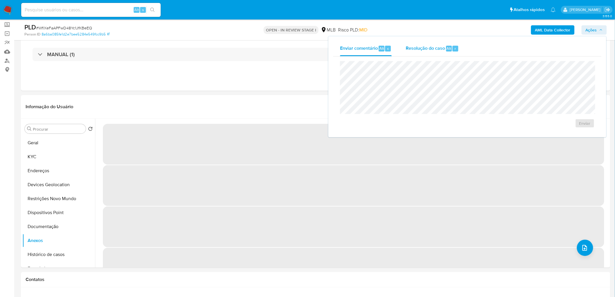
click at [413, 43] on div "Resolução do caso Alt r" at bounding box center [432, 48] width 53 height 15
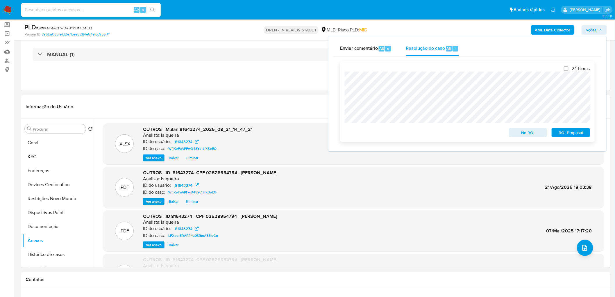
click at [413, 133] on span "No ROI" at bounding box center [528, 133] width 30 height 8
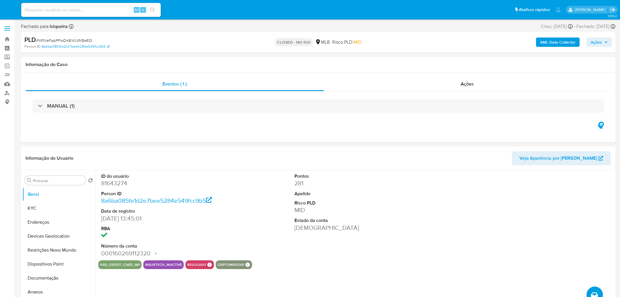
select select "10"
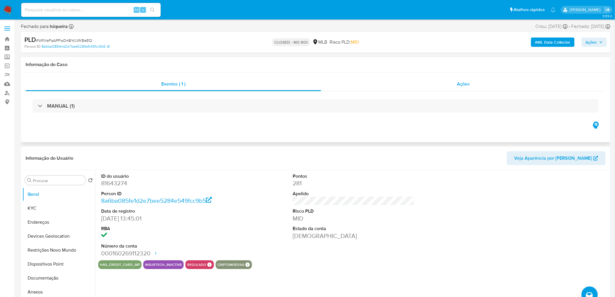
click at [443, 83] on div "Ações" at bounding box center [463, 84] width 285 height 14
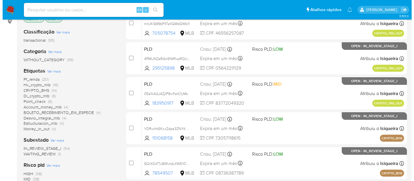
scroll to position [65, 0]
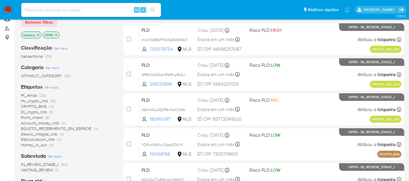
click at [50, 85] on span "Ver mais" at bounding box center [51, 86] width 14 height 5
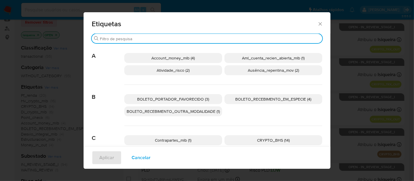
click at [200, 37] on input "Procurar" at bounding box center [210, 38] width 220 height 5
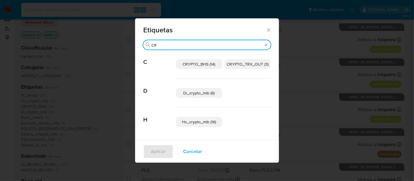
type input "CR"
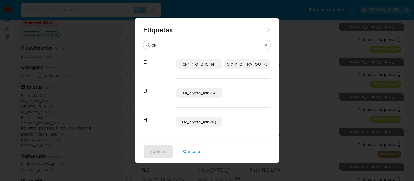
click at [263, 63] on span "CRYPTO_TRX_OUT (3)" at bounding box center [248, 64] width 42 height 6
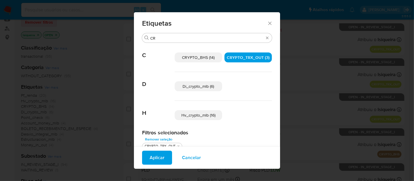
scroll to position [0, 0]
click at [203, 86] on span "Di_crypto_mlb (6)" at bounding box center [198, 87] width 31 height 6
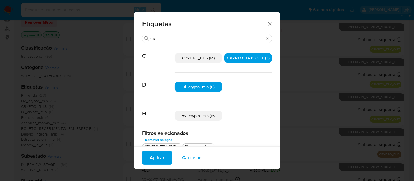
click at [159, 159] on span "Aplicar" at bounding box center [156, 157] width 15 height 13
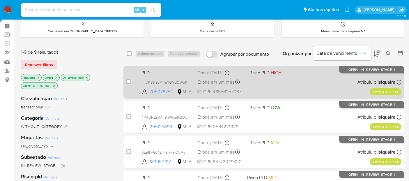
scroll to position [32, 0]
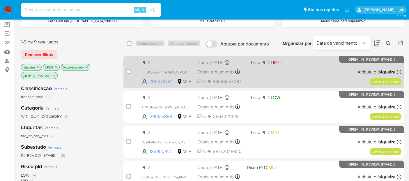
click at [279, 79] on div "PLD mrUKS6f9bPif7a1IGMdQWb11 705078754 MLB Risco PLD: HIGH Criou: [DATE] Criou:…" at bounding box center [270, 71] width 262 height 29
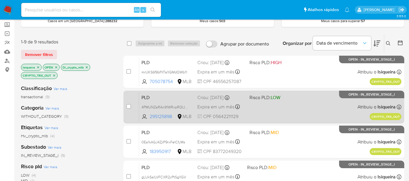
click at [284, 107] on div "PLD 4PMUNZaRAn91WRxpRQIJ29DO 295125898 MLB Risco PLD: LOW Criou: [DATE] Criou: …" at bounding box center [270, 106] width 262 height 29
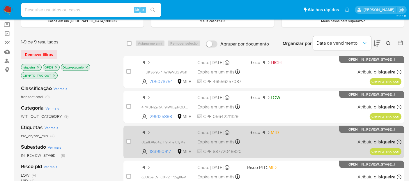
click at [288, 142] on div "PLD 0Ea1kAGJ4ZjIP9rxFeICfyMs 183950917 MLB Risco PLD: MID Criou: [DATE] Criou: …" at bounding box center [270, 141] width 262 height 29
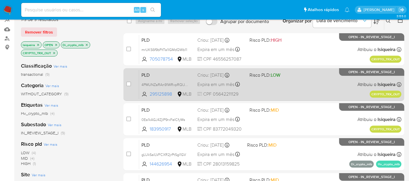
scroll to position [97, 0]
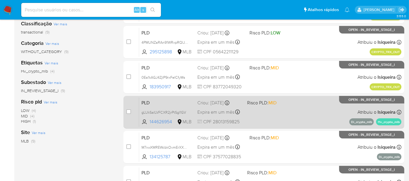
click at [277, 118] on div "PLD gLUkSalLVFCXR2jrPtSgl1GV 144626954 MLB Risco PLD: MID Criou: [DATE] Criou: …" at bounding box center [270, 111] width 262 height 29
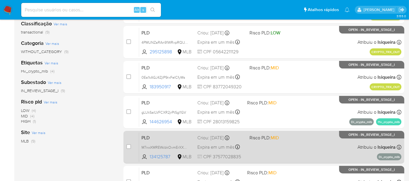
click at [303, 153] on div "PLD M7xwXMREWcbkOvmErXXNg1cw 134125787 MLB Risco PLD: MID Criou: [DATE] Criou: …" at bounding box center [270, 146] width 262 height 29
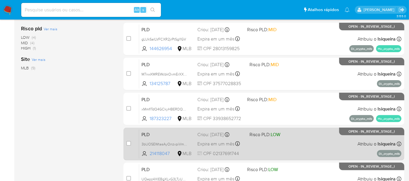
scroll to position [194, 0]
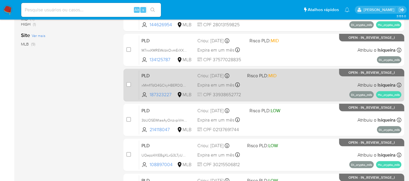
click at [309, 87] on div "PLD xMmflTdQ4GCkyHBERDQWkQZK 187323227 MLB Risco PLD: MID Criou: [DATE] Criou: …" at bounding box center [270, 84] width 262 height 29
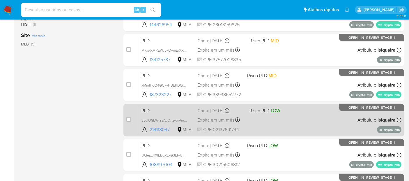
click at [307, 118] on div "PLD 3bUOSEWtasAyOnzvpiVmuPal 214118047 MLB Risco PLD: LOW Criou: [DATE] Criou: …" at bounding box center [270, 119] width 262 height 29
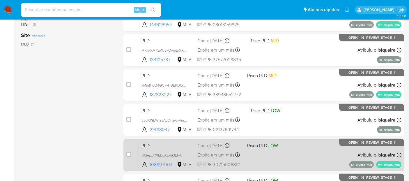
click at [299, 149] on div "PLD UQepz4XIEBgXLxG3LTyUQUAB 108897004 MLB Risco PLD: LOW Criou: [DATE] Criou: …" at bounding box center [270, 154] width 262 height 29
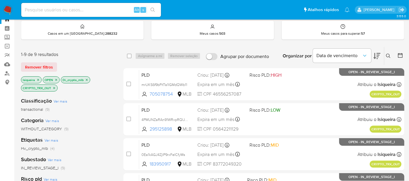
scroll to position [17, 0]
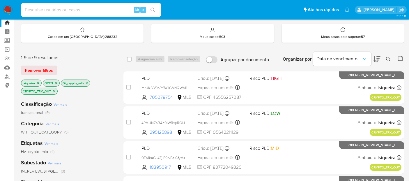
click at [2, 12] on nav "Pausado Ver notificaciones Alt s Atalhos rápidos Presiona las siguientes teclas…" at bounding box center [204, 9] width 409 height 19
click at [6, 9] on img at bounding box center [8, 10] width 10 height 10
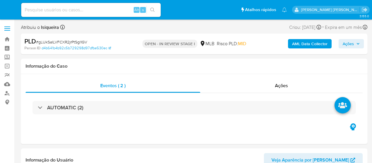
select select "10"
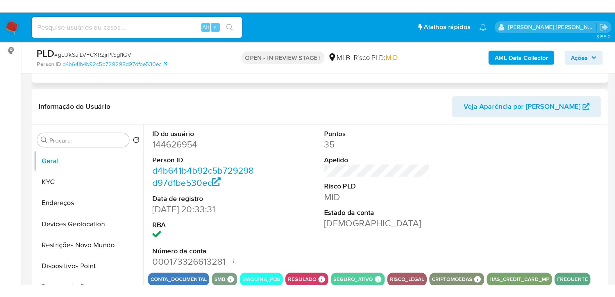
scroll to position [97, 0]
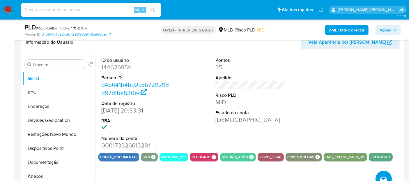
click at [120, 67] on dd "144626954" at bounding box center [136, 67] width 70 height 8
copy dd "144626954"
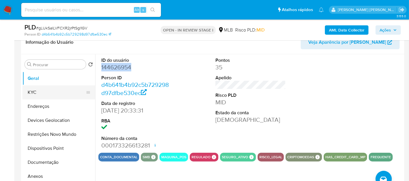
click at [40, 93] on button "KYC" at bounding box center [56, 92] width 68 height 14
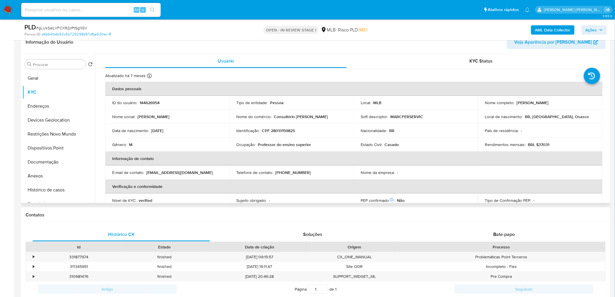
drag, startPoint x: 568, startPoint y: 103, endPoint x: 515, endPoint y: 102, distance: 52.9
click at [372, 102] on div "Nome completo : [PERSON_NAME]" at bounding box center [540, 102] width 111 height 5
copy p "[PERSON_NAME]"
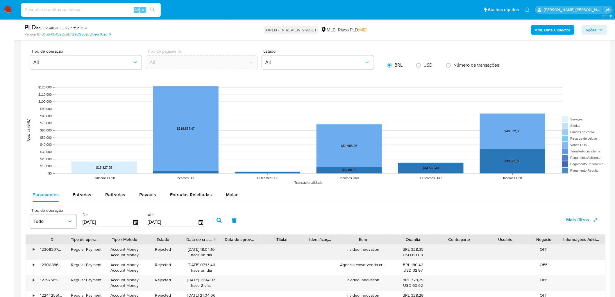
scroll to position [582, 0]
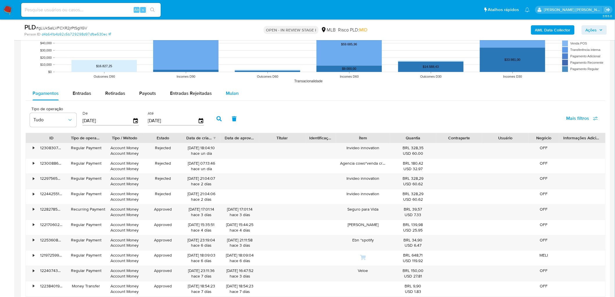
click at [230, 92] on span "Mulan" at bounding box center [232, 93] width 13 height 7
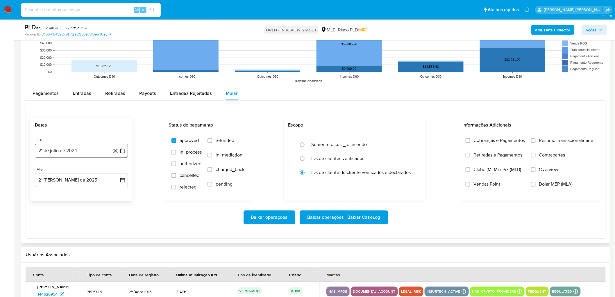
click at [57, 152] on button "21 de julio de 2024" at bounding box center [81, 151] width 93 height 14
click at [78, 162] on span "julio 2024" at bounding box center [79, 172] width 22 height 6
drag, startPoint x: 115, startPoint y: 170, endPoint x: 115, endPoint y: 174, distance: 3.2
click at [115, 162] on icon "Año siguiente" at bounding box center [116, 171] width 7 height 7
click at [60, 162] on button "[DATE]" at bounding box center [56, 225] width 16 height 9
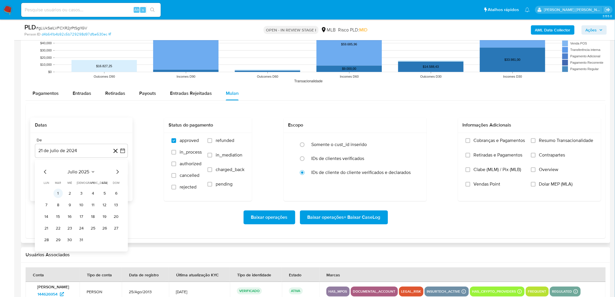
click at [58, 162] on button "1" at bounding box center [58, 192] width 9 height 9
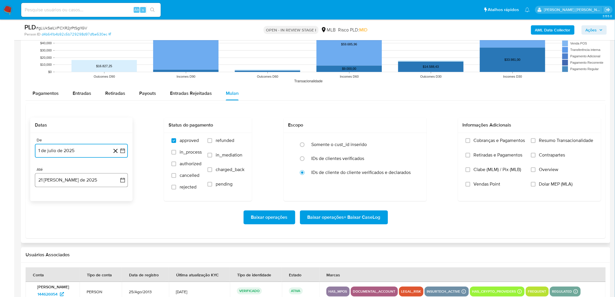
click at [74, 162] on button "21 [PERSON_NAME] de 2025" at bounding box center [81, 180] width 93 height 14
click at [59, 162] on button "19" at bounding box center [58, 257] width 9 height 9
click at [372, 141] on span "Resumo Transacionalidade" at bounding box center [566, 141] width 54 height 6
click at [372, 141] on input "Resumo Transacionalidade" at bounding box center [533, 140] width 5 height 5
click at [372, 162] on span "Vendas Point" at bounding box center [487, 184] width 27 height 6
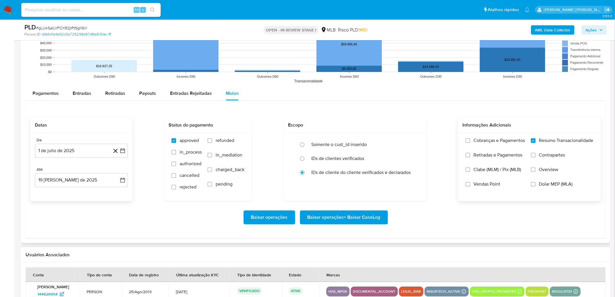
click at [372, 162] on input "Vendas Point" at bounding box center [468, 184] width 5 height 5
click at [359, 162] on span "Baixar operações + Baixar CaseLog" at bounding box center [344, 217] width 73 height 13
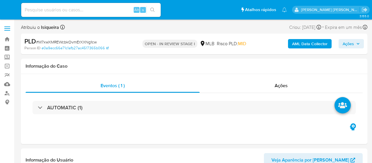
select select "10"
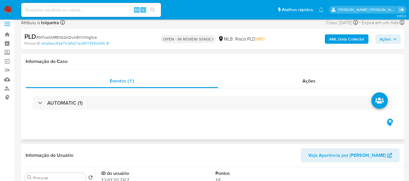
scroll to position [32, 0]
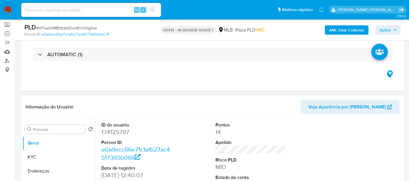
click at [126, 130] on dd "134125787" at bounding box center [136, 132] width 70 height 8
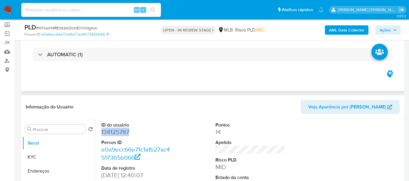
copy dd "134125787"
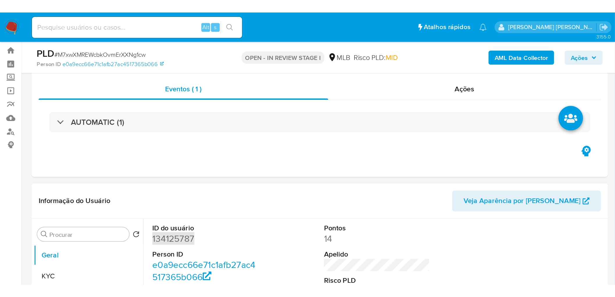
scroll to position [0, 0]
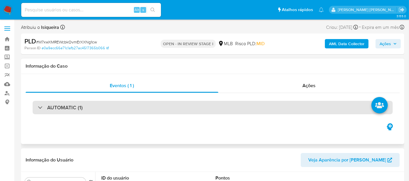
click at [117, 111] on div "AUTOMATIC (1)" at bounding box center [213, 107] width 360 height 13
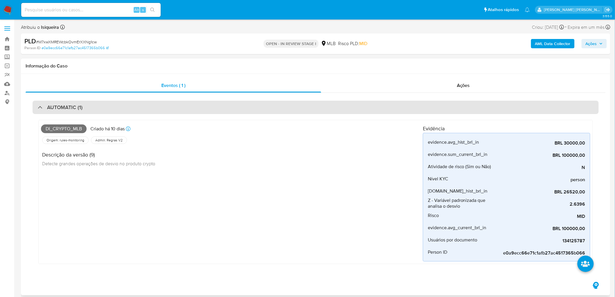
click at [70, 109] on h3 "AUTOMATIC (1)" at bounding box center [64, 107] width 35 height 6
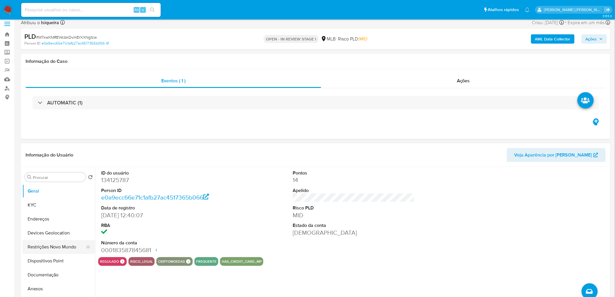
scroll to position [32, 0]
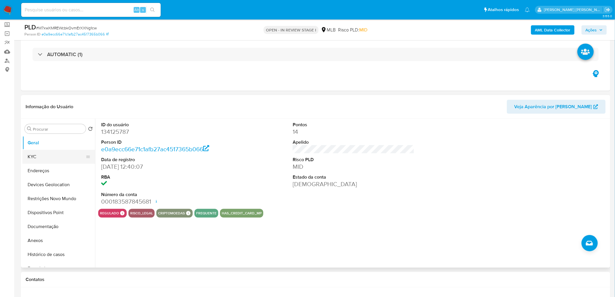
click at [51, 153] on button "KYC" at bounding box center [56, 157] width 68 height 14
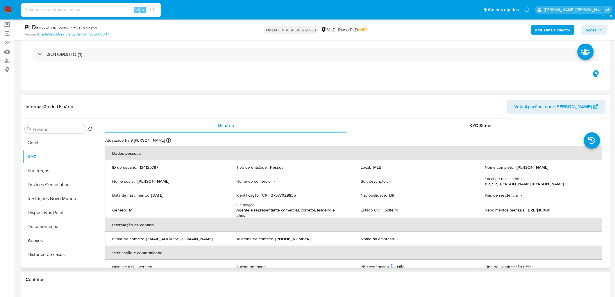
drag, startPoint x: 580, startPoint y: 168, endPoint x: 514, endPoint y: 168, distance: 66.6
click at [372, 162] on div "Nome completo : [PERSON_NAME]" at bounding box center [540, 167] width 111 height 5
copy div "[PERSON_NAME]"
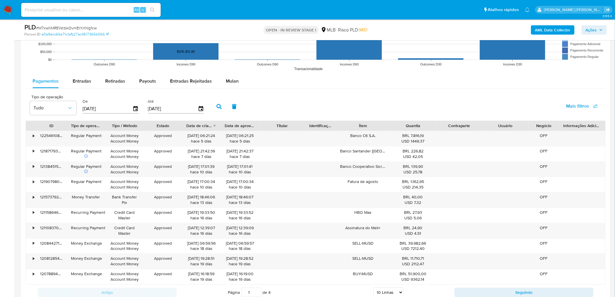
scroll to position [582, 0]
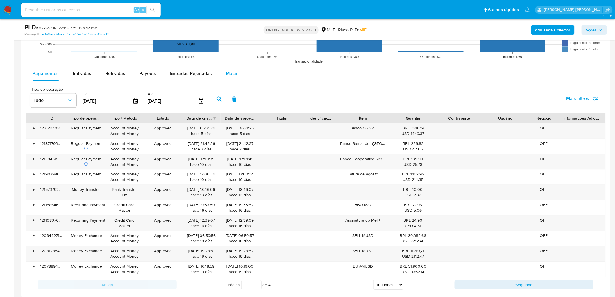
click at [234, 76] on span "Mulan" at bounding box center [232, 73] width 13 height 7
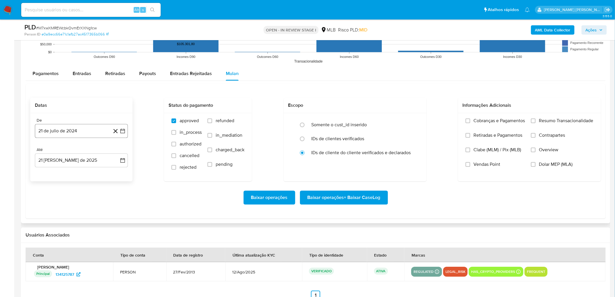
click at [90, 134] on button "21 de julio de 2024" at bounding box center [81, 131] width 93 height 14
click at [80, 152] on span "julio 2024" at bounding box center [79, 152] width 22 height 6
click at [117, 152] on icon "Año siguiente" at bounding box center [117, 152] width 2 height 4
click at [59, 162] on button "[DATE]" at bounding box center [56, 205] width 16 height 9
click at [57, 162] on button "1" at bounding box center [58, 173] width 9 height 9
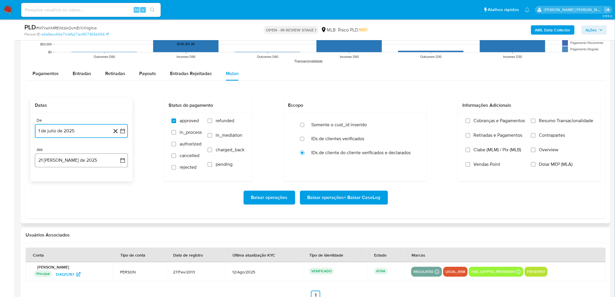
click at [79, 162] on button "21 [PERSON_NAME] de 2025" at bounding box center [81, 160] width 93 height 14
click at [55, 162] on button "19" at bounding box center [58, 237] width 9 height 9
click at [372, 123] on span "Resumo Transacionalidade" at bounding box center [566, 121] width 54 height 6
click at [372, 123] on input "Resumo Transacionalidade" at bounding box center [533, 120] width 5 height 5
click at [372, 162] on span "Vendas Point" at bounding box center [487, 164] width 27 height 6
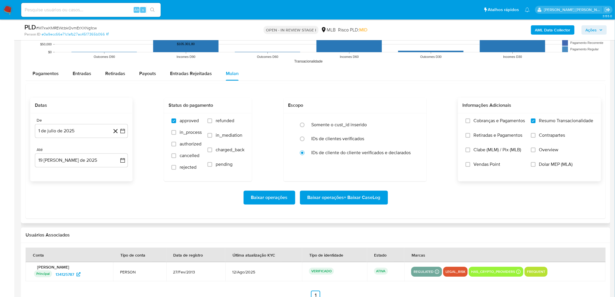
click at [372, 162] on input "Vendas Point" at bounding box center [468, 164] width 5 height 5
click at [344, 162] on span "Baixar operações + Baixar CaseLog" at bounding box center [344, 197] width 73 height 13
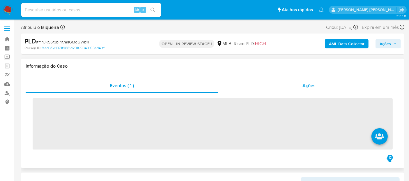
scroll to position [32, 0]
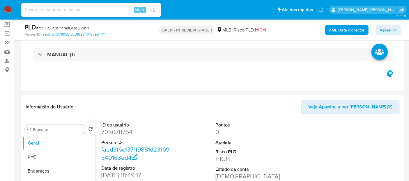
select select "10"
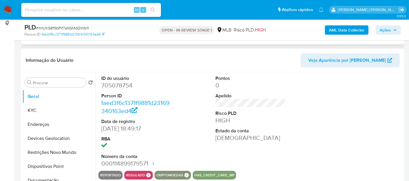
scroll to position [97, 0]
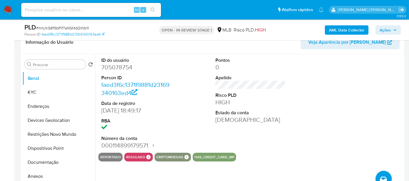
click at [117, 63] on dd "705078754" at bounding box center [136, 67] width 70 height 8
click at [117, 66] on dd "705078754" at bounding box center [136, 67] width 70 height 8
copy dd "705078754"
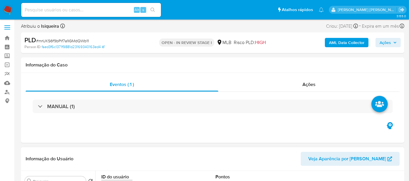
scroll to position [0, 0]
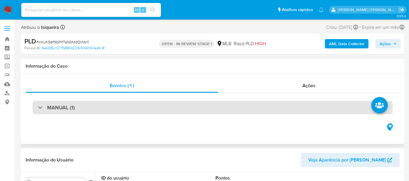
click at [93, 106] on div "MANUAL (1)" at bounding box center [213, 107] width 360 height 13
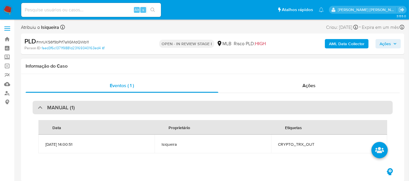
click at [93, 106] on div "MANUAL (1)" at bounding box center [213, 107] width 360 height 13
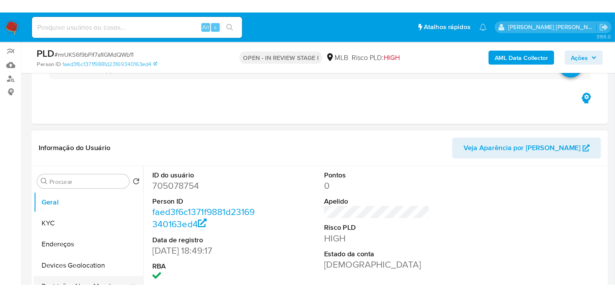
scroll to position [97, 0]
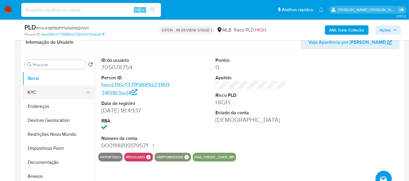
click at [44, 96] on button "KYC" at bounding box center [56, 92] width 68 height 14
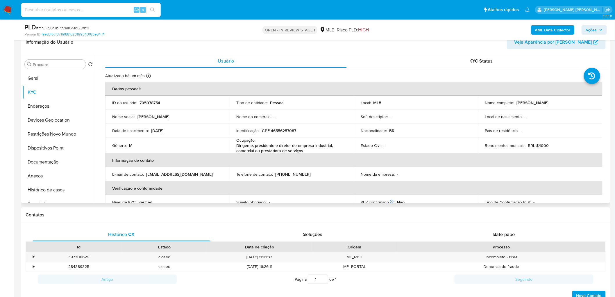
drag, startPoint x: 565, startPoint y: 101, endPoint x: 515, endPoint y: 104, distance: 50.7
click at [372, 104] on div "Nome completo : [PERSON_NAME]" at bounding box center [540, 102] width 111 height 5
copy div "[PERSON_NAME]"
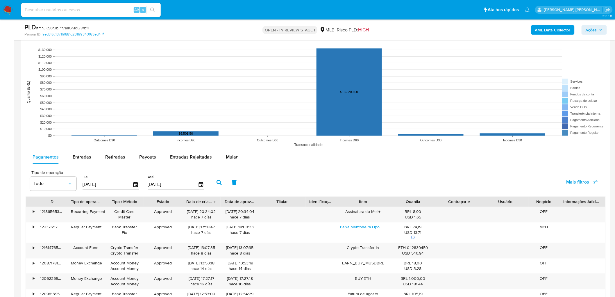
scroll to position [510, 0]
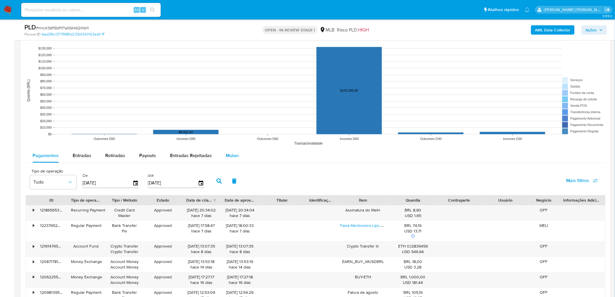
click at [230, 158] on span "Mulan" at bounding box center [232, 155] width 13 height 7
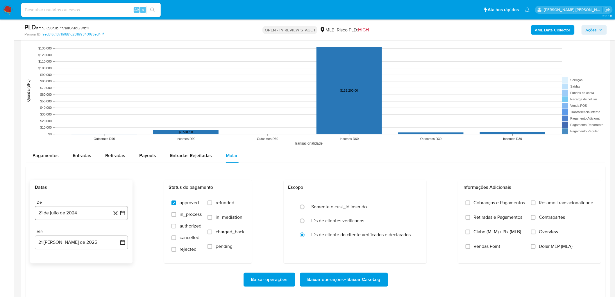
click at [76, 162] on button "21 de julio de 2024" at bounding box center [81, 213] width 93 height 14
click at [76, 124] on span "julio 2024" at bounding box center [79, 125] width 22 height 6
click at [117, 115] on icon "Año siguiente" at bounding box center [116, 117] width 7 height 7
click at [58, 162] on span "jul" at bounding box center [56, 171] width 13 height 5
click at [58, 144] on button "1" at bounding box center [58, 145] width 9 height 9
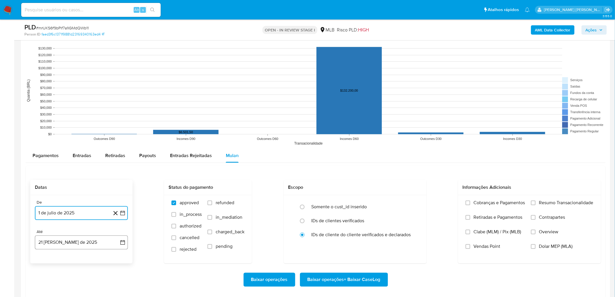
click at [79, 162] on button "21 [PERSON_NAME] de 2025" at bounding box center [81, 242] width 93 height 14
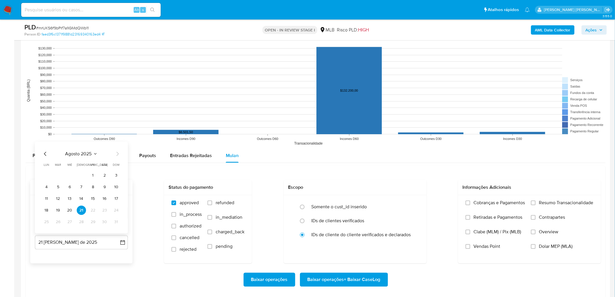
click at [53, 162] on tr "18 19 20 21 22 23 24" at bounding box center [81, 210] width 79 height 9
click at [60, 162] on button "19" at bounding box center [58, 210] width 9 height 9
click at [372, 162] on label "Resumo Transacionalidade" at bounding box center [562, 207] width 63 height 15
click at [372, 162] on input "Resumo Transacionalidade" at bounding box center [533, 202] width 5 height 5
click at [372, 162] on span "Vendas Point" at bounding box center [487, 246] width 27 height 6
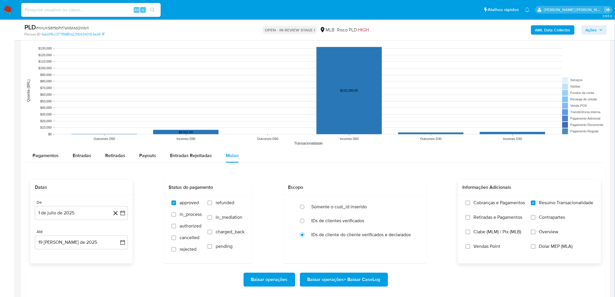
click at [372, 162] on input "Vendas Point" at bounding box center [468, 246] width 5 height 5
click at [354, 162] on span "Baixar operações + Baixar CaseLog" at bounding box center [344, 279] width 73 height 13
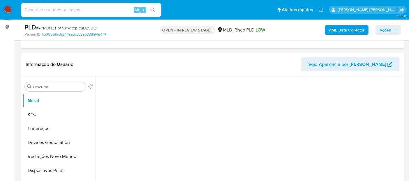
scroll to position [65, 0]
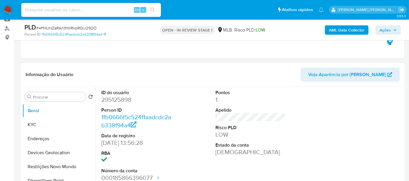
click at [115, 99] on dd "295125898" at bounding box center [136, 99] width 70 height 8
copy dd "295125898"
select select "10"
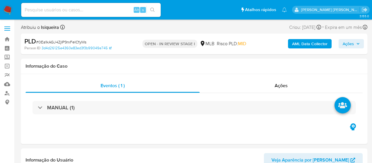
select select "10"
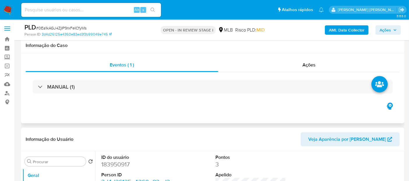
scroll to position [32, 0]
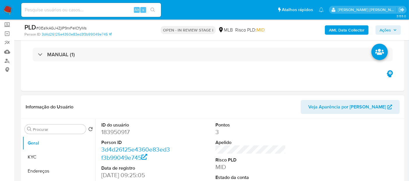
click at [116, 132] on dd "183950917" at bounding box center [136, 132] width 70 height 8
copy dd "183950917"
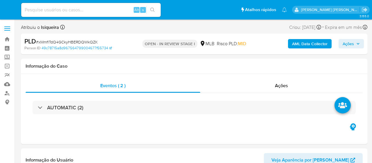
select select "10"
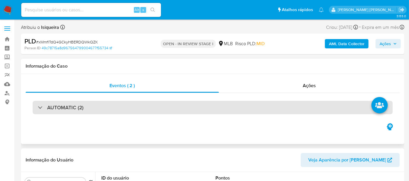
click at [102, 109] on div "AUTOMATIC (2)" at bounding box center [213, 107] width 360 height 13
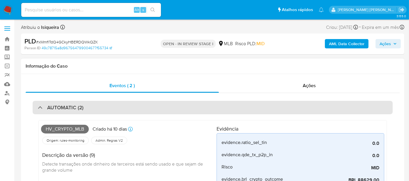
click at [102, 109] on div "AUTOMATIC (2)" at bounding box center [213, 107] width 360 height 13
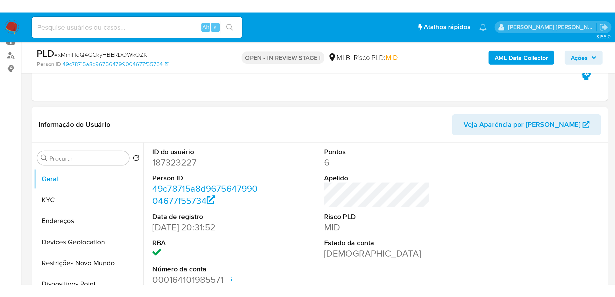
scroll to position [97, 0]
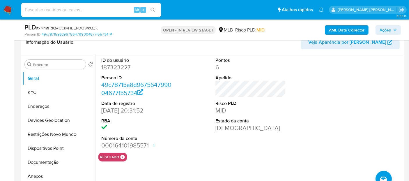
click at [116, 69] on dd "187323227" at bounding box center [136, 67] width 70 height 8
copy dd "187323227"
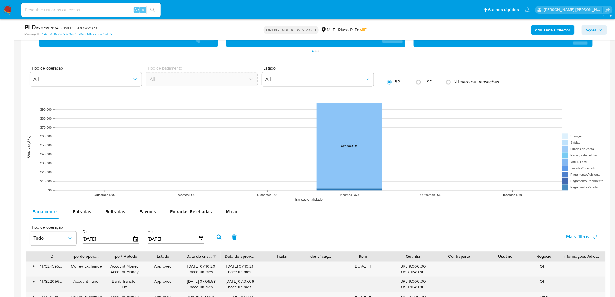
scroll to position [517, 0]
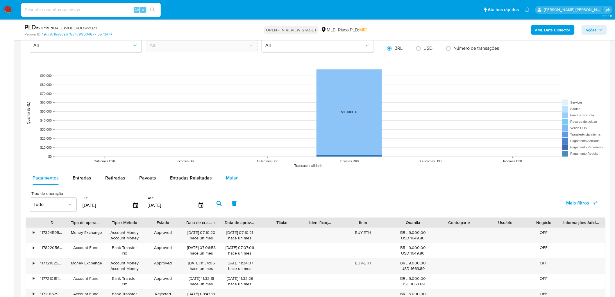
click at [228, 162] on span "Mulan" at bounding box center [232, 177] width 13 height 7
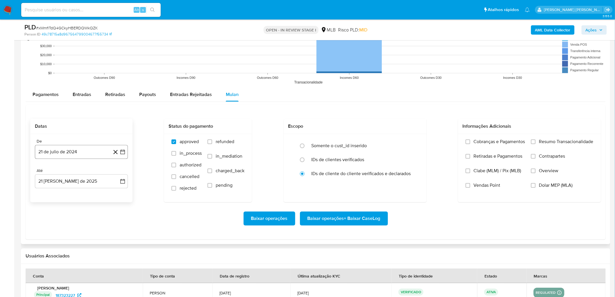
scroll to position [614, 0]
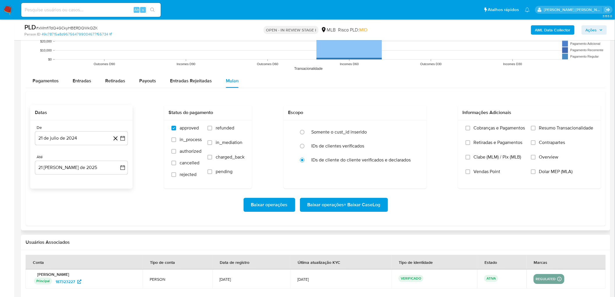
click at [77, 131] on div "De 21 de julio de 2024 21-07-2024" at bounding box center [81, 135] width 93 height 20
click at [76, 144] on button "21 de julio de 2024" at bounding box center [81, 138] width 93 height 14
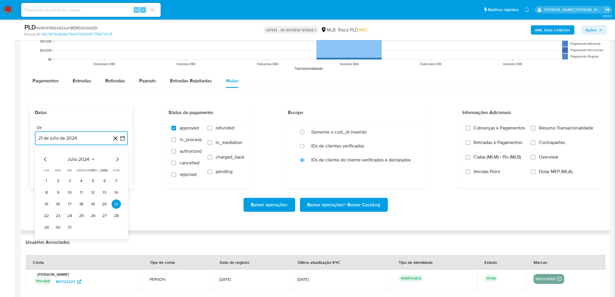
click at [83, 159] on span "julio 2024" at bounding box center [79, 159] width 22 height 6
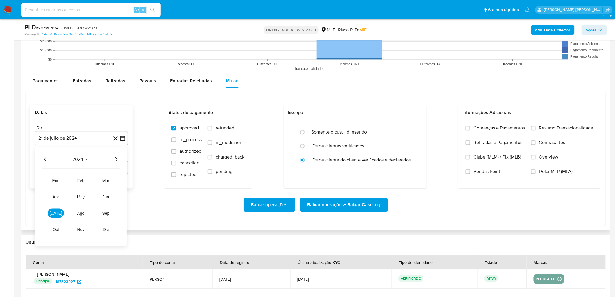
click at [114, 158] on icon "Año siguiente" at bounding box center [116, 159] width 7 height 7
click at [56, 162] on span "jul" at bounding box center [55, 213] width 13 height 5
click at [59, 162] on button "1" at bounding box center [58, 180] width 9 height 9
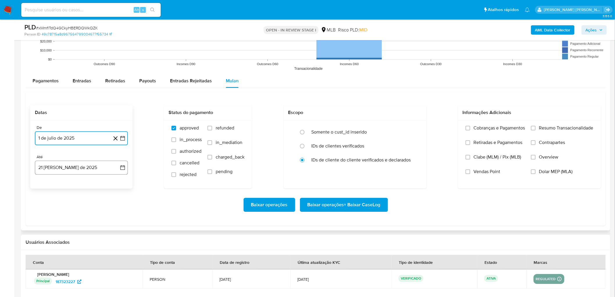
click at [70, 162] on button "21 de agosto de 2025" at bounding box center [81, 168] width 93 height 14
click at [56, 162] on button "19" at bounding box center [58, 244] width 9 height 9
click at [372, 129] on span "Resumo Transacionalidade" at bounding box center [566, 128] width 54 height 6
click at [372, 129] on input "Resumo Transacionalidade" at bounding box center [533, 128] width 5 height 5
click at [372, 162] on span "Vendas Point" at bounding box center [487, 172] width 27 height 6
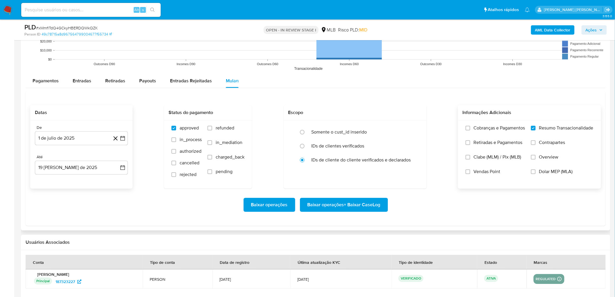
click at [372, 162] on input "Vendas Point" at bounding box center [468, 171] width 5 height 5
click at [352, 162] on span "Baixar operações + Baixar CaseLog" at bounding box center [344, 204] width 73 height 13
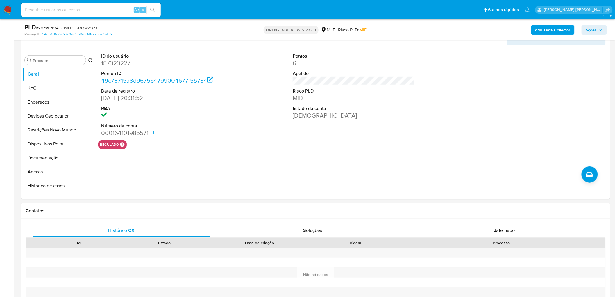
scroll to position [66, 0]
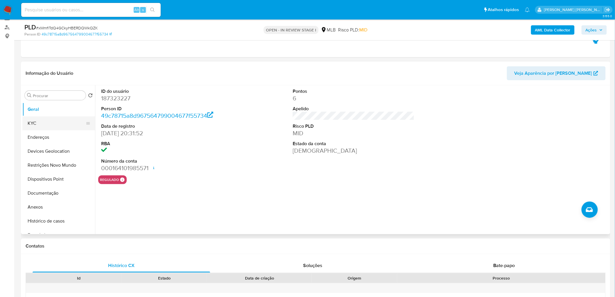
click at [49, 119] on button "KYC" at bounding box center [56, 123] width 68 height 14
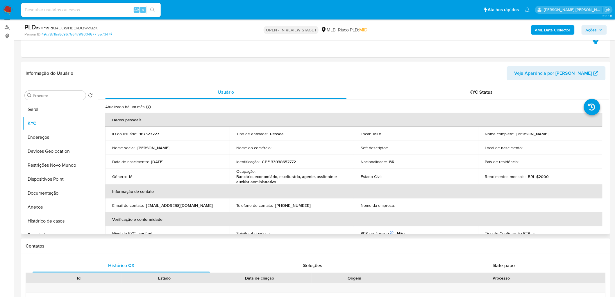
drag, startPoint x: 564, startPoint y: 135, endPoint x: 515, endPoint y: 136, distance: 49.2
click at [372, 136] on div "Nome completo : David Eduardo Martins" at bounding box center [540, 133] width 111 height 5
copy p "David Eduardo Martins"
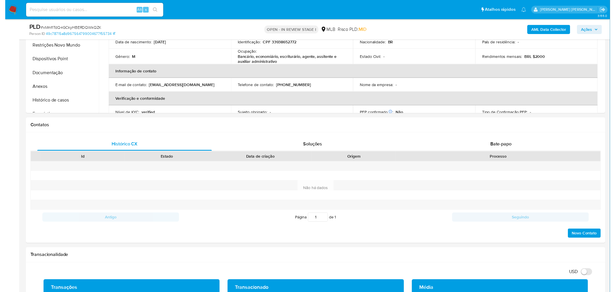
scroll to position [234, 0]
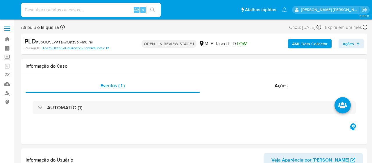
select select "10"
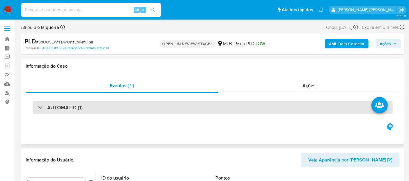
click at [128, 111] on div "AUTOMATIC (1)" at bounding box center [213, 107] width 360 height 13
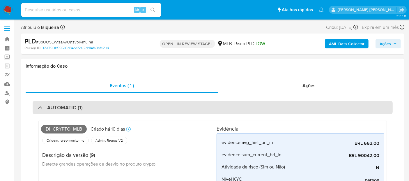
click at [99, 111] on div "AUTOMATIC (1)" at bounding box center [213, 107] width 360 height 13
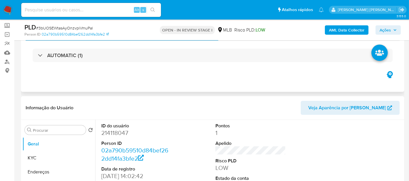
scroll to position [32, 0]
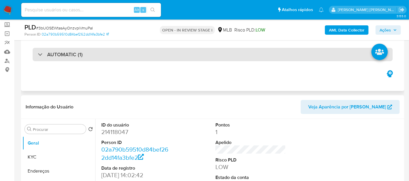
click at [114, 58] on div "AUTOMATIC (1)" at bounding box center [213, 54] width 360 height 13
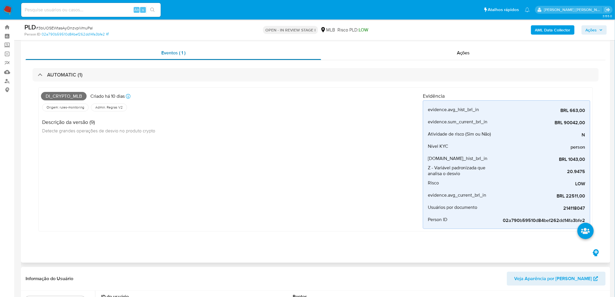
scroll to position [0, 0]
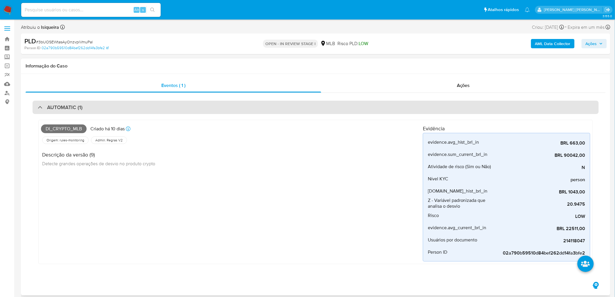
click at [106, 104] on div "AUTOMATIC (1)" at bounding box center [316, 107] width 567 height 13
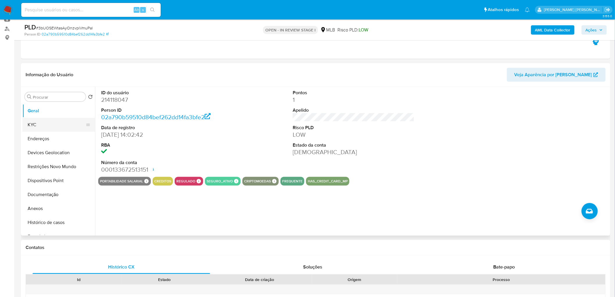
scroll to position [65, 0]
click at [32, 123] on button "KYC" at bounding box center [56, 124] width 68 height 14
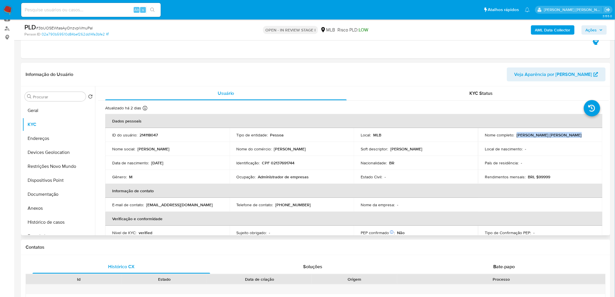
drag, startPoint x: 516, startPoint y: 135, endPoint x: 591, endPoint y: 136, distance: 75.3
click at [372, 136] on div "Nome completo : Jorge Eduardo Toledo Guerra" at bounding box center [540, 134] width 111 height 5
copy p "Jorge Eduardo Toledo Guerra"
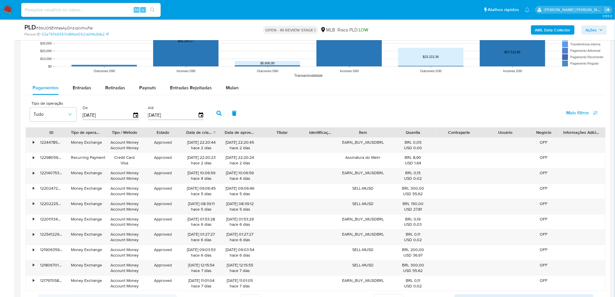
scroll to position [610, 0]
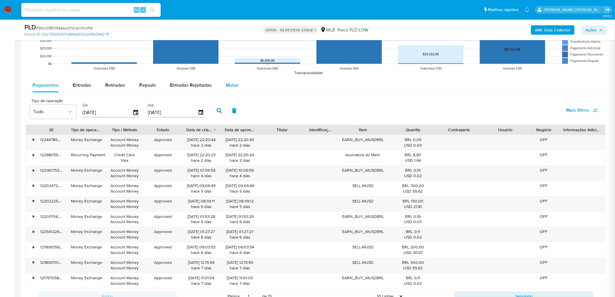
click at [229, 87] on span "Mulan" at bounding box center [232, 85] width 13 height 7
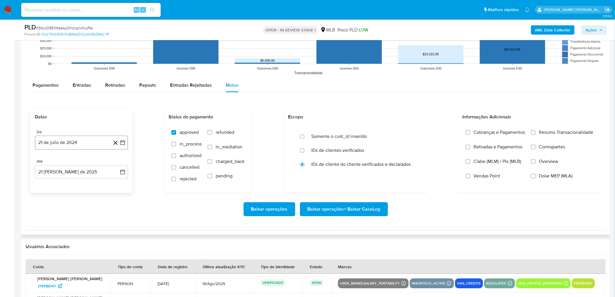
click at [67, 138] on button "21 de julio de 2024" at bounding box center [81, 143] width 93 height 14
click at [75, 161] on span "julio 2024" at bounding box center [79, 164] width 22 height 6
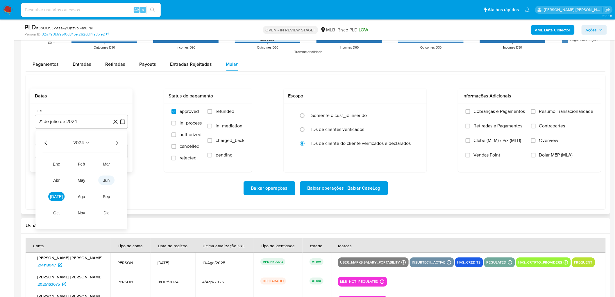
scroll to position [642, 0]
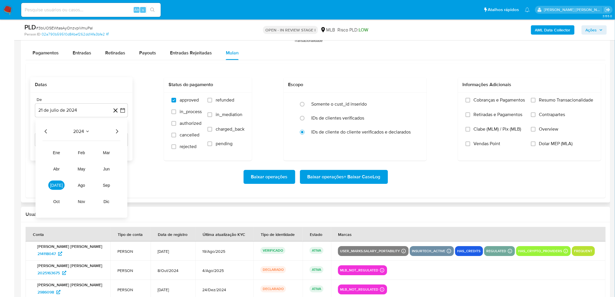
click at [115, 132] on icon "Año siguiente" at bounding box center [116, 131] width 7 height 7
click at [59, 162] on span "jul" at bounding box center [56, 185] width 13 height 5
click at [58, 152] on button "1" at bounding box center [58, 152] width 9 height 9
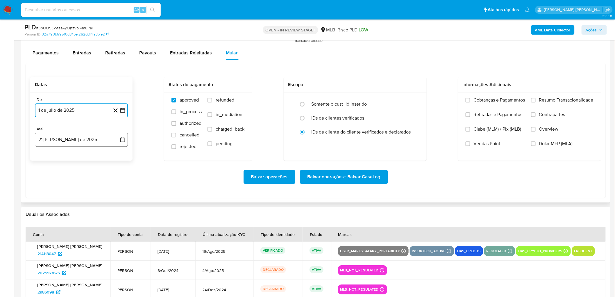
click at [80, 135] on button "21 de agosto de 2025" at bounding box center [81, 140] width 93 height 14
click at [58, 162] on button "19" at bounding box center [58, 216] width 9 height 9
click at [372, 99] on span "Resumo Transacionalidade" at bounding box center [566, 100] width 54 height 6
click at [372, 99] on input "Resumo Transacionalidade" at bounding box center [533, 100] width 5 height 5
click at [372, 143] on span "Vendas Point" at bounding box center [487, 144] width 27 height 6
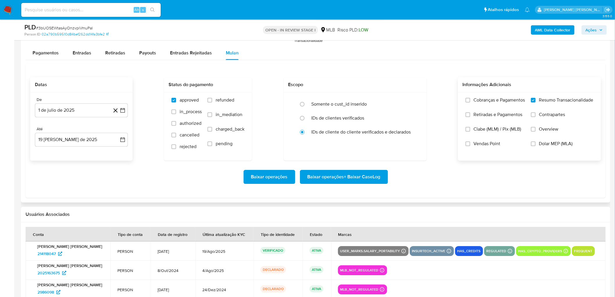
click at [372, 143] on input "Vendas Point" at bounding box center [468, 143] width 5 height 5
click at [349, 162] on span "Baixar operações + Baixar CaseLog" at bounding box center [344, 176] width 73 height 13
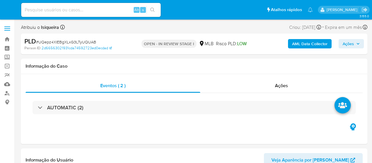
select select "10"
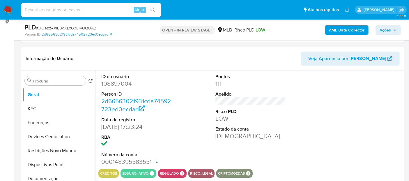
scroll to position [97, 0]
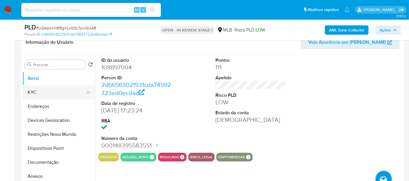
click at [50, 90] on button "KYC" at bounding box center [56, 92] width 68 height 14
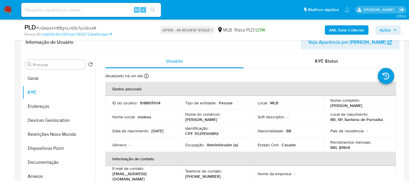
click at [152, 100] on p "108897004" at bounding box center [150, 102] width 21 height 5
copy p "108897004"
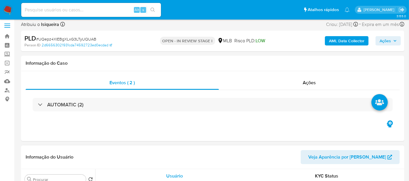
scroll to position [0, 0]
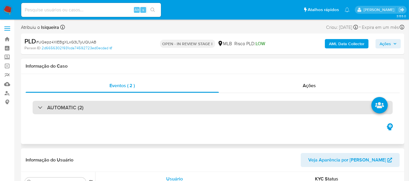
click at [74, 108] on h3 "AUTOMATIC (2)" at bounding box center [65, 107] width 36 height 6
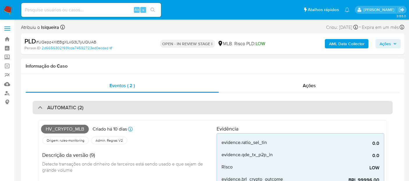
click at [74, 108] on h3 "AUTOMATIC (2)" at bounding box center [65, 107] width 36 height 6
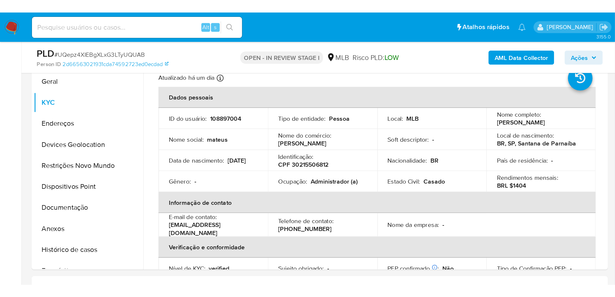
scroll to position [129, 0]
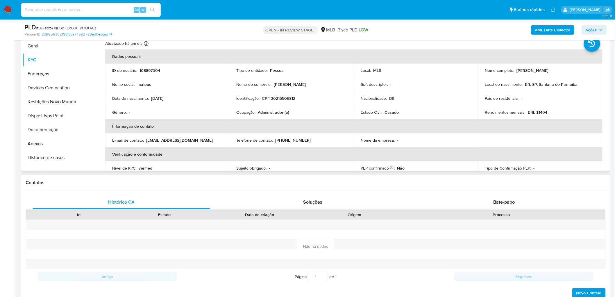
drag, startPoint x: 575, startPoint y: 69, endPoint x: 515, endPoint y: 69, distance: 59.6
click at [372, 69] on div "Nome completo : Mateus Dianas Vieira Gomes" at bounding box center [540, 70] width 111 height 5
copy p "Mateus Dianas Vieira Gomes"
